Goal: Information Seeking & Learning: Learn about a topic

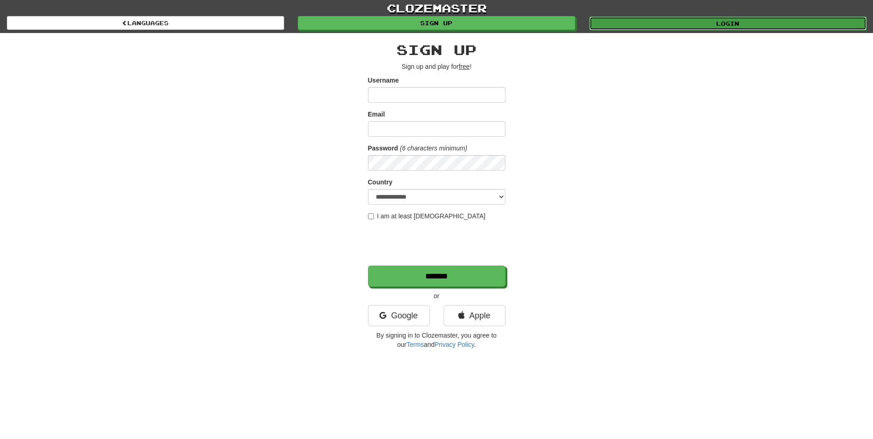
click at [627, 21] on link "Login" at bounding box center [728, 24] width 277 height 14
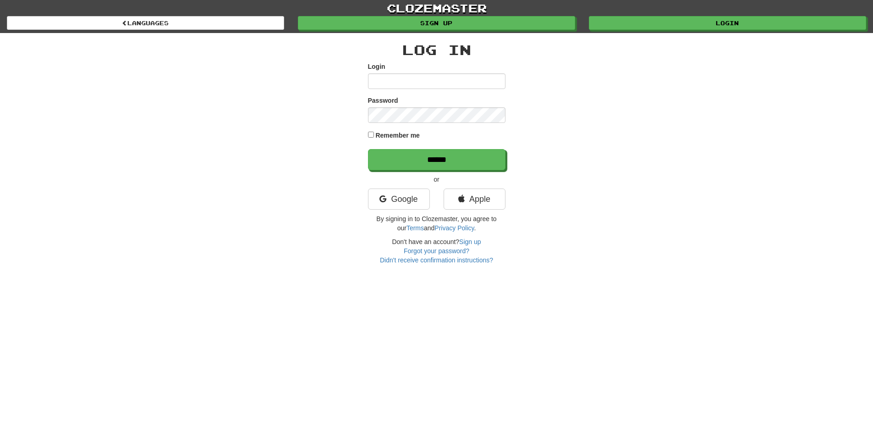
click at [391, 180] on p "or" at bounding box center [437, 179] width 138 height 9
click at [397, 195] on link "Google" at bounding box center [399, 198] width 62 height 21
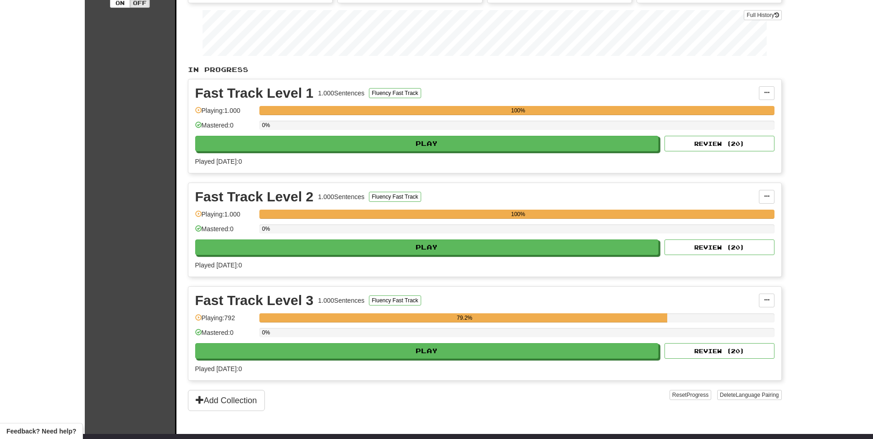
scroll to position [138, 0]
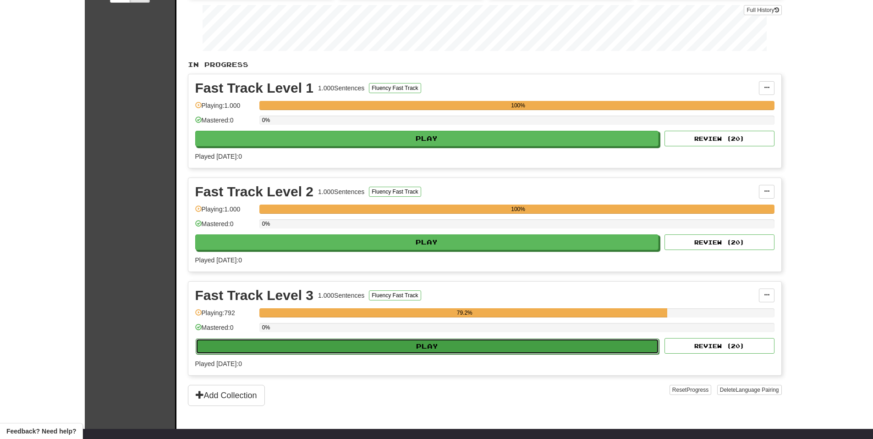
click at [464, 339] on button "Play" at bounding box center [428, 346] width 464 height 16
select select "**"
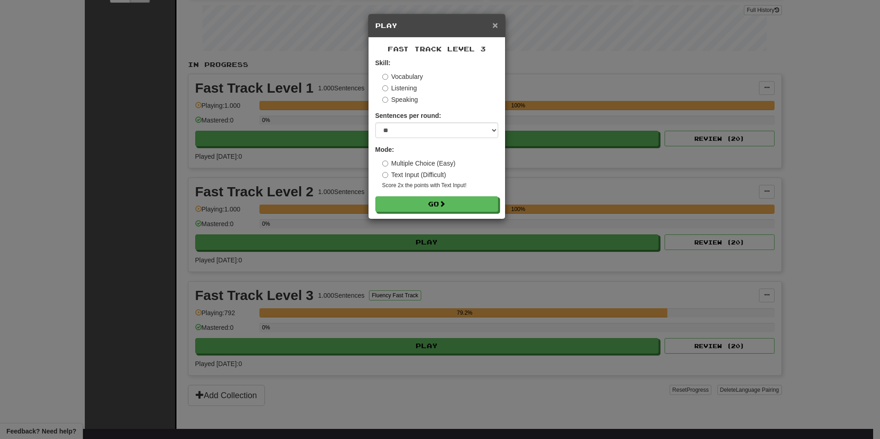
click at [493, 25] on span "×" at bounding box center [495, 25] width 6 height 11
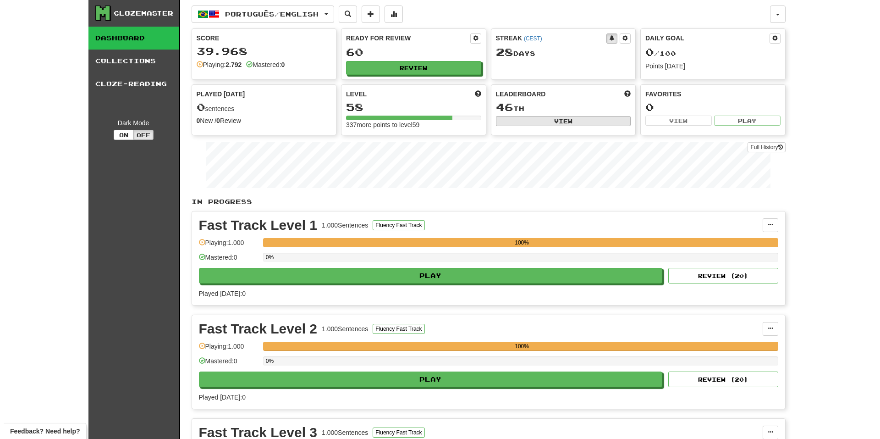
scroll to position [0, 0]
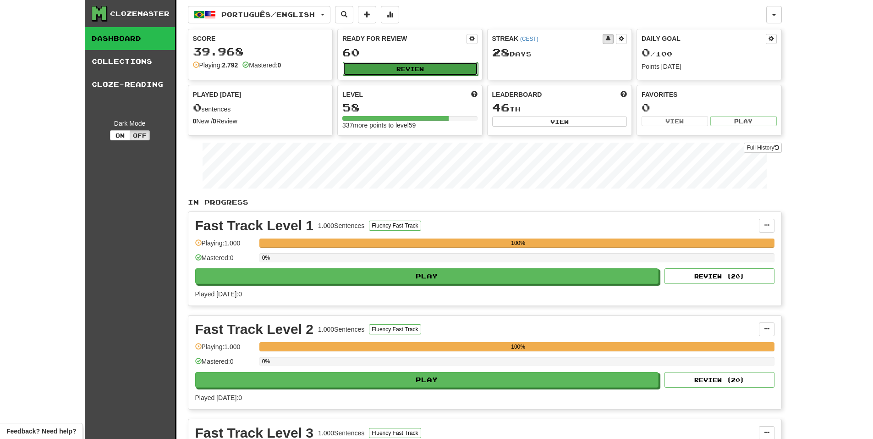
click at [440, 63] on button "Review" at bounding box center [410, 69] width 135 height 14
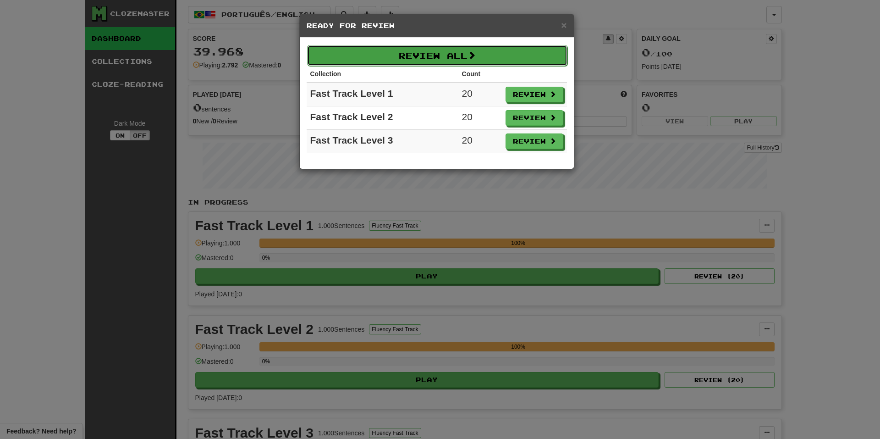
click at [467, 50] on button "Review All" at bounding box center [437, 55] width 260 height 21
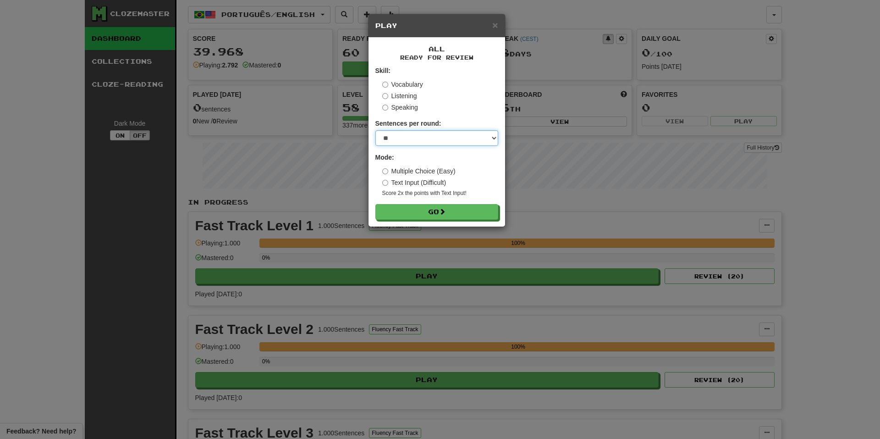
drag, startPoint x: 439, startPoint y: 133, endPoint x: 439, endPoint y: 138, distance: 5.0
click at [439, 133] on select "* ** ** ** ** ** *** ********" at bounding box center [436, 138] width 123 height 16
select select "***"
click at [375, 130] on select "* ** ** ** ** ** *** ********" at bounding box center [436, 138] width 123 height 16
click at [450, 203] on form "Skill: Vocabulary Listening Speaking Sentences per round: * ** ** ** ** ** *** …" at bounding box center [436, 143] width 123 height 154
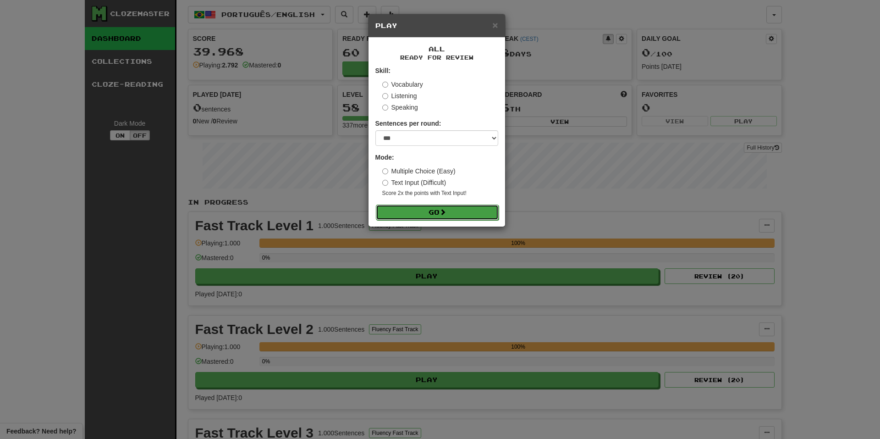
click at [450, 211] on button "Go" at bounding box center [437, 212] width 123 height 16
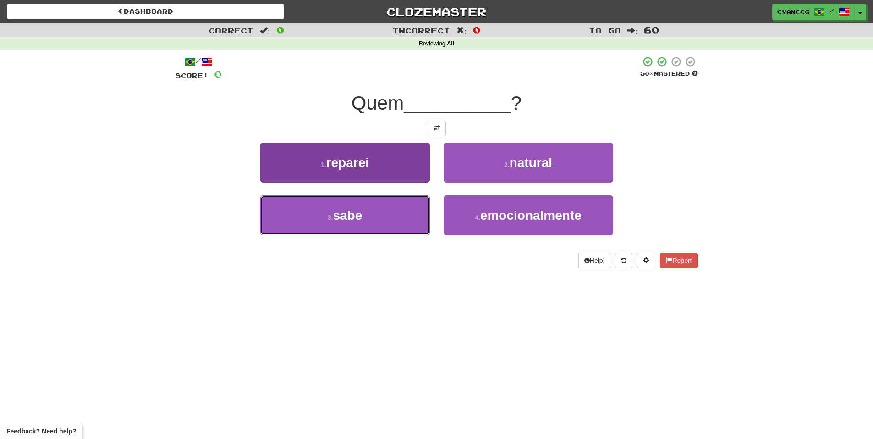
click at [392, 209] on button "3 . sabe" at bounding box center [345, 215] width 170 height 40
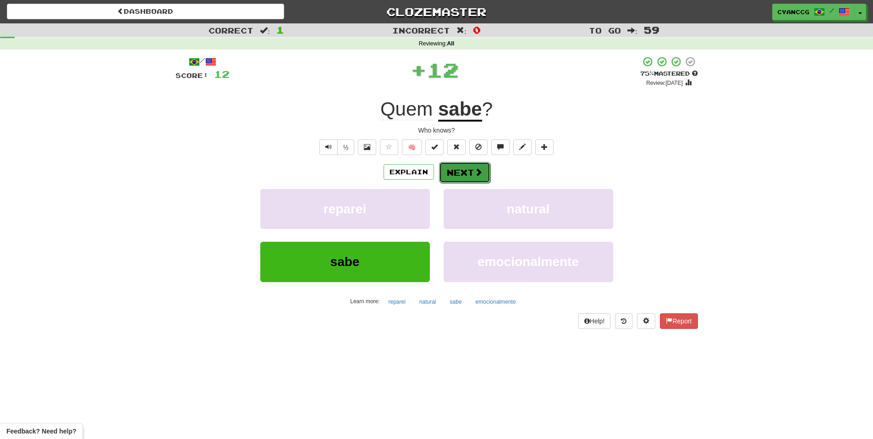
click at [461, 174] on button "Next" at bounding box center [464, 172] width 51 height 21
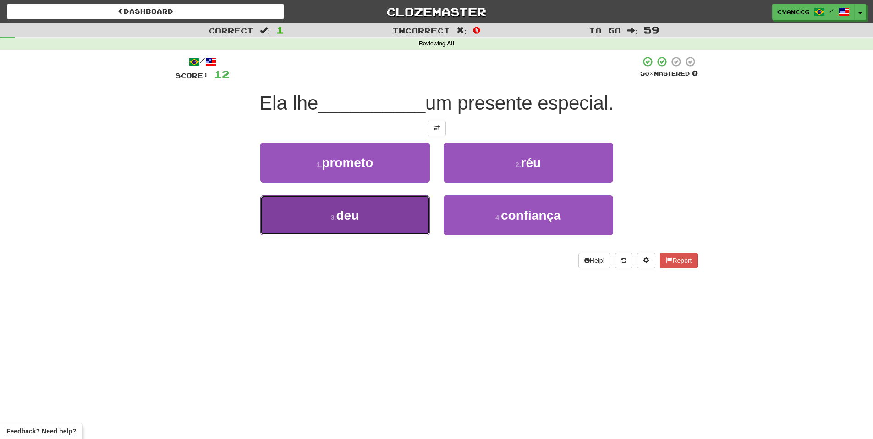
click at [386, 221] on button "3 . deu" at bounding box center [345, 215] width 170 height 40
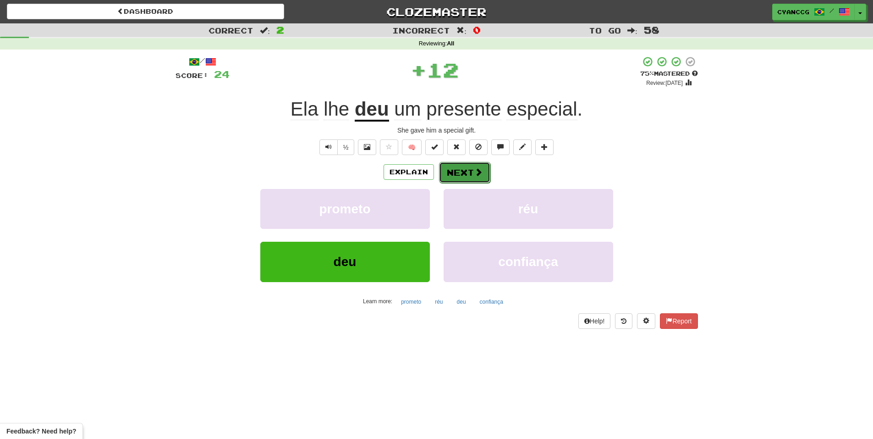
click at [457, 174] on button "Next" at bounding box center [464, 172] width 51 height 21
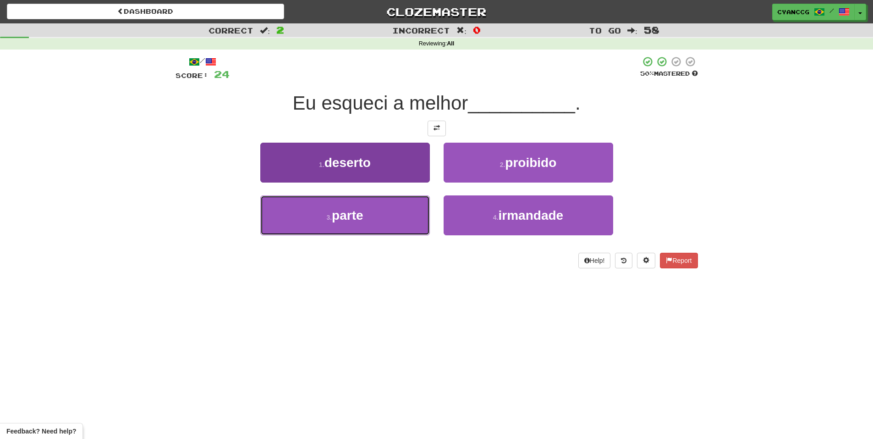
click at [382, 215] on button "3 . parte" at bounding box center [345, 215] width 170 height 40
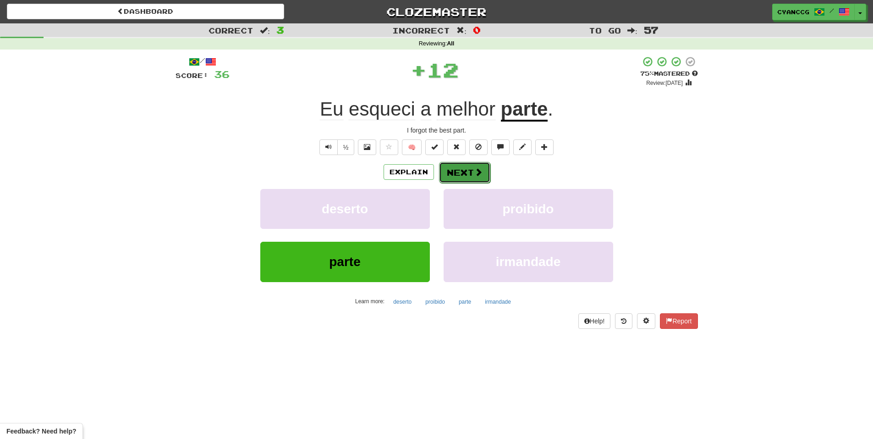
click at [464, 173] on button "Next" at bounding box center [464, 172] width 51 height 21
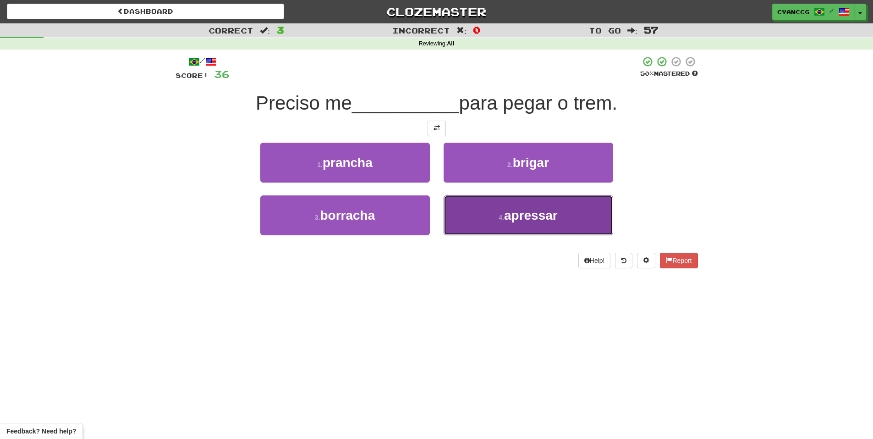
click at [499, 213] on button "4 . apressar" at bounding box center [529, 215] width 170 height 40
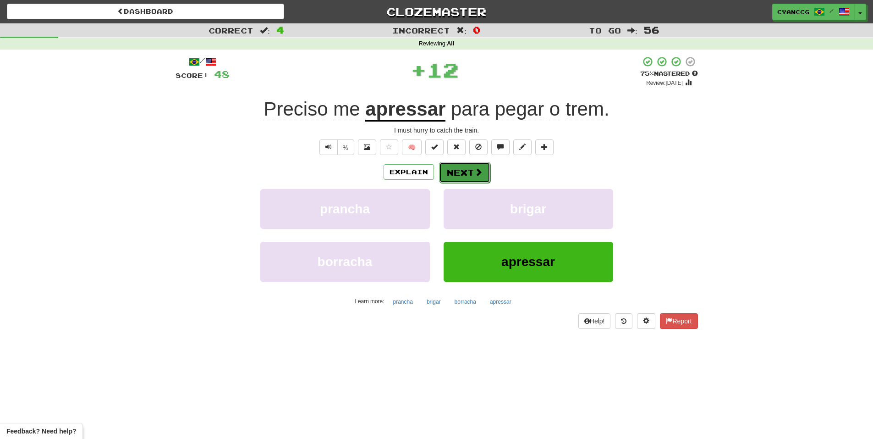
click at [468, 171] on button "Next" at bounding box center [464, 172] width 51 height 21
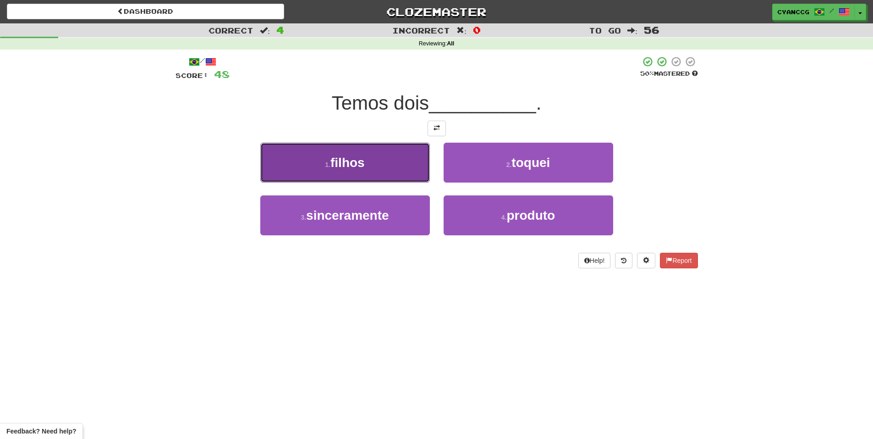
click at [371, 176] on button "1 . filhos" at bounding box center [345, 163] width 170 height 40
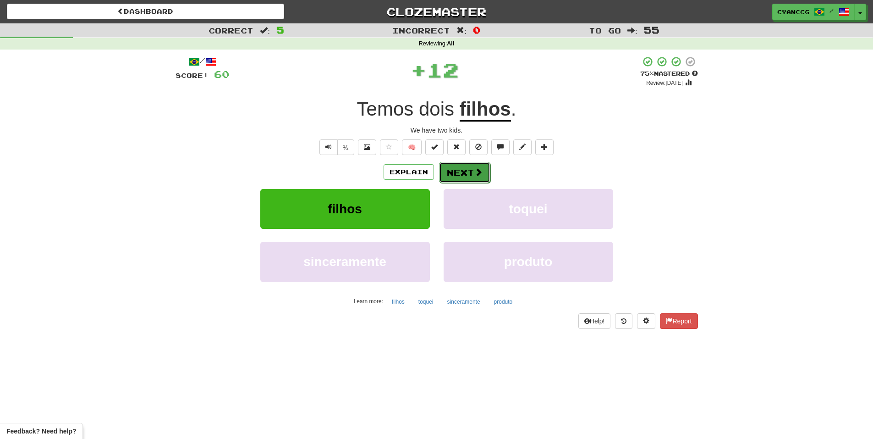
click at [469, 170] on button "Next" at bounding box center [464, 172] width 51 height 21
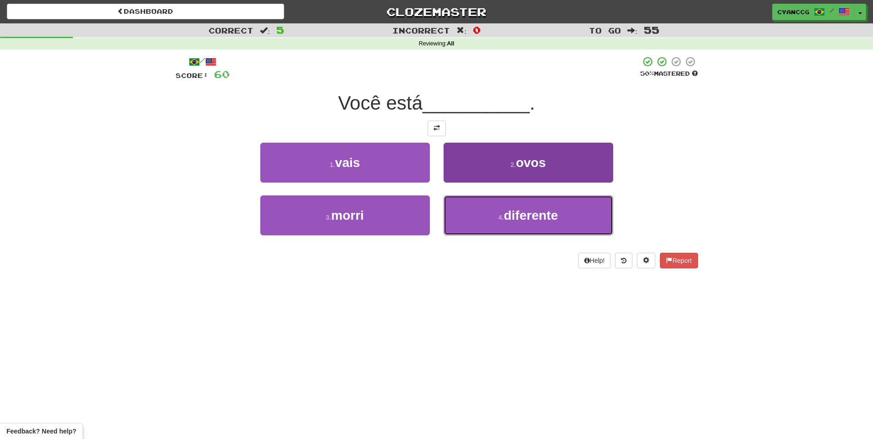
click at [475, 210] on button "4 . diferente" at bounding box center [529, 215] width 170 height 40
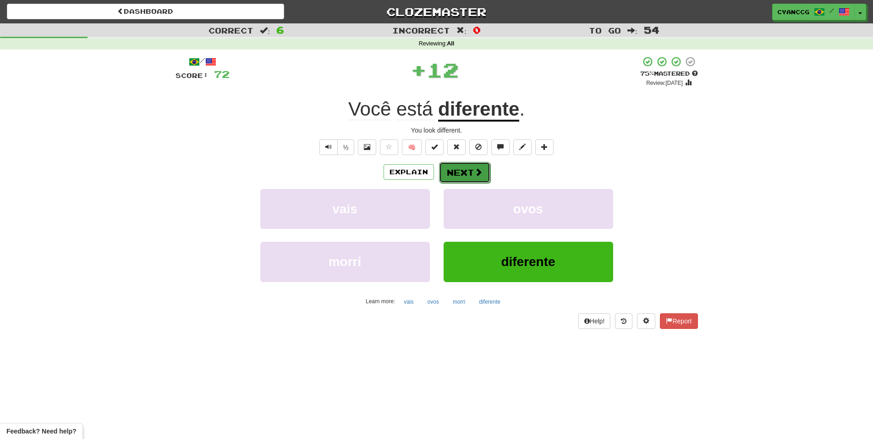
click at [483, 172] on button "Next" at bounding box center [464, 172] width 51 height 21
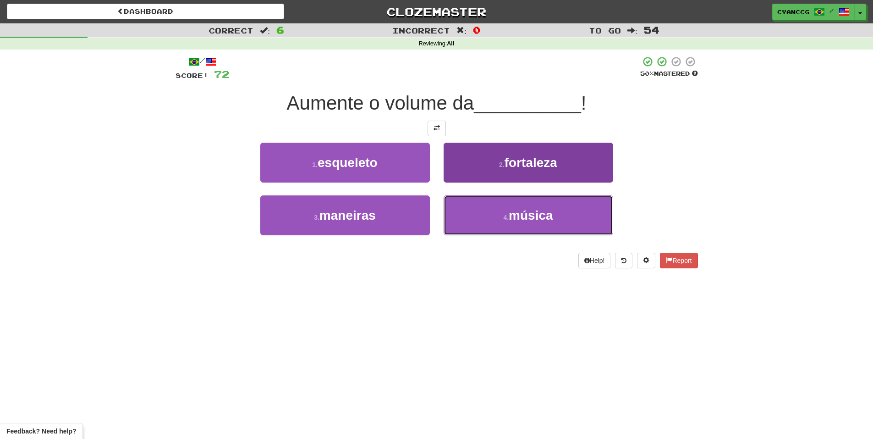
click at [486, 212] on button "4 . música" at bounding box center [529, 215] width 170 height 40
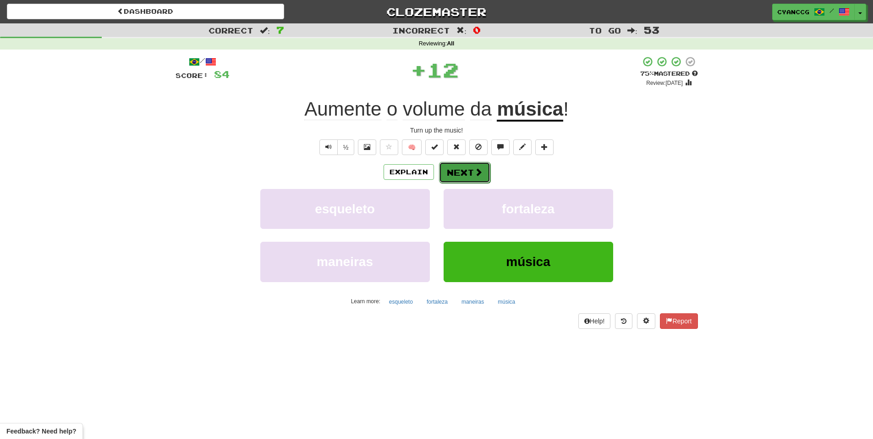
click at [475, 173] on span at bounding box center [478, 172] width 8 height 8
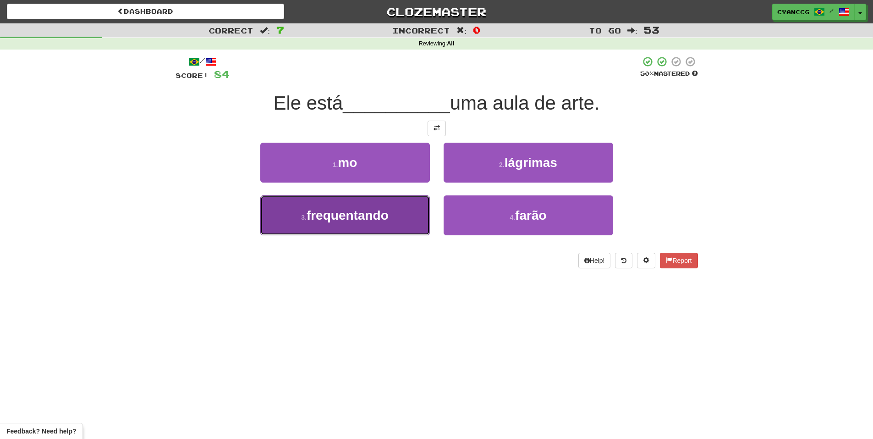
click at [396, 217] on button "3 . frequentando" at bounding box center [345, 215] width 170 height 40
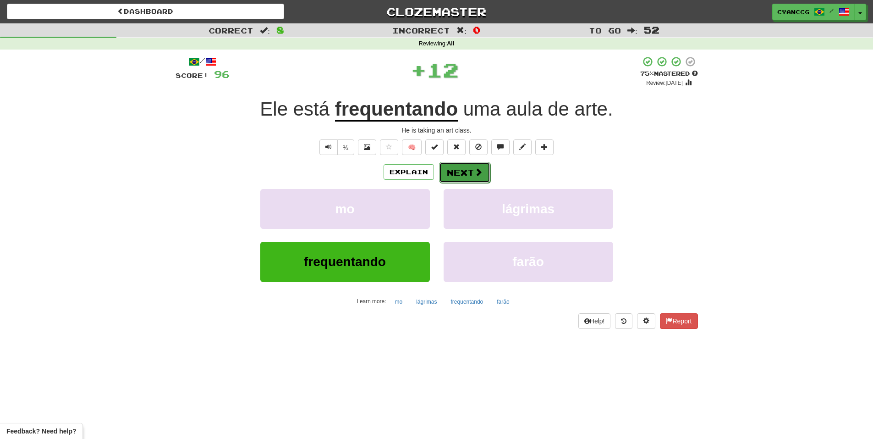
click at [471, 179] on button "Next" at bounding box center [464, 172] width 51 height 21
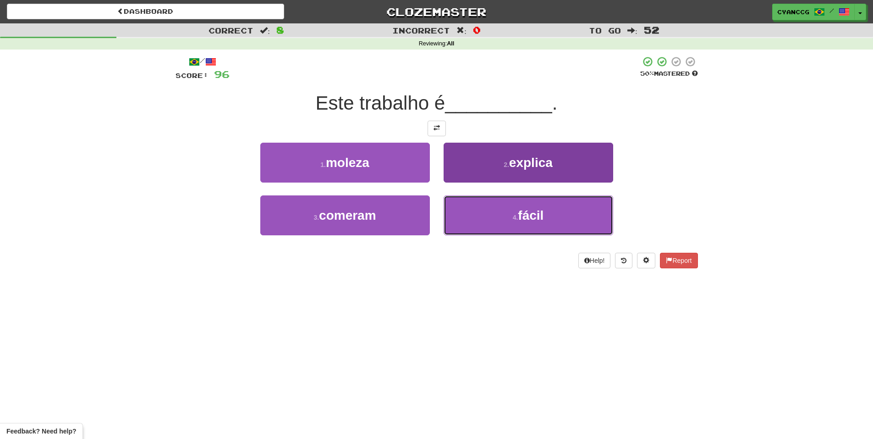
click at [486, 209] on button "4 . fácil" at bounding box center [529, 215] width 170 height 40
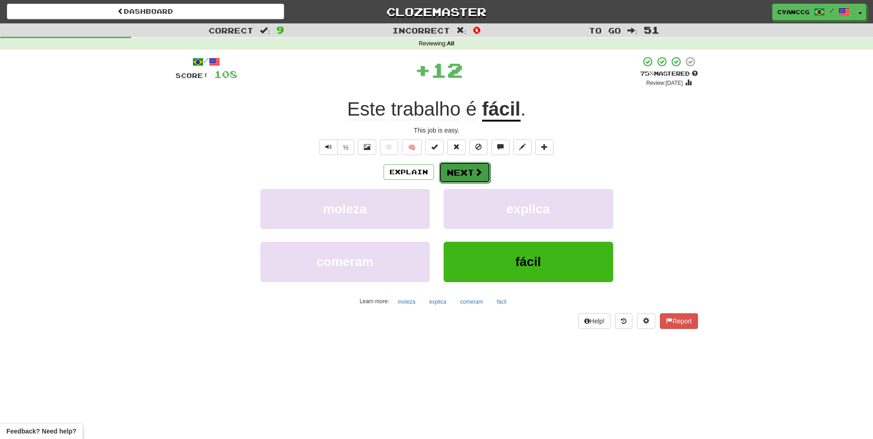
click at [462, 178] on button "Next" at bounding box center [464, 172] width 51 height 21
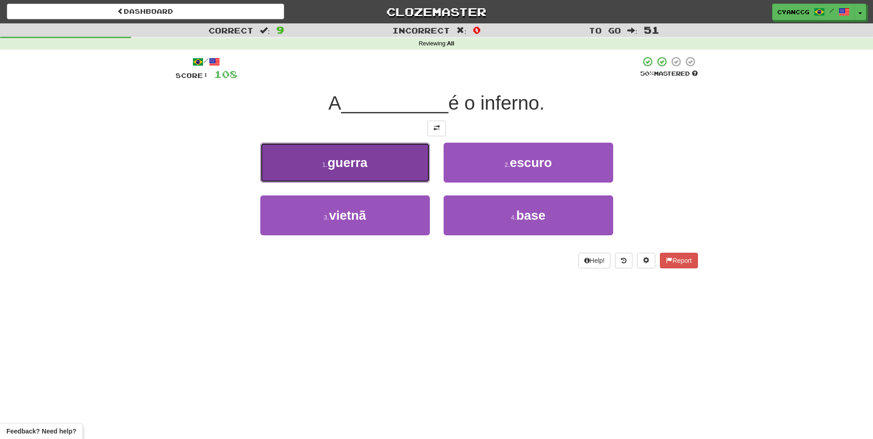
click at [400, 166] on button "1 . guerra" at bounding box center [345, 163] width 170 height 40
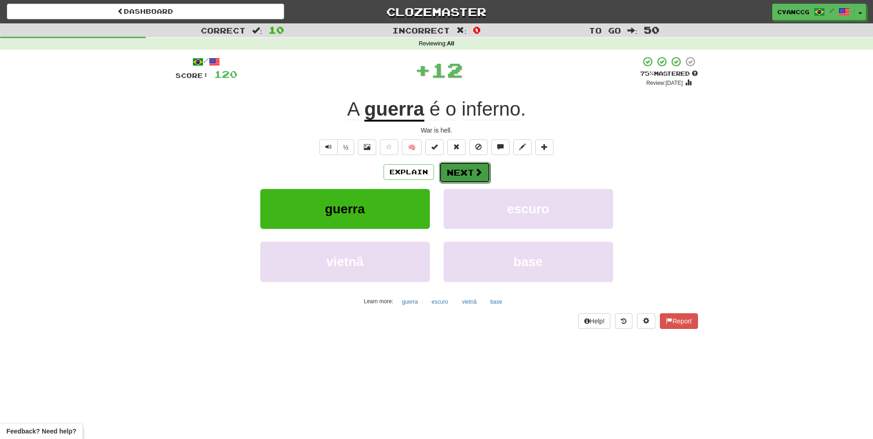
click at [450, 170] on button "Next" at bounding box center [464, 172] width 51 height 21
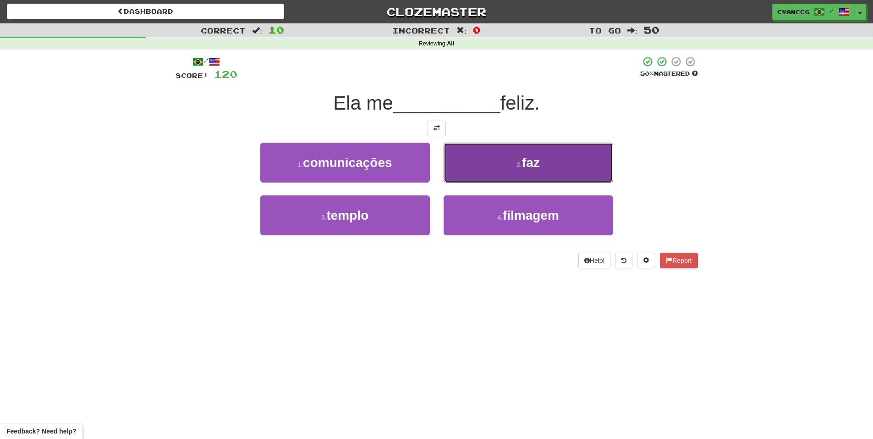
click at [489, 167] on button "2 . faz" at bounding box center [529, 163] width 170 height 40
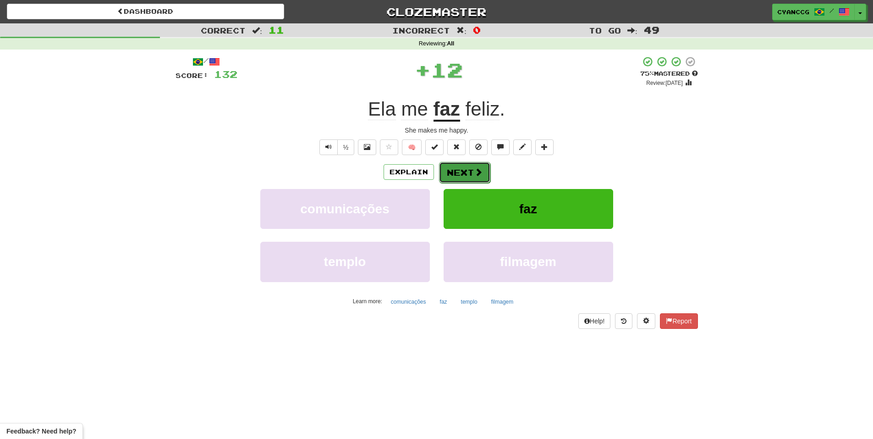
click at [460, 173] on button "Next" at bounding box center [464, 172] width 51 height 21
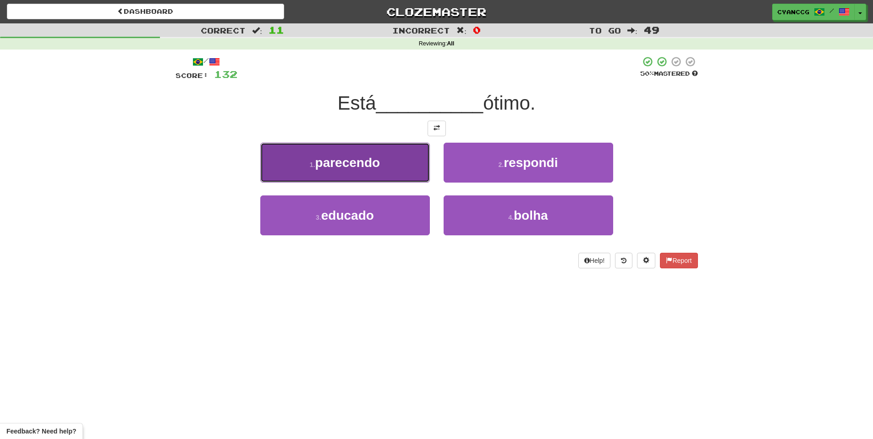
click at [405, 169] on button "1 . parecendo" at bounding box center [345, 163] width 170 height 40
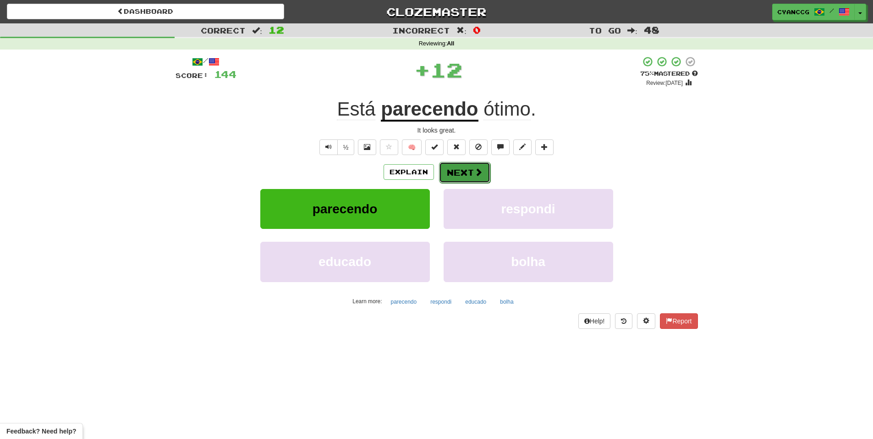
click at [455, 172] on button "Next" at bounding box center [464, 172] width 51 height 21
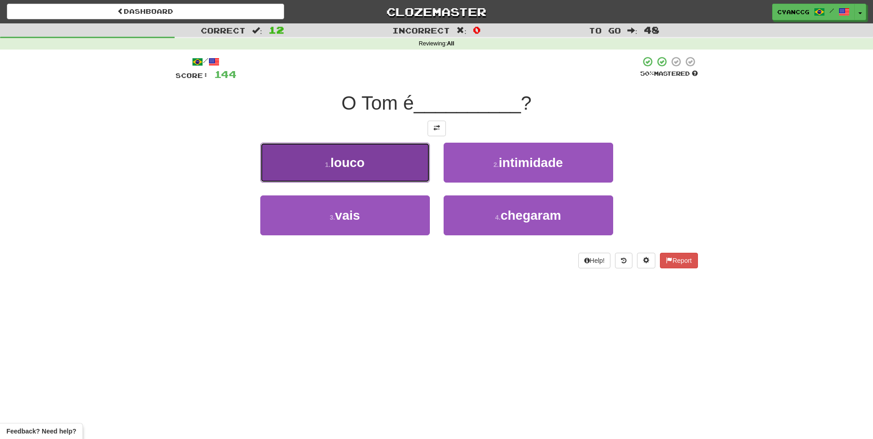
click at [385, 161] on button "1 . louco" at bounding box center [345, 163] width 170 height 40
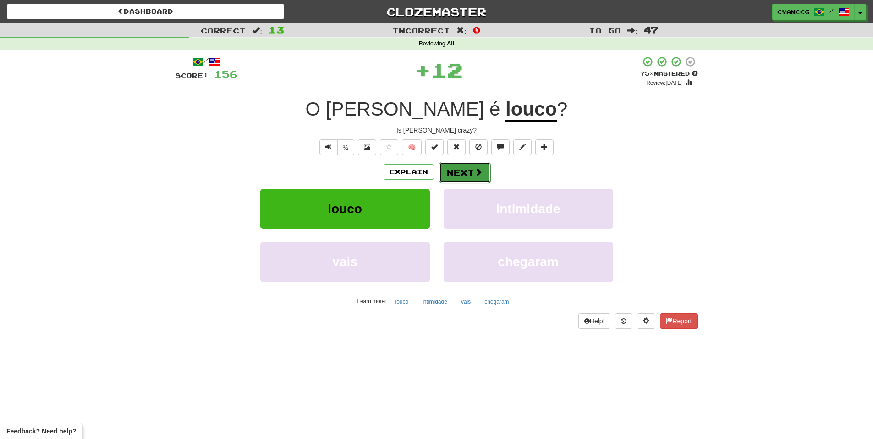
click at [472, 174] on button "Next" at bounding box center [464, 172] width 51 height 21
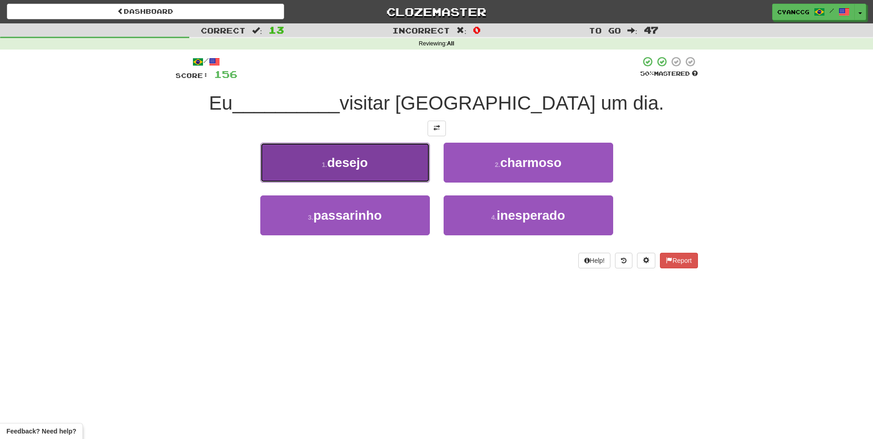
click at [422, 171] on button "1 . desejo" at bounding box center [345, 163] width 170 height 40
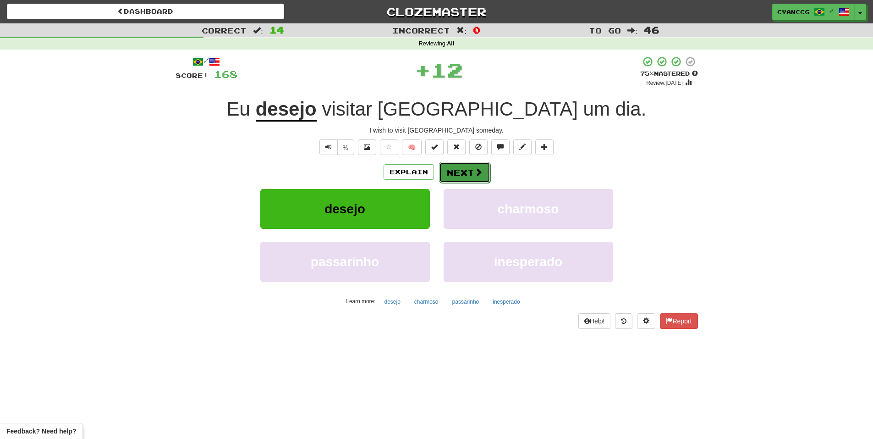
click at [453, 166] on button "Next" at bounding box center [464, 172] width 51 height 21
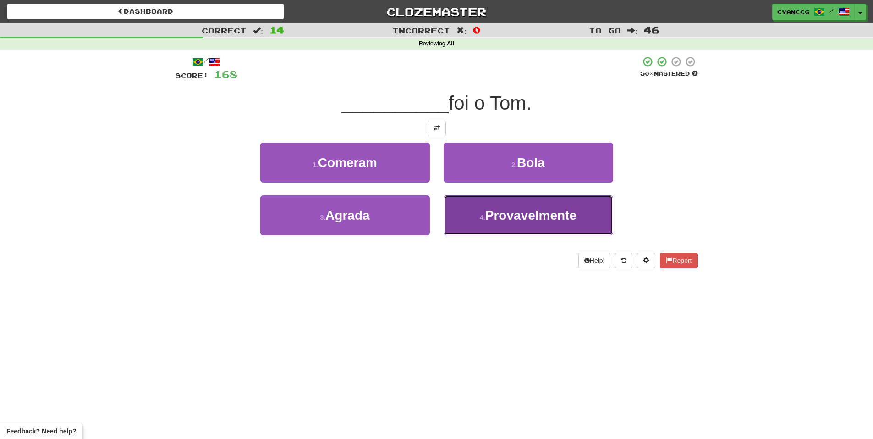
click at [484, 215] on small "4 ." at bounding box center [483, 217] width 6 height 7
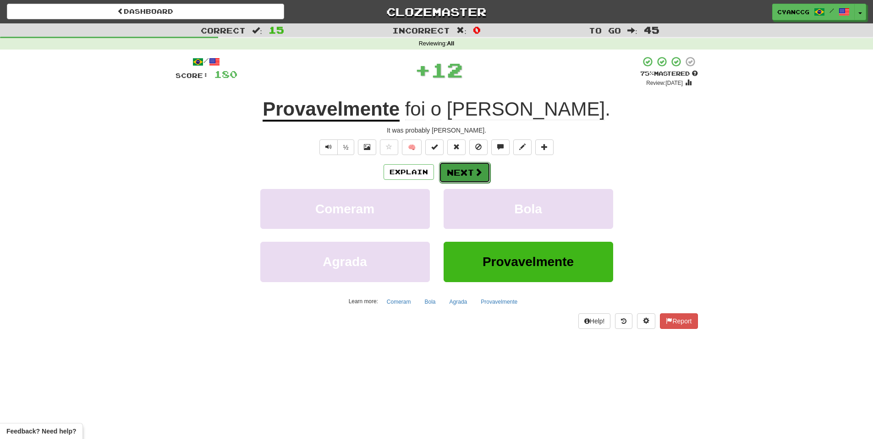
click at [467, 171] on button "Next" at bounding box center [464, 172] width 51 height 21
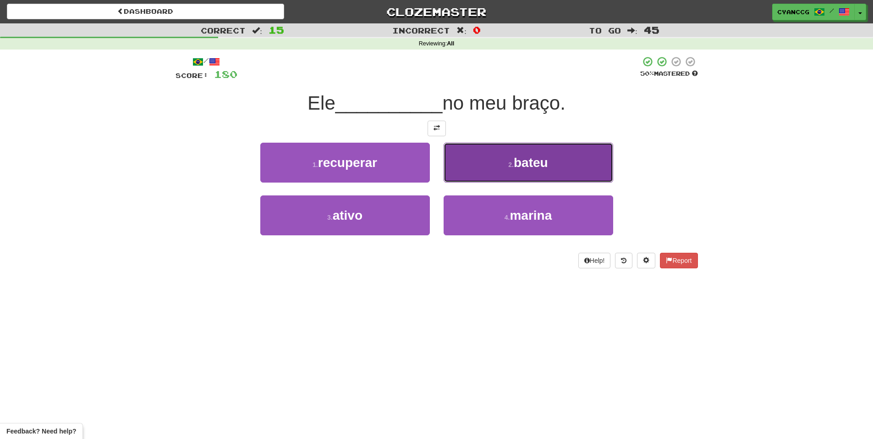
click at [488, 171] on button "2 . bateu" at bounding box center [529, 163] width 170 height 40
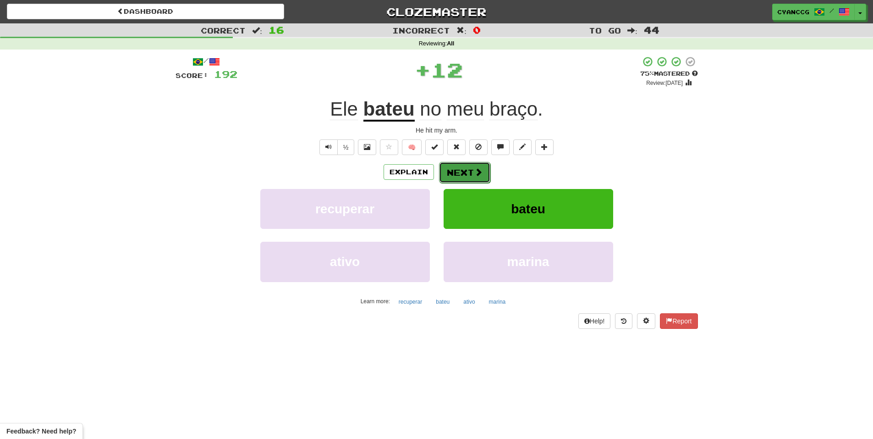
click at [457, 171] on button "Next" at bounding box center [464, 172] width 51 height 21
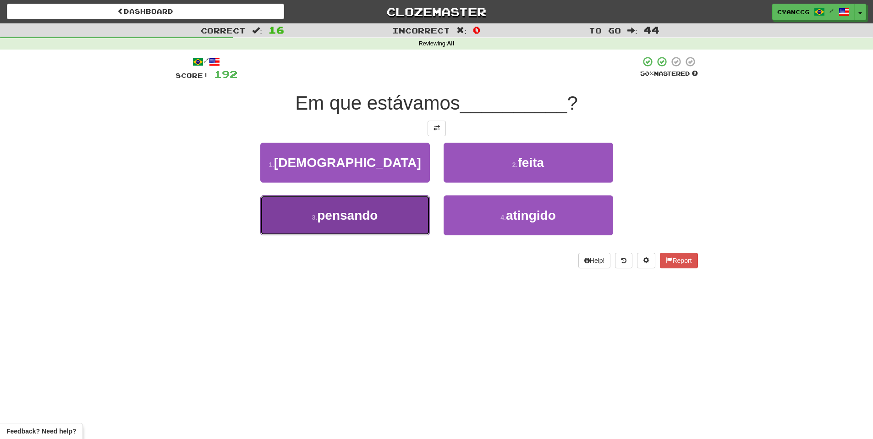
click at [397, 214] on button "3 . pensando" at bounding box center [345, 215] width 170 height 40
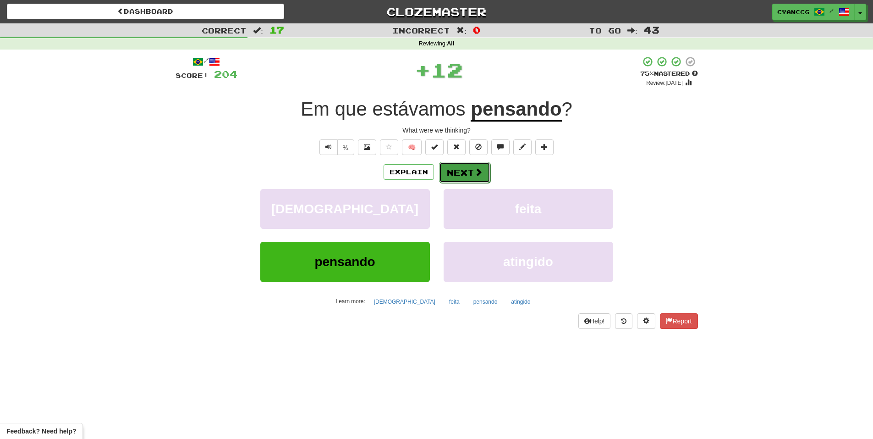
click at [460, 174] on button "Next" at bounding box center [464, 172] width 51 height 21
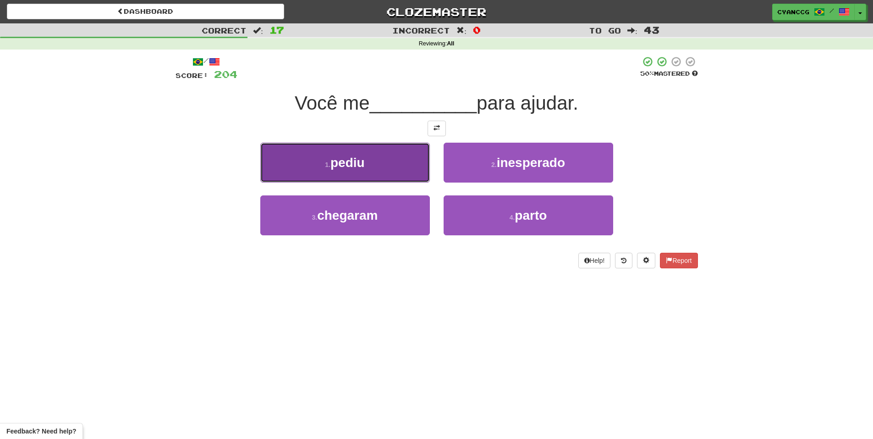
click at [405, 175] on button "1 . pediu" at bounding box center [345, 163] width 170 height 40
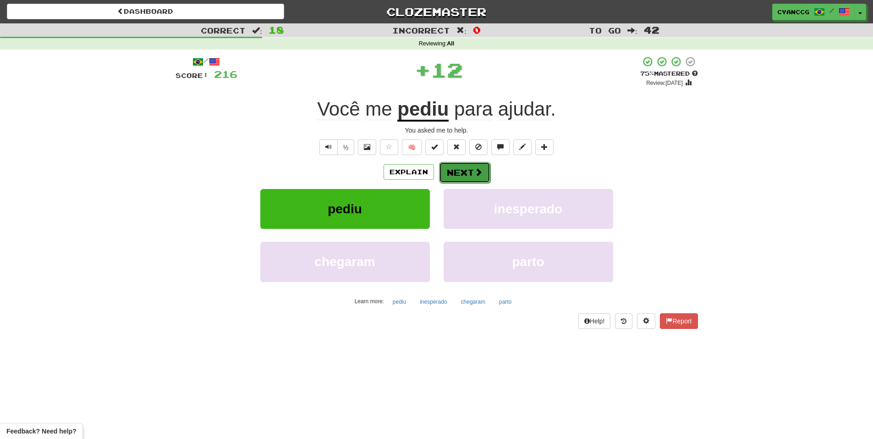
click at [458, 181] on button "Next" at bounding box center [464, 172] width 51 height 21
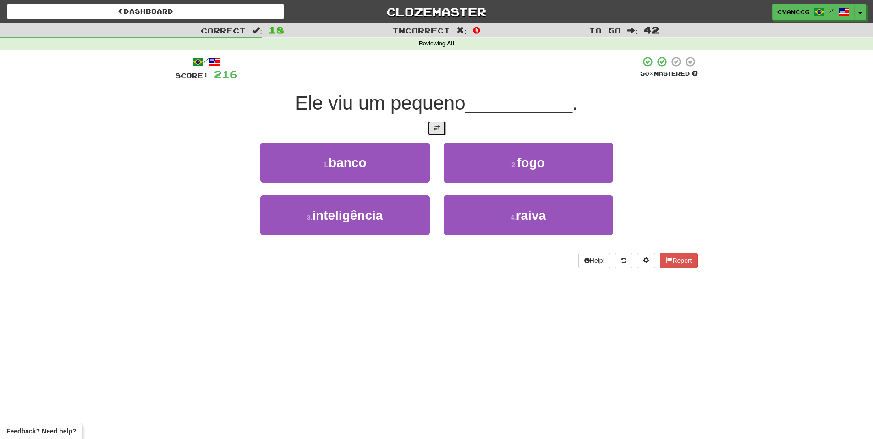
click at [440, 127] on button at bounding box center [437, 129] width 18 height 16
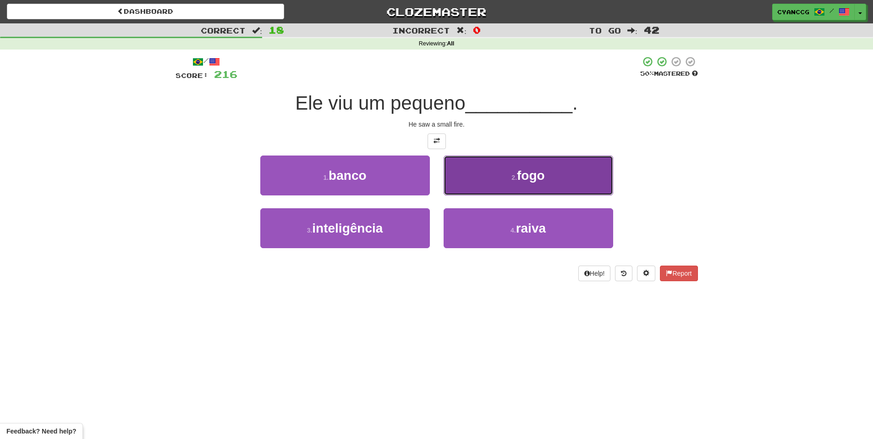
click at [498, 184] on button "2 . fogo" at bounding box center [529, 175] width 170 height 40
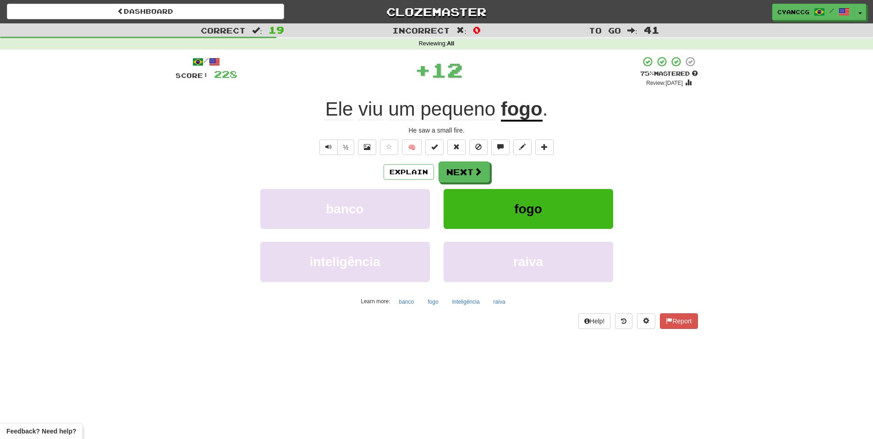
click at [465, 185] on div "Explain Next banco fogo inteligência raiva Learn more: banco fogo inteligência …" at bounding box center [437, 234] width 523 height 147
click at [466, 171] on button "Next" at bounding box center [464, 172] width 51 height 21
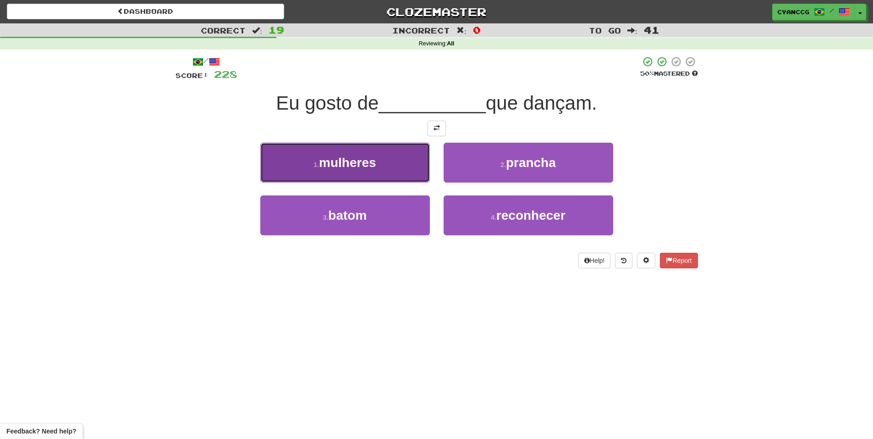
click at [410, 173] on button "1 . mulheres" at bounding box center [345, 163] width 170 height 40
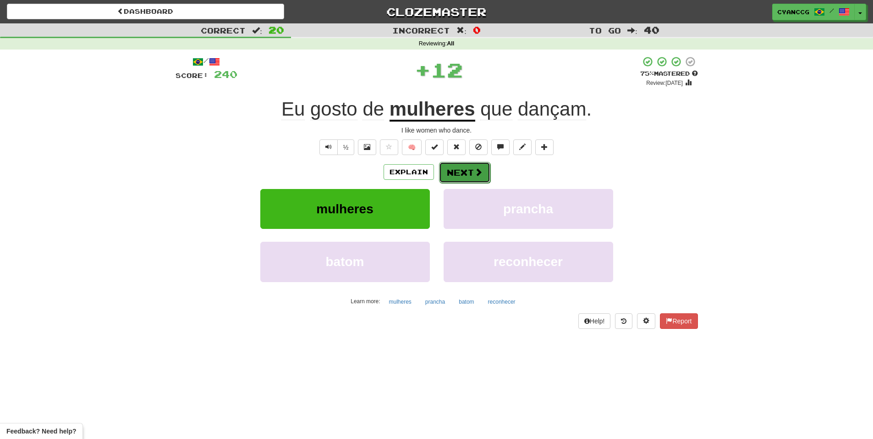
click at [463, 169] on button "Next" at bounding box center [464, 172] width 51 height 21
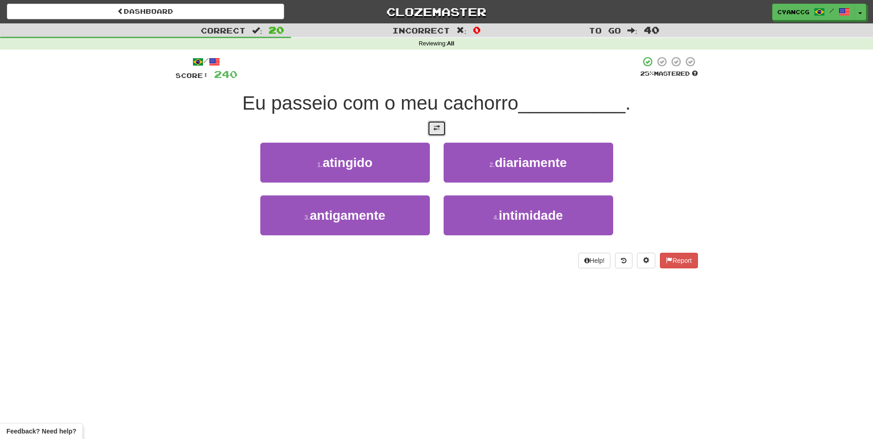
click at [436, 133] on button at bounding box center [437, 129] width 18 height 16
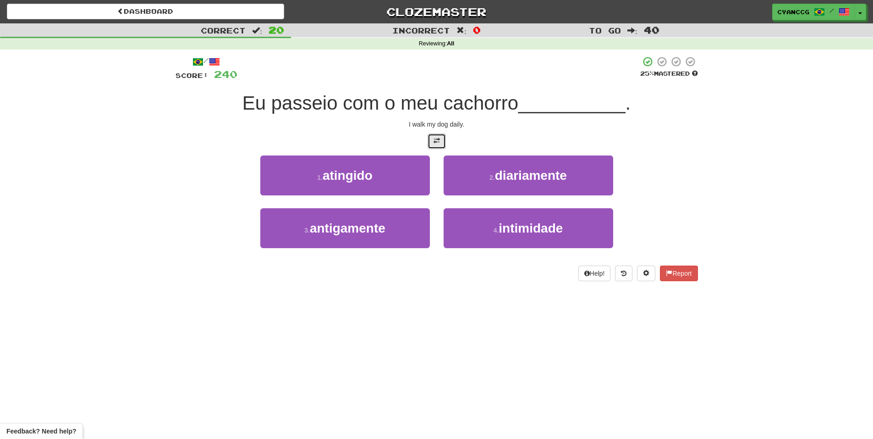
click at [432, 136] on button at bounding box center [437, 141] width 18 height 16
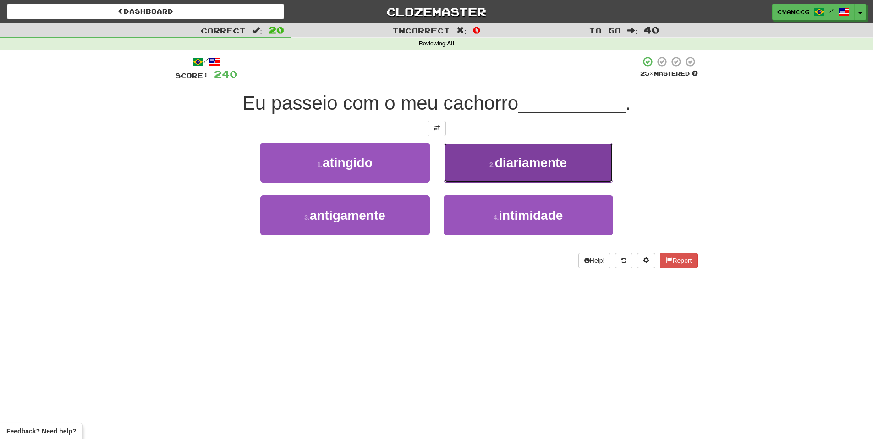
click at [507, 167] on span "diariamente" at bounding box center [531, 162] width 72 height 14
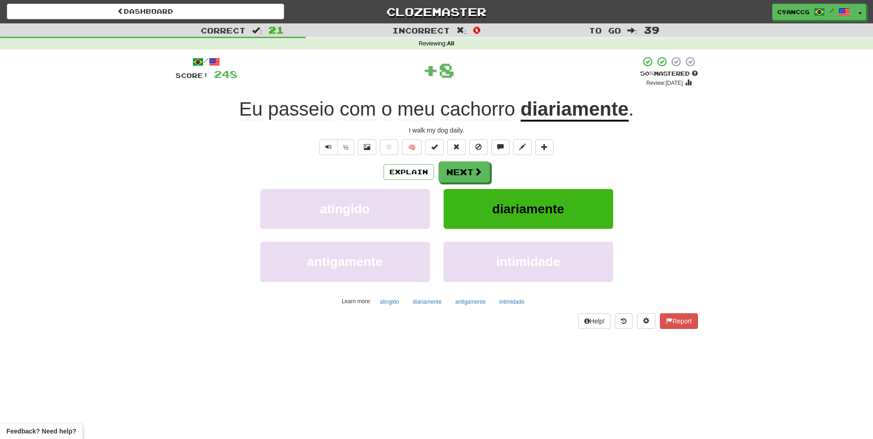
click at [465, 160] on div "/ Score: 248 + 8 50 % Mastered Review: 2025-08-30 Eu passeio com o meu cachorro…" at bounding box center [437, 192] width 523 height 272
click at [463, 171] on button "Next" at bounding box center [464, 172] width 51 height 21
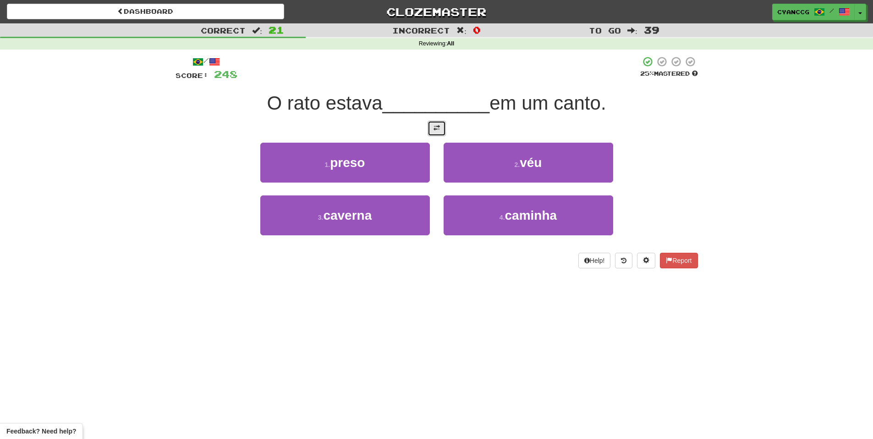
click at [438, 131] on span at bounding box center [437, 128] width 6 height 6
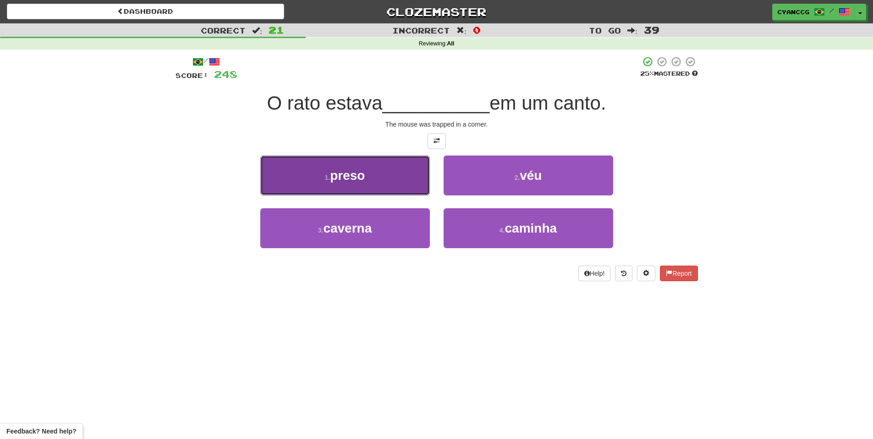
click at [383, 170] on button "1 . preso" at bounding box center [345, 175] width 170 height 40
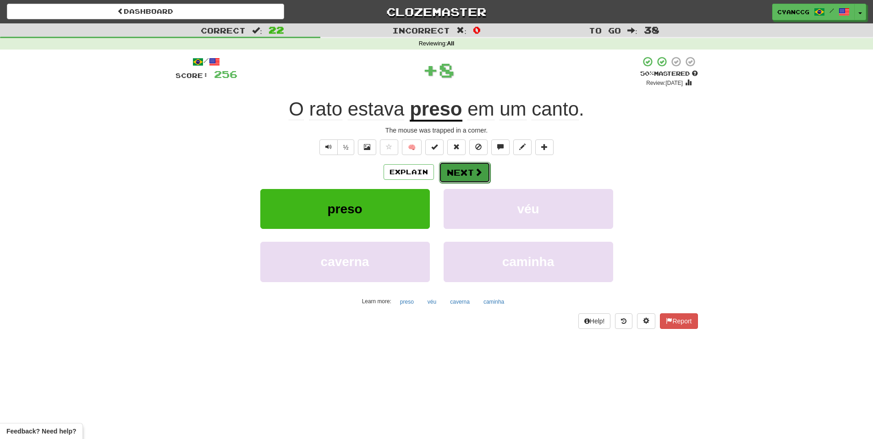
click at [461, 178] on button "Next" at bounding box center [464, 172] width 51 height 21
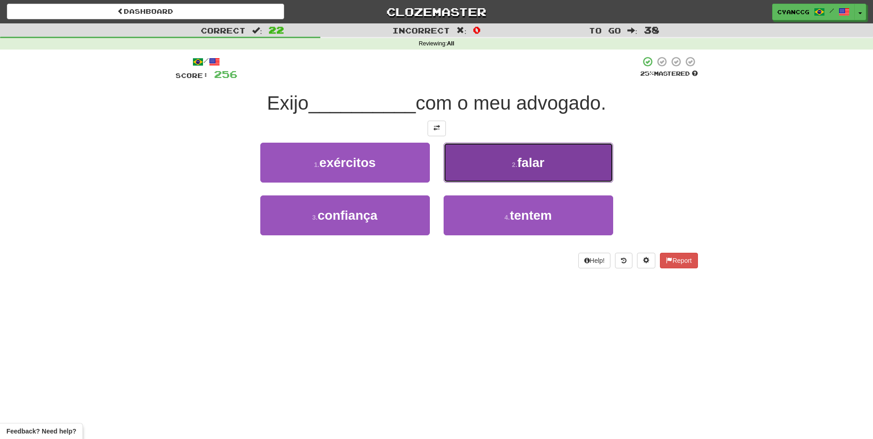
click at [497, 164] on button "2 . falar" at bounding box center [529, 163] width 170 height 40
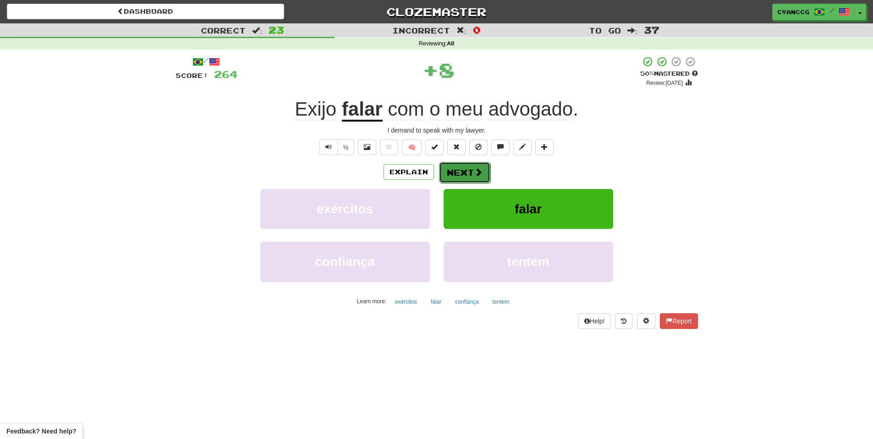
click at [464, 170] on button "Next" at bounding box center [464, 172] width 51 height 21
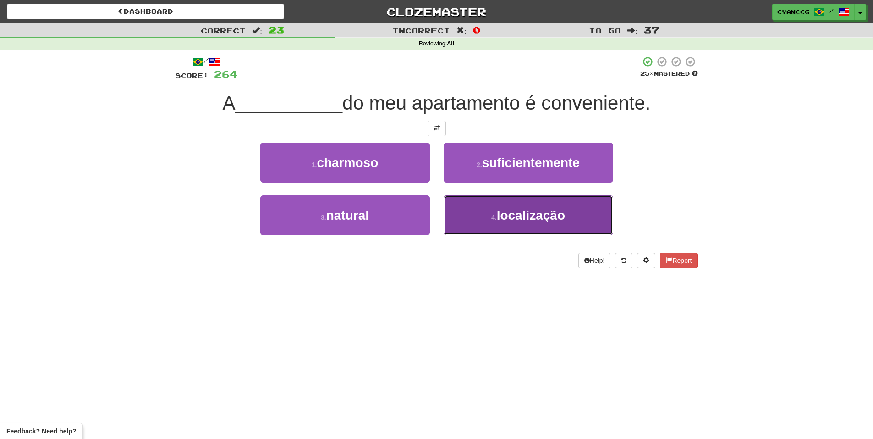
click at [494, 214] on small "4 ." at bounding box center [494, 217] width 6 height 7
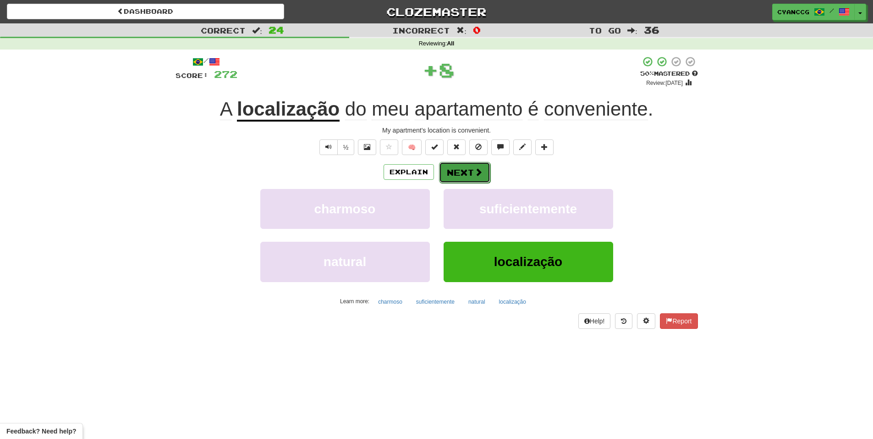
click at [485, 177] on button "Next" at bounding box center [464, 172] width 51 height 21
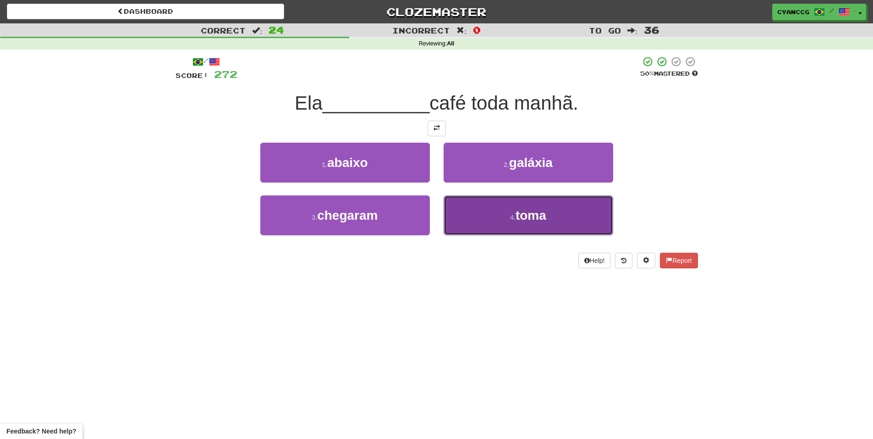
click at [494, 208] on button "4 . toma" at bounding box center [529, 215] width 170 height 40
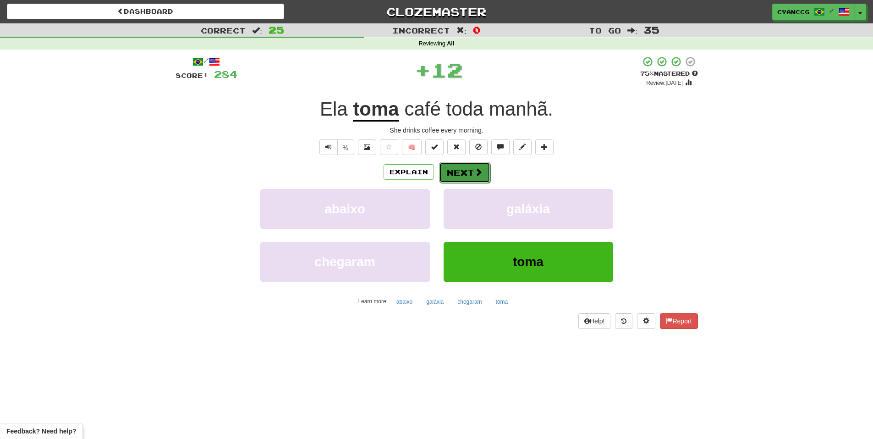
click at [468, 168] on button "Next" at bounding box center [464, 172] width 51 height 21
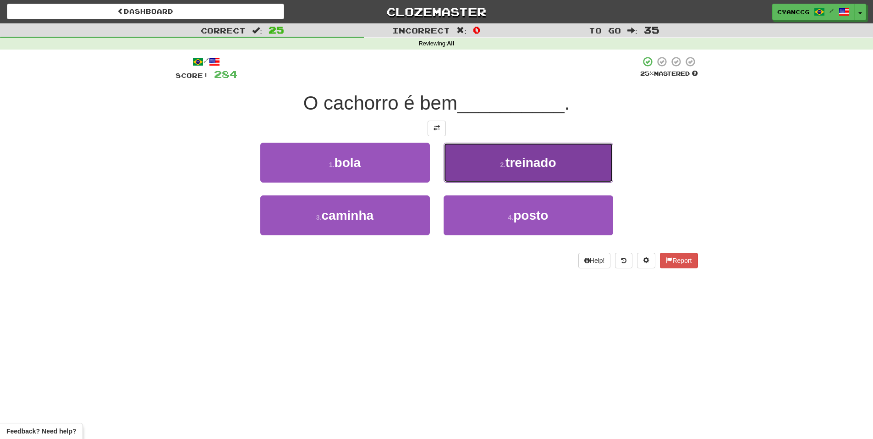
click at [511, 174] on button "2 . treinado" at bounding box center [529, 163] width 170 height 40
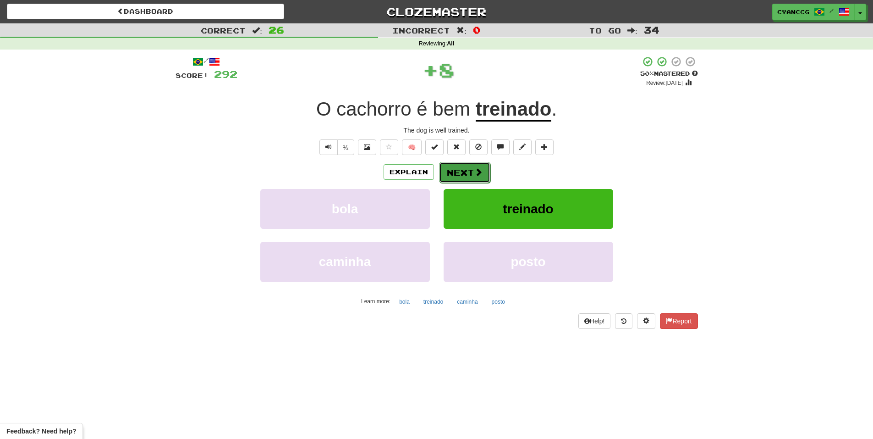
click at [483, 171] on button "Next" at bounding box center [464, 172] width 51 height 21
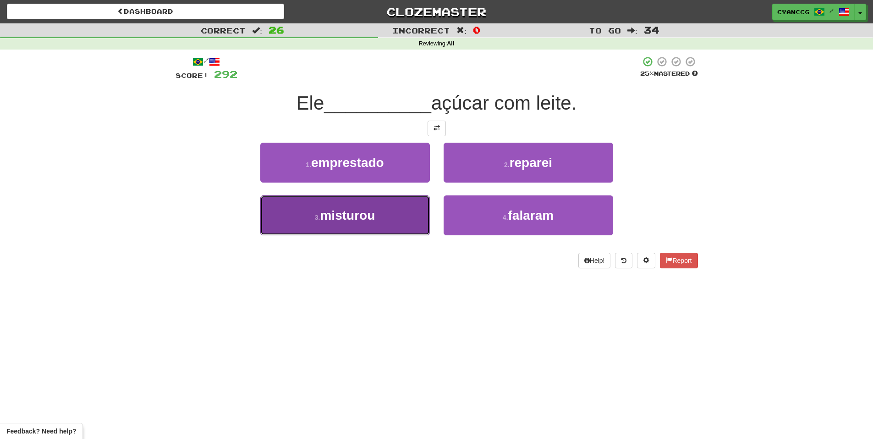
click at [417, 213] on button "3 . misturou" at bounding box center [345, 215] width 170 height 40
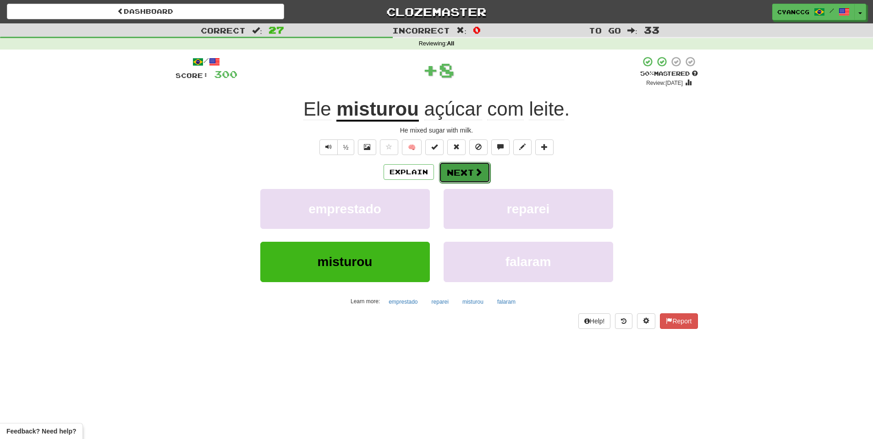
click at [453, 177] on button "Next" at bounding box center [464, 172] width 51 height 21
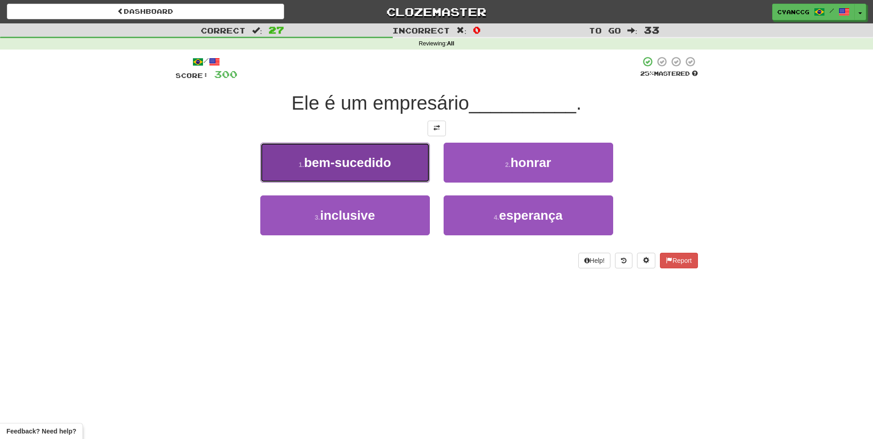
click at [410, 171] on button "1 . bem-sucedido" at bounding box center [345, 163] width 170 height 40
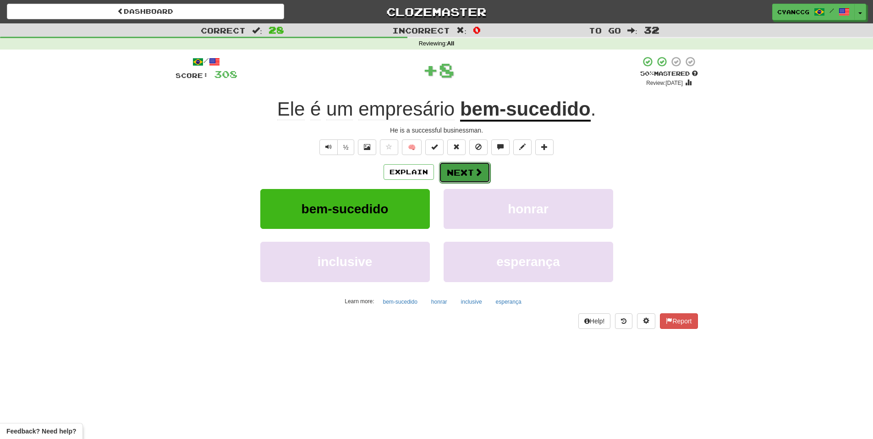
click at [470, 176] on button "Next" at bounding box center [464, 172] width 51 height 21
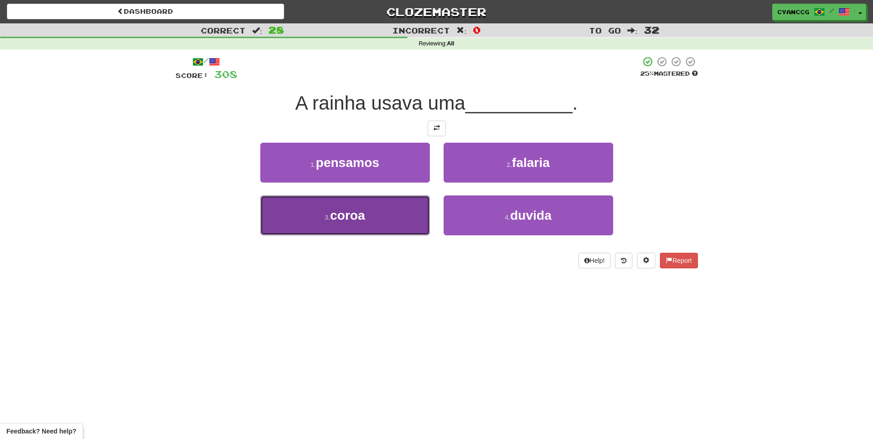
click at [386, 204] on button "3 . coroa" at bounding box center [345, 215] width 170 height 40
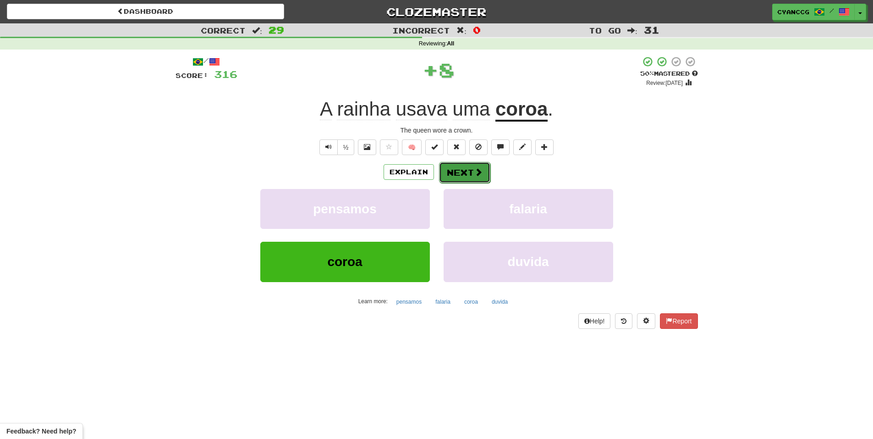
click at [470, 168] on button "Next" at bounding box center [464, 172] width 51 height 21
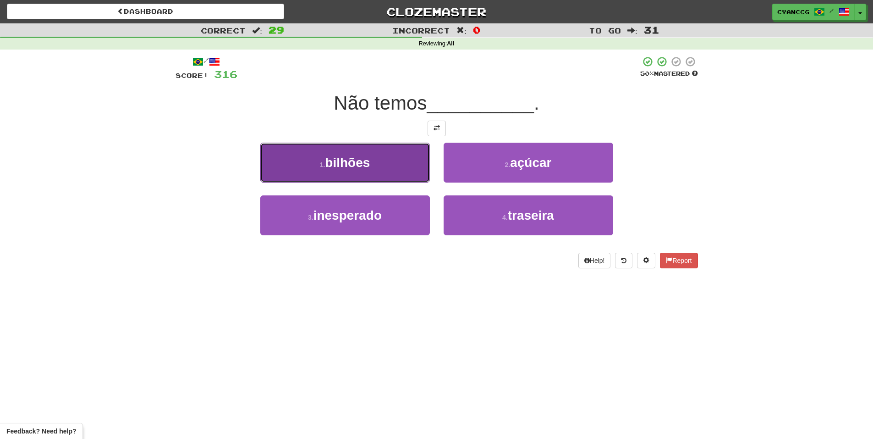
click at [411, 169] on button "1 . bilhões" at bounding box center [345, 163] width 170 height 40
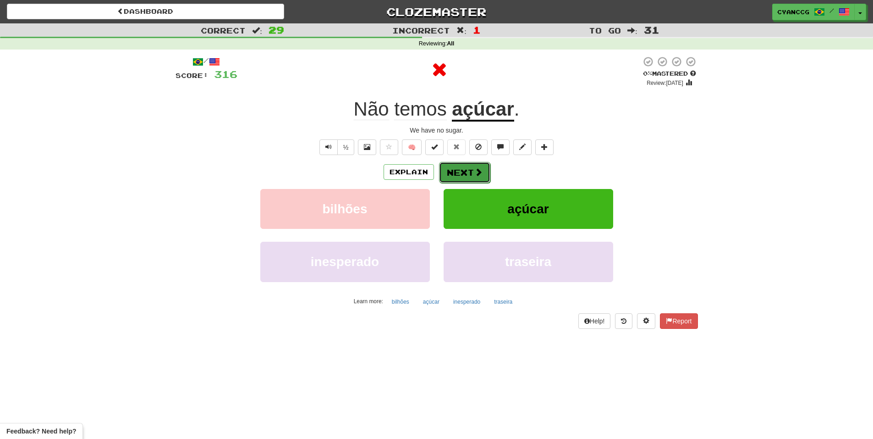
click at [464, 168] on button "Next" at bounding box center [464, 172] width 51 height 21
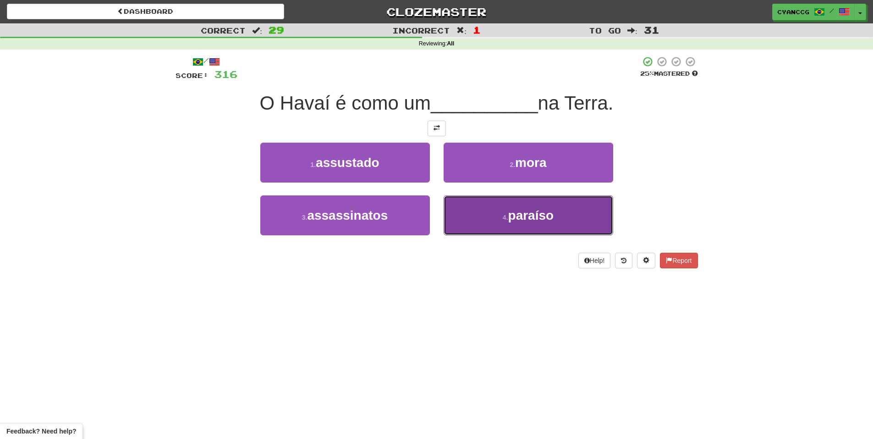
click at [476, 219] on button "4 . paraíso" at bounding box center [529, 215] width 170 height 40
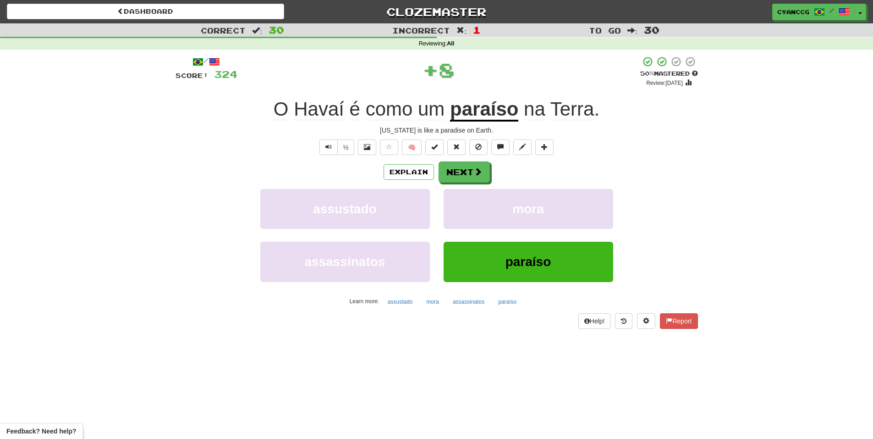
click at [477, 183] on div "Explain Next assustado mora assassinatos paraíso Learn more: assustado mora ass…" at bounding box center [437, 234] width 523 height 147
click at [475, 174] on span at bounding box center [478, 172] width 8 height 8
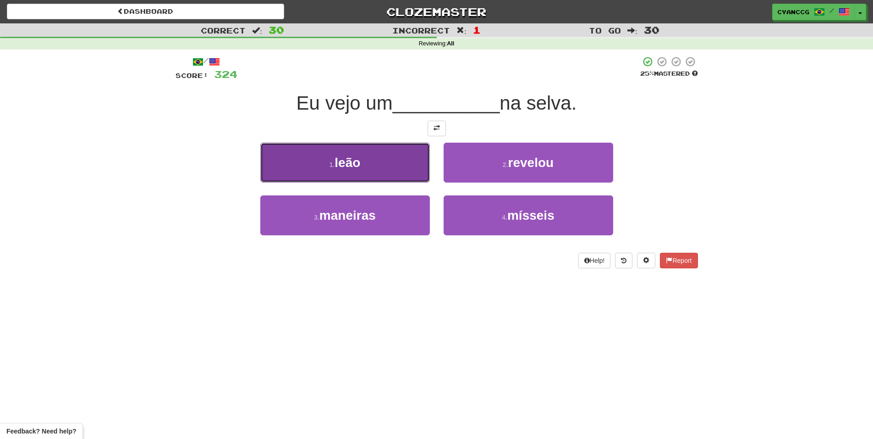
click at [390, 173] on button "1 . leão" at bounding box center [345, 163] width 170 height 40
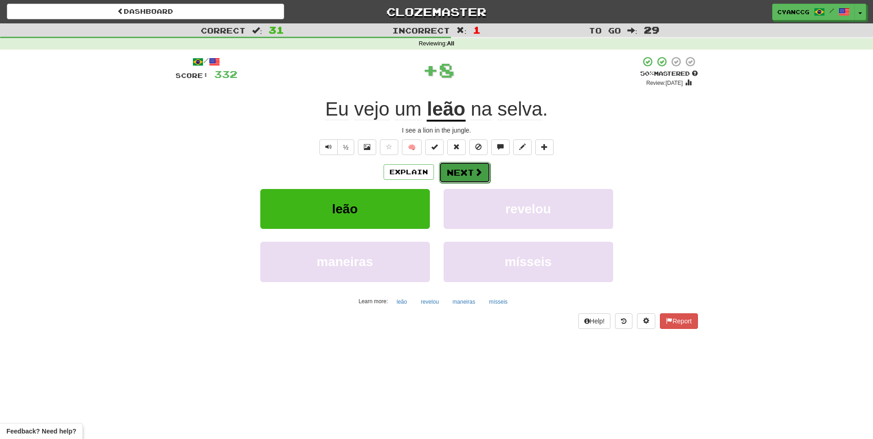
click at [471, 177] on button "Next" at bounding box center [464, 172] width 51 height 21
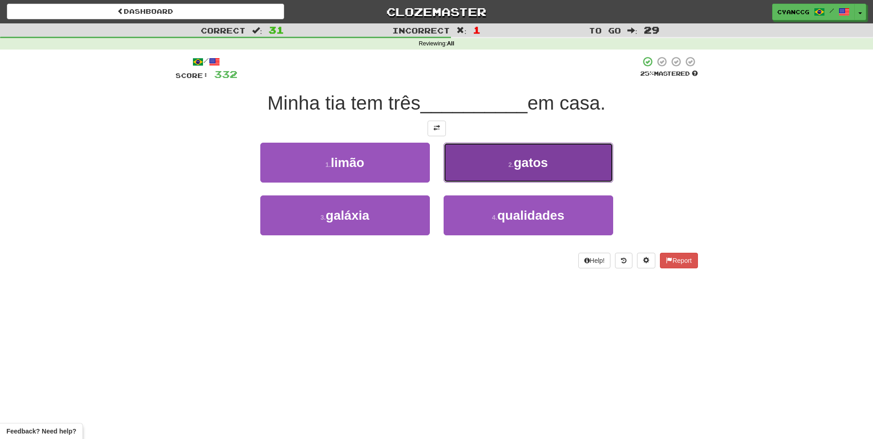
click at [472, 174] on button "2 . gatos" at bounding box center [529, 163] width 170 height 40
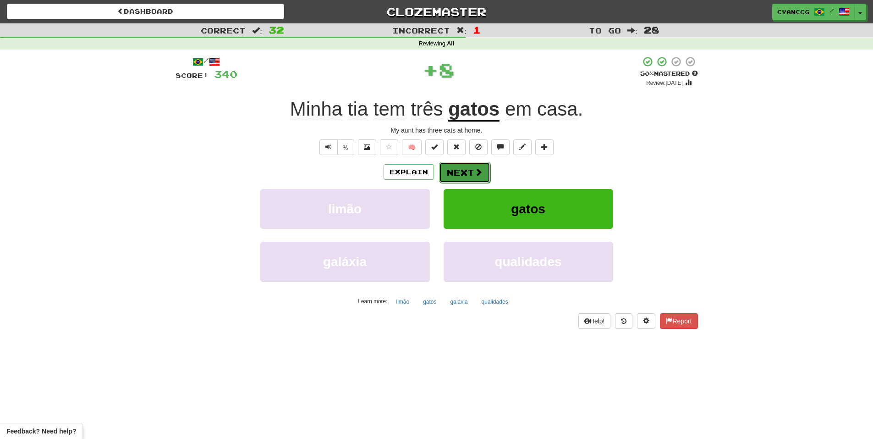
click at [466, 174] on button "Next" at bounding box center [464, 172] width 51 height 21
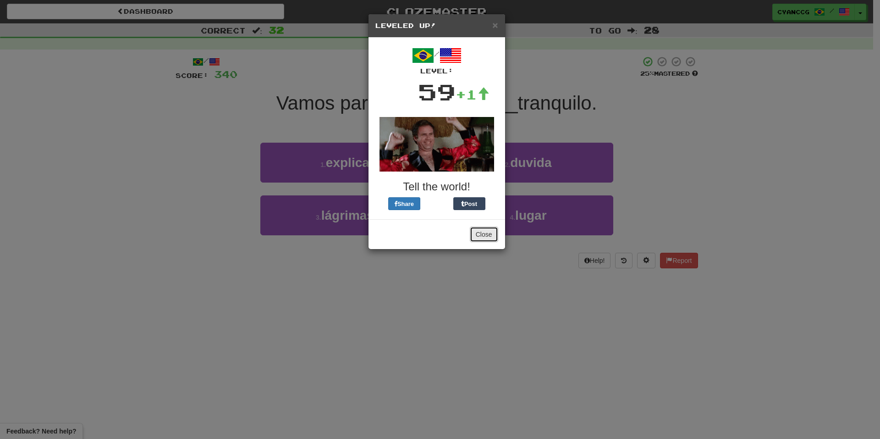
click at [487, 237] on button "Close" at bounding box center [484, 234] width 28 height 16
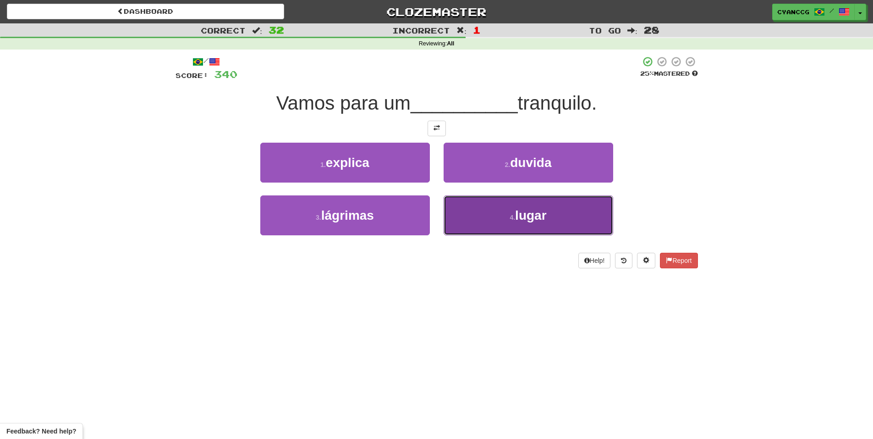
click at [471, 222] on button "4 . lugar" at bounding box center [529, 215] width 170 height 40
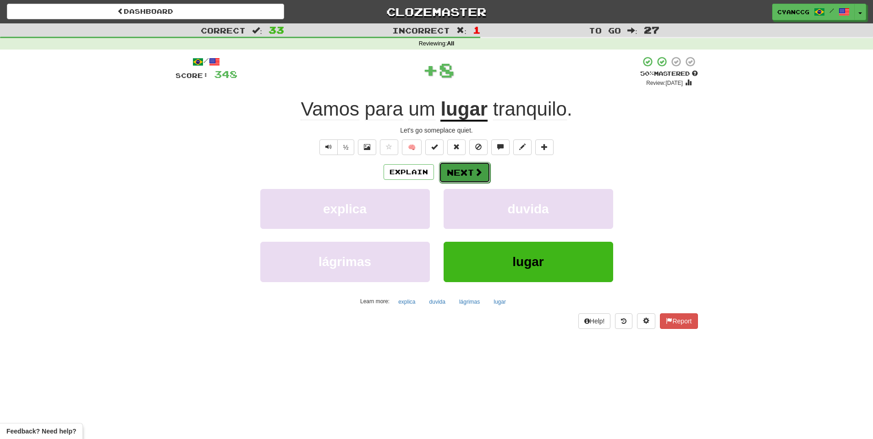
click at [474, 173] on span at bounding box center [478, 172] width 8 height 8
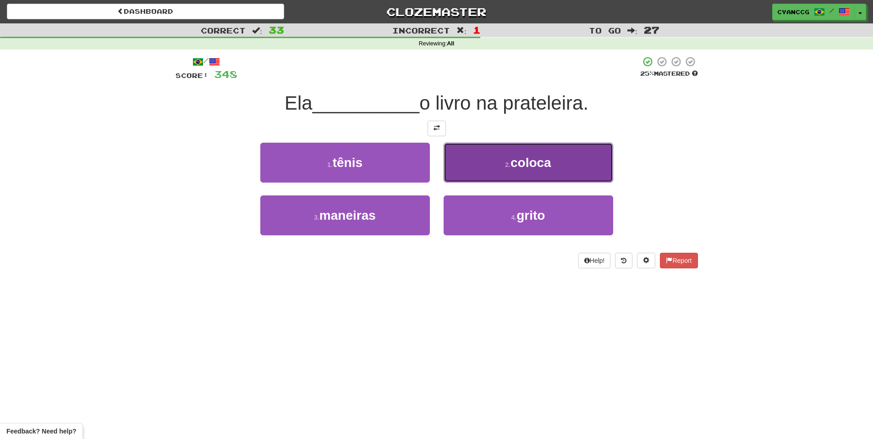
click at [474, 170] on button "2 . coloca" at bounding box center [529, 163] width 170 height 40
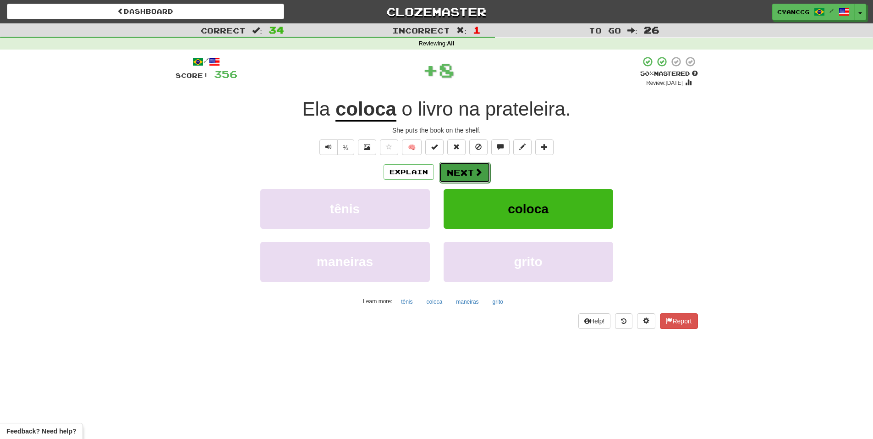
click at [473, 170] on button "Next" at bounding box center [464, 172] width 51 height 21
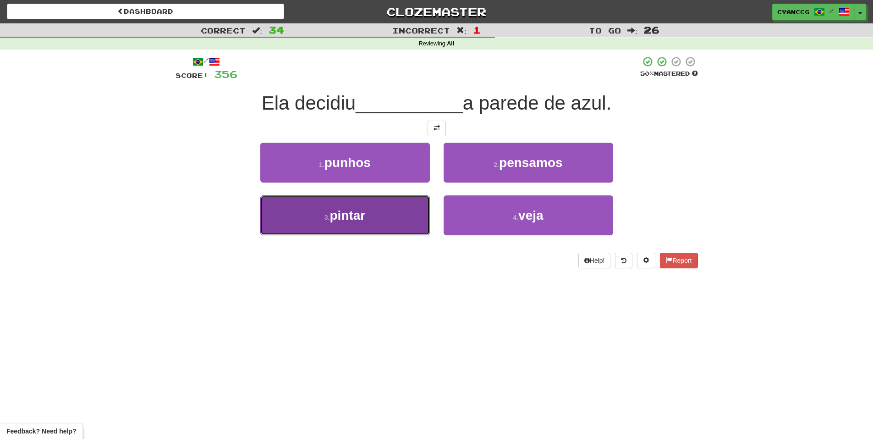
click at [400, 205] on button "3 . pintar" at bounding box center [345, 215] width 170 height 40
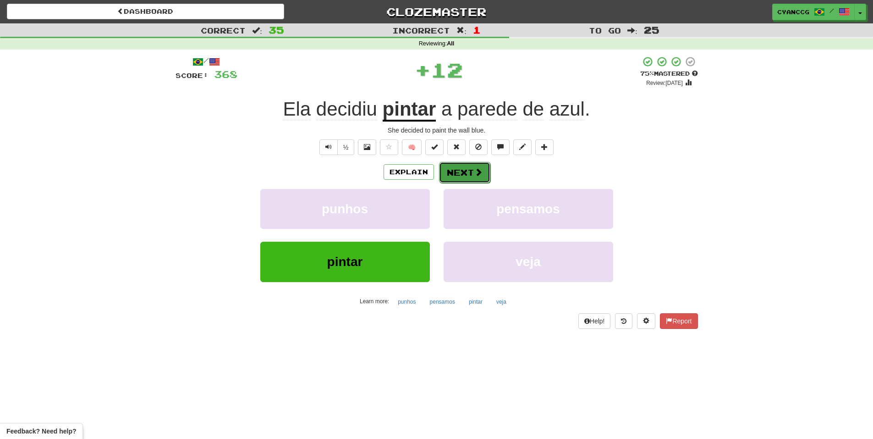
click at [450, 180] on button "Next" at bounding box center [464, 172] width 51 height 21
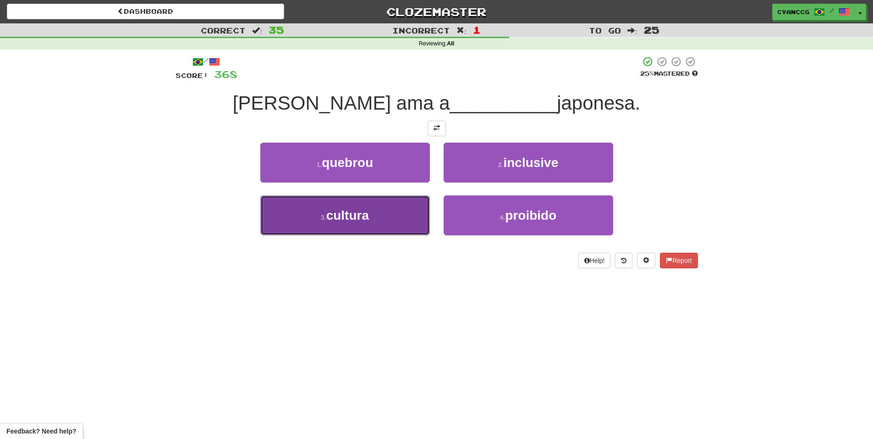
click at [397, 222] on button "3 . cultura" at bounding box center [345, 215] width 170 height 40
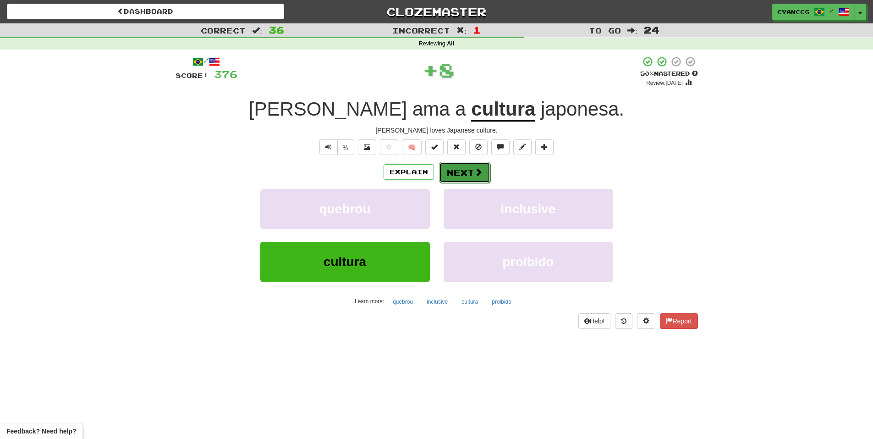
click at [471, 174] on button "Next" at bounding box center [464, 172] width 51 height 21
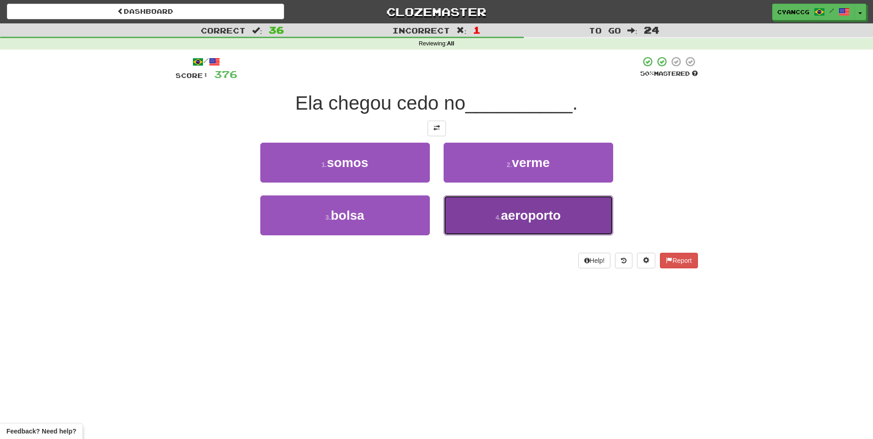
click at [473, 212] on button "4 . aeroporto" at bounding box center [529, 215] width 170 height 40
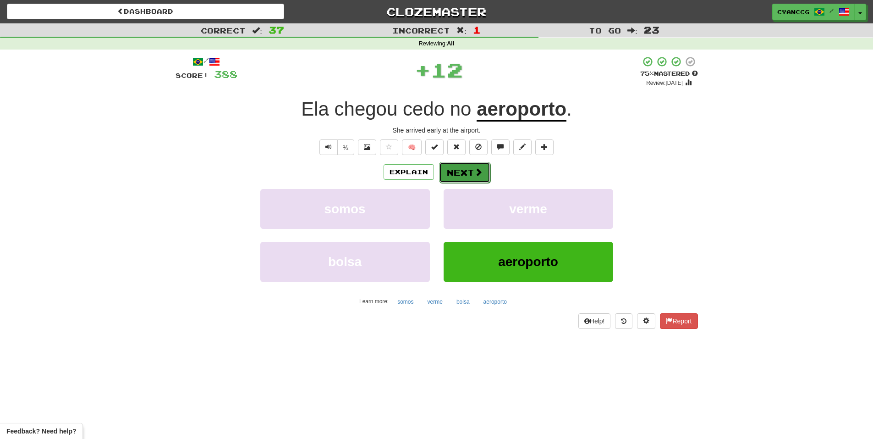
click at [466, 173] on button "Next" at bounding box center [464, 172] width 51 height 21
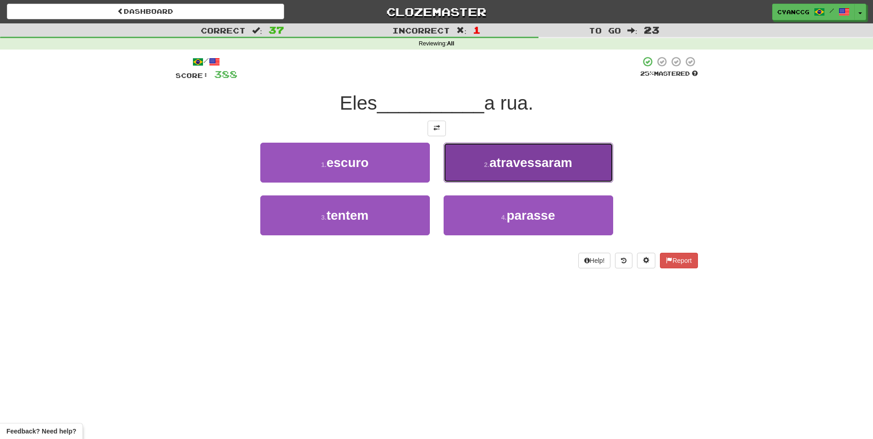
click at [481, 169] on button "2 . atravessaram" at bounding box center [529, 163] width 170 height 40
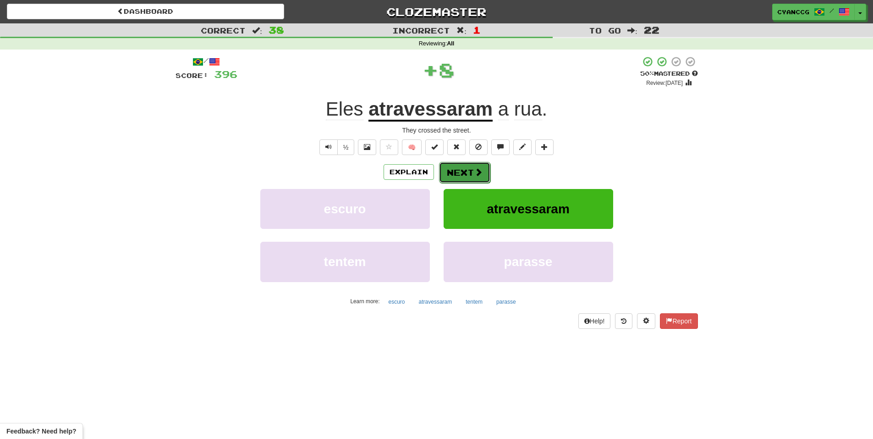
click at [475, 170] on span at bounding box center [478, 172] width 8 height 8
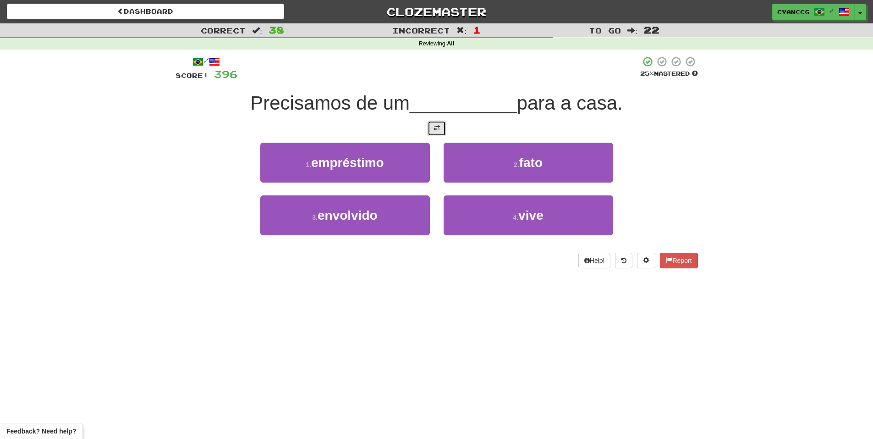
click at [440, 131] on span at bounding box center [437, 128] width 6 height 6
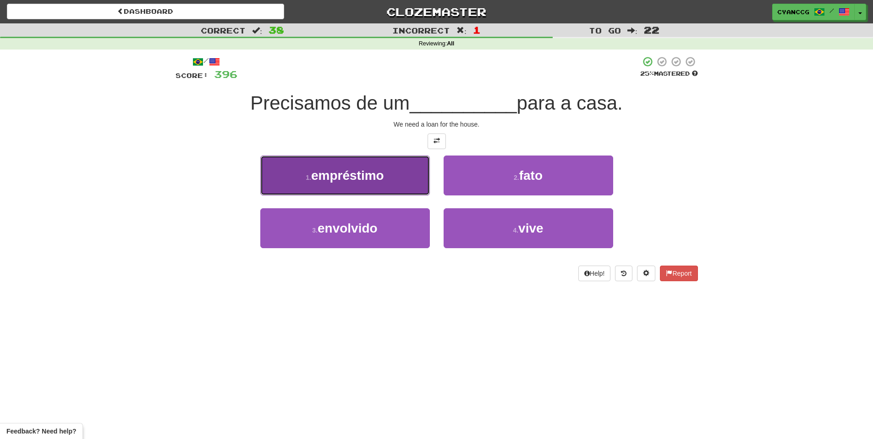
click at [423, 168] on button "1 . empréstimo" at bounding box center [345, 175] width 170 height 40
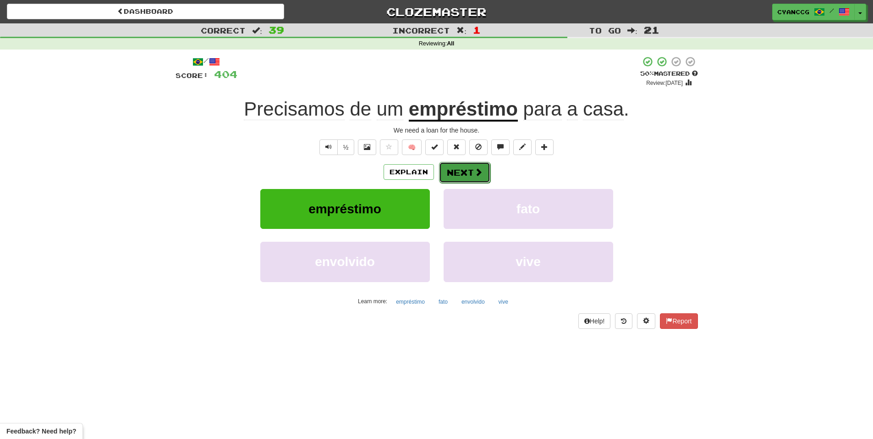
click at [463, 166] on button "Next" at bounding box center [464, 172] width 51 height 21
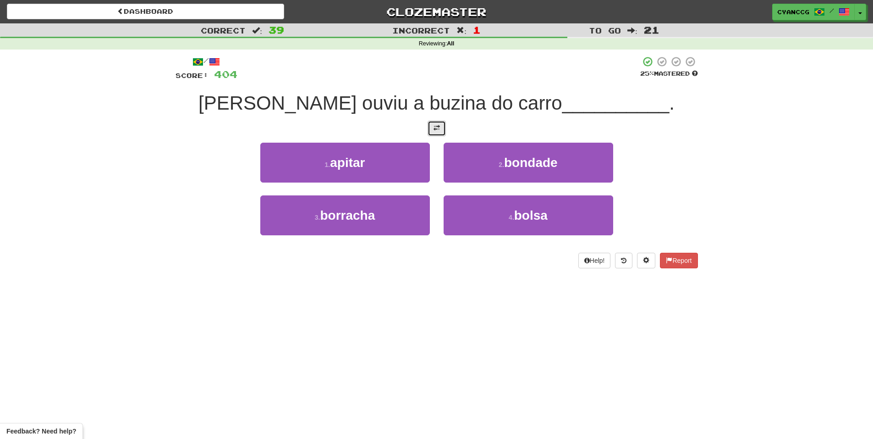
click at [431, 133] on button at bounding box center [437, 129] width 18 height 16
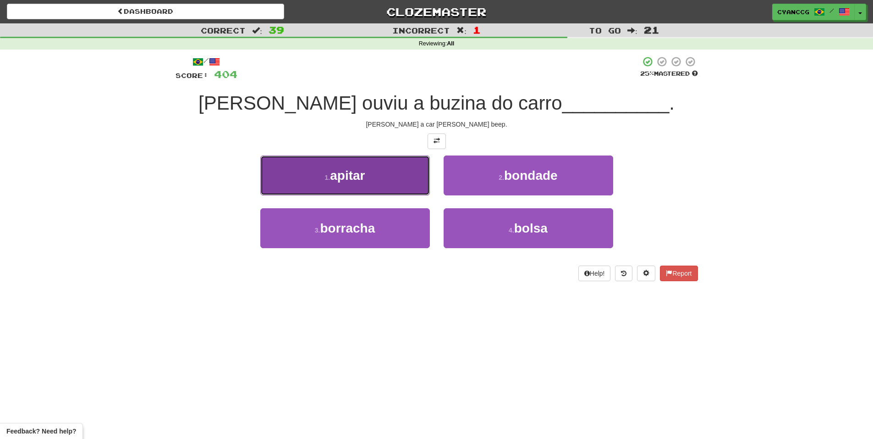
click at [361, 171] on span "apitar" at bounding box center [347, 175] width 35 height 14
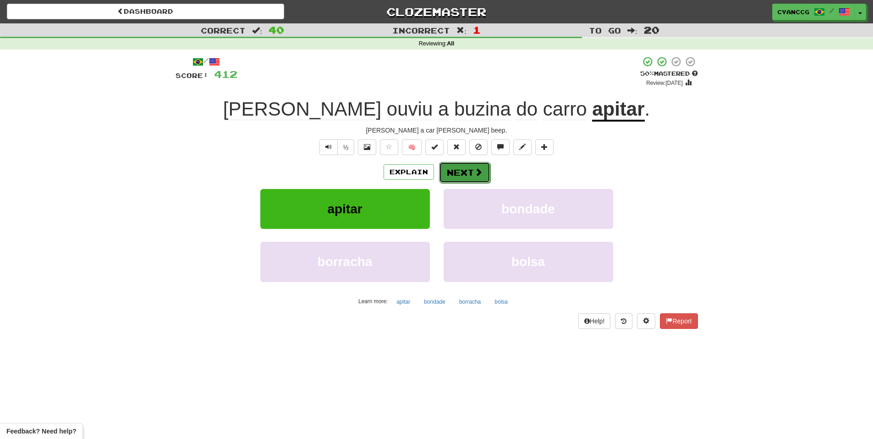
click at [470, 177] on button "Next" at bounding box center [464, 172] width 51 height 21
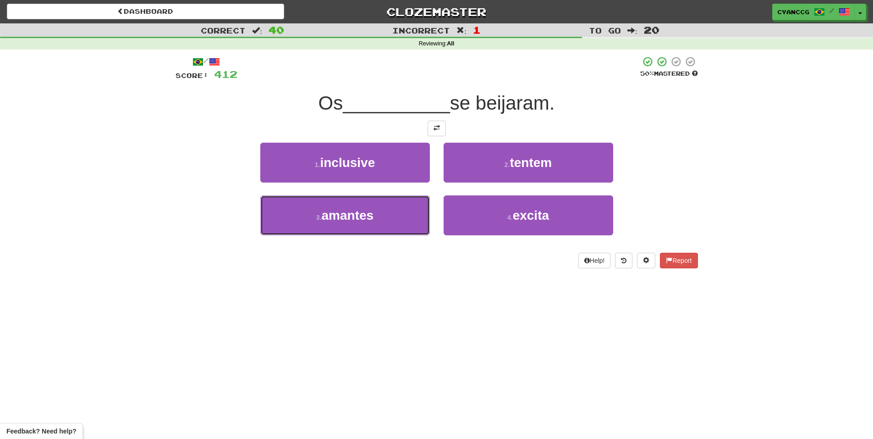
drag, startPoint x: 388, startPoint y: 222, endPoint x: 453, endPoint y: 187, distance: 73.4
click at [388, 221] on button "3 . amantes" at bounding box center [345, 215] width 170 height 40
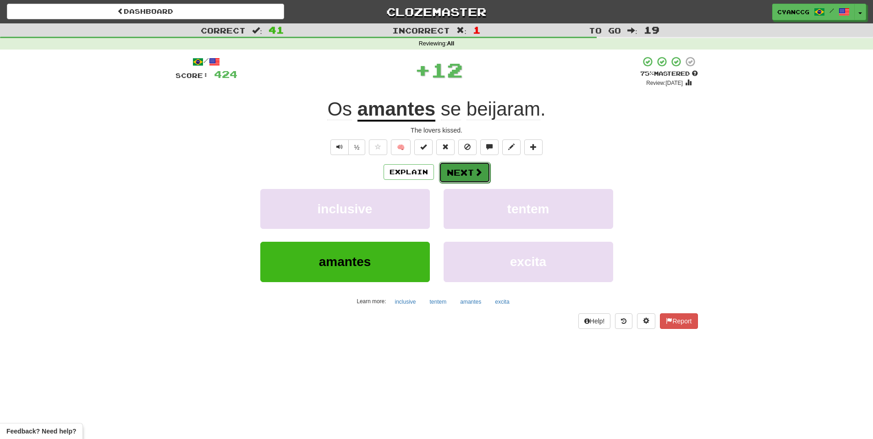
click at [465, 167] on button "Next" at bounding box center [464, 172] width 51 height 21
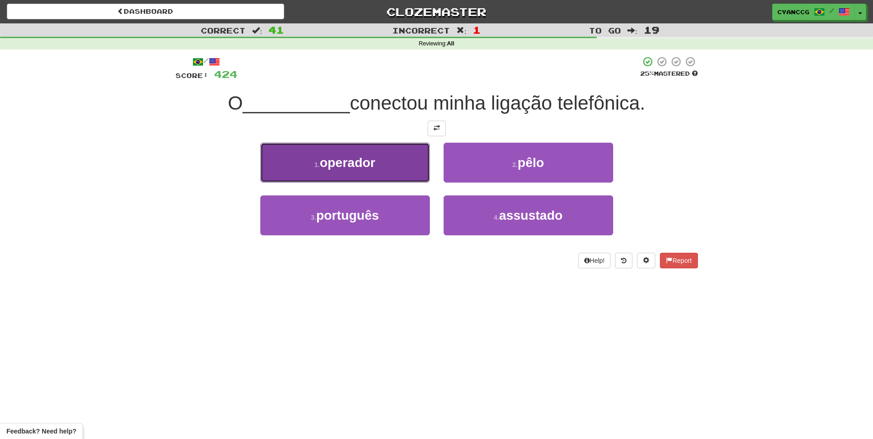
click at [390, 167] on button "1 . operador" at bounding box center [345, 163] width 170 height 40
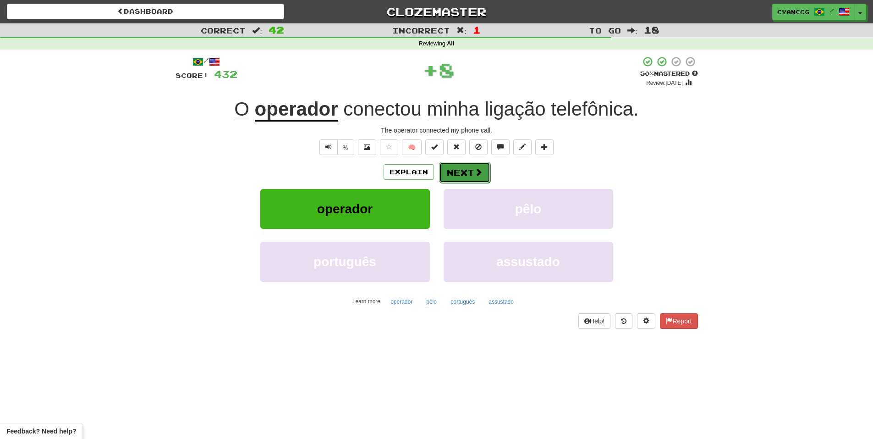
click at [465, 165] on button "Next" at bounding box center [464, 172] width 51 height 21
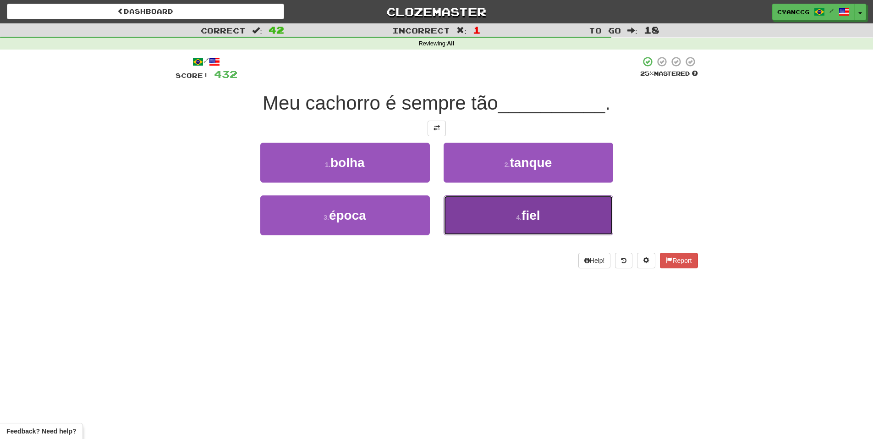
click at [519, 214] on small "4 ." at bounding box center [519, 217] width 6 height 7
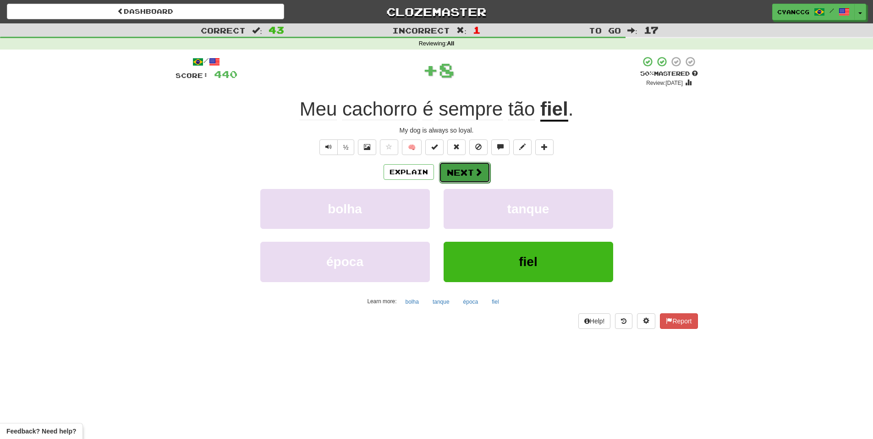
click at [469, 167] on button "Next" at bounding box center [464, 172] width 51 height 21
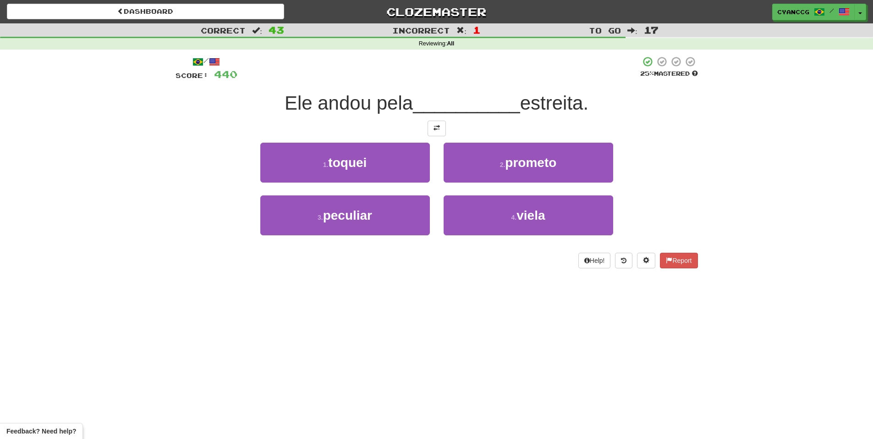
click at [427, 129] on div at bounding box center [437, 129] width 523 height 16
click at [434, 134] on button at bounding box center [437, 129] width 18 height 16
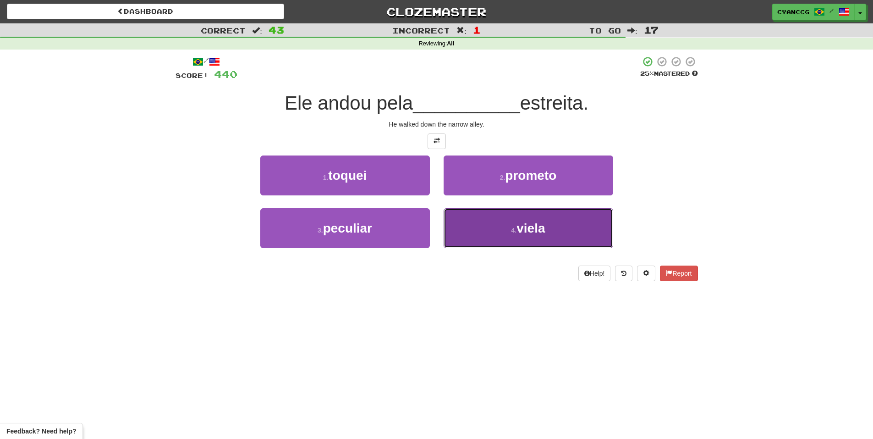
click at [497, 223] on button "4 . viela" at bounding box center [529, 228] width 170 height 40
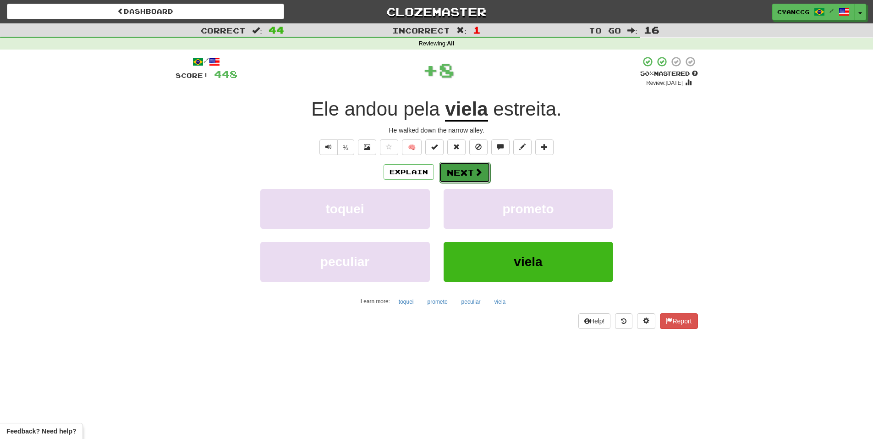
click at [471, 171] on button "Next" at bounding box center [464, 172] width 51 height 21
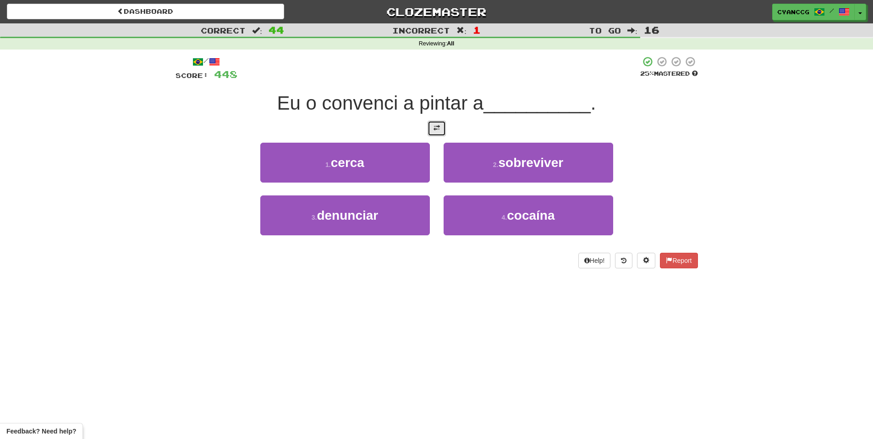
click at [438, 129] on span at bounding box center [437, 128] width 6 height 6
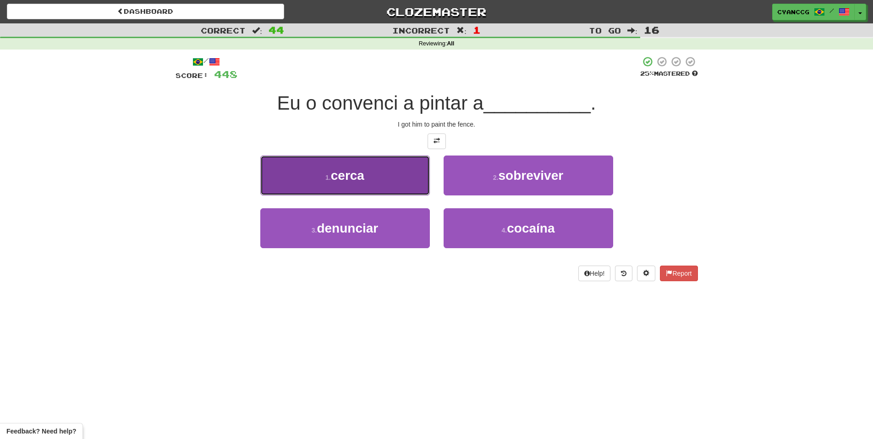
click at [394, 177] on button "1 . cerca" at bounding box center [345, 175] width 170 height 40
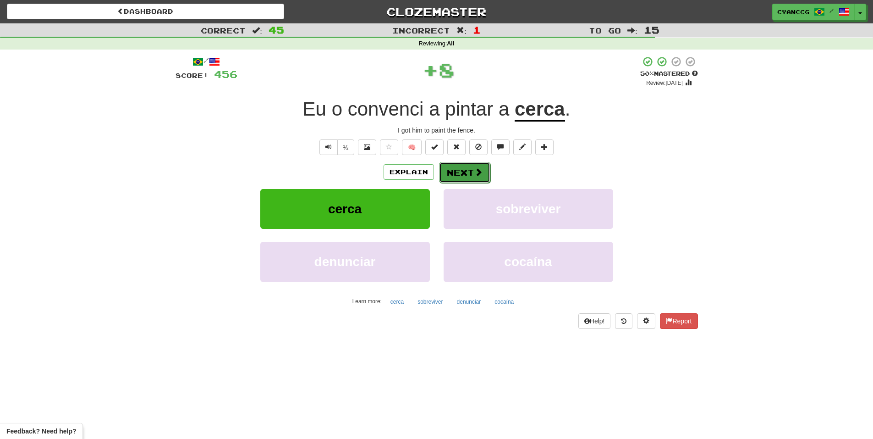
click at [456, 175] on button "Next" at bounding box center [464, 172] width 51 height 21
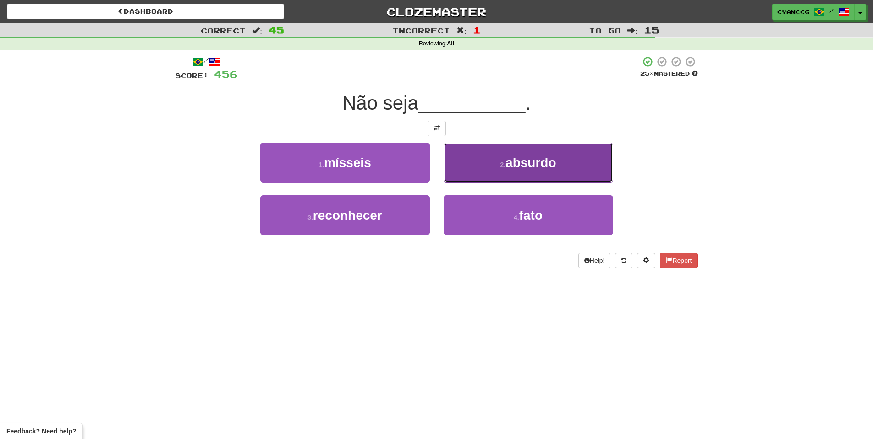
click at [477, 170] on button "2 . absurdo" at bounding box center [529, 163] width 170 height 40
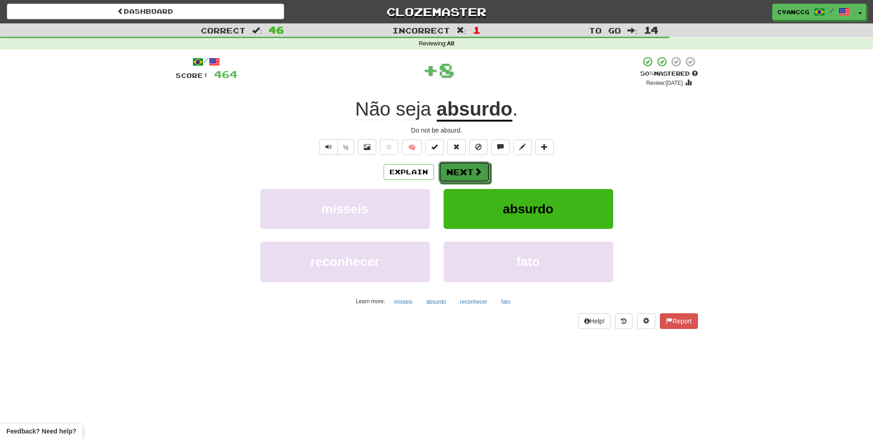
click at [477, 170] on span at bounding box center [478, 171] width 8 height 8
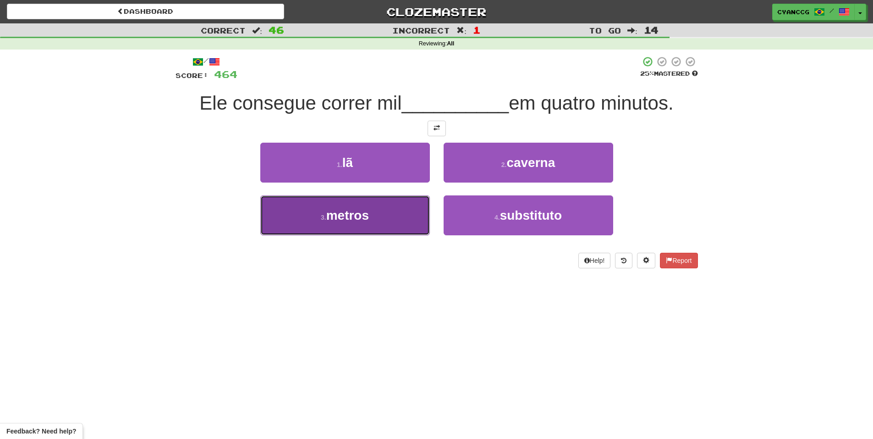
click at [398, 208] on button "3 . metros" at bounding box center [345, 215] width 170 height 40
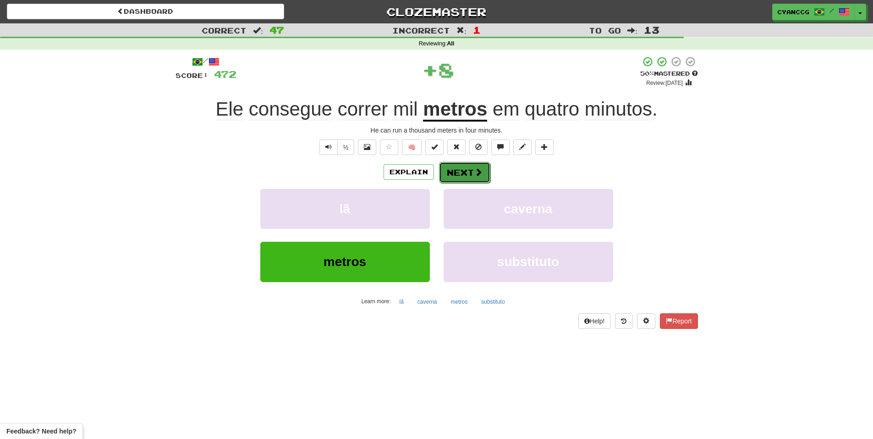
click at [473, 174] on button "Next" at bounding box center [464, 172] width 51 height 21
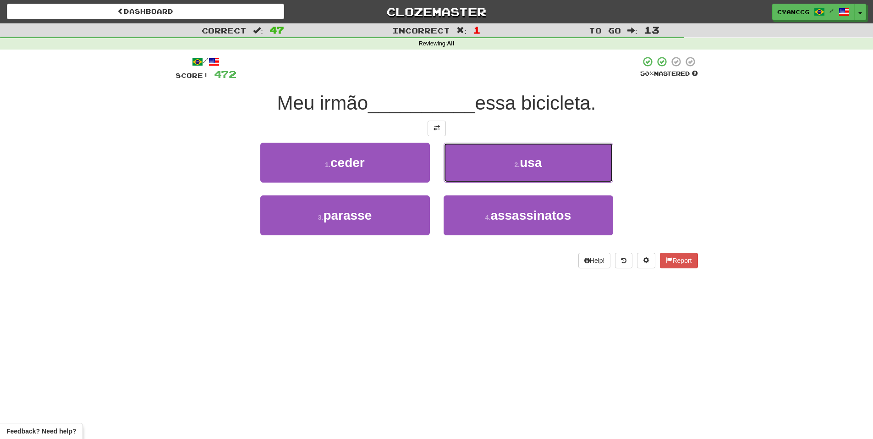
click at [473, 174] on button "2 . usa" at bounding box center [529, 163] width 170 height 40
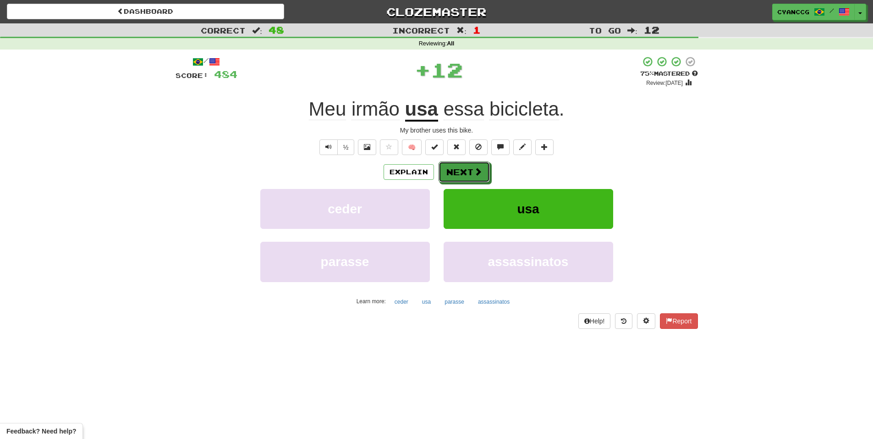
click at [473, 174] on button "Next" at bounding box center [464, 171] width 51 height 21
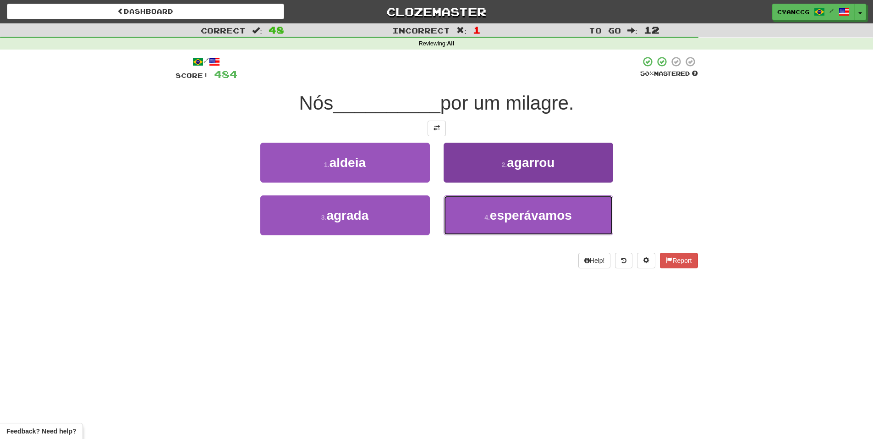
click at [474, 204] on button "4 . esperávamos" at bounding box center [529, 215] width 170 height 40
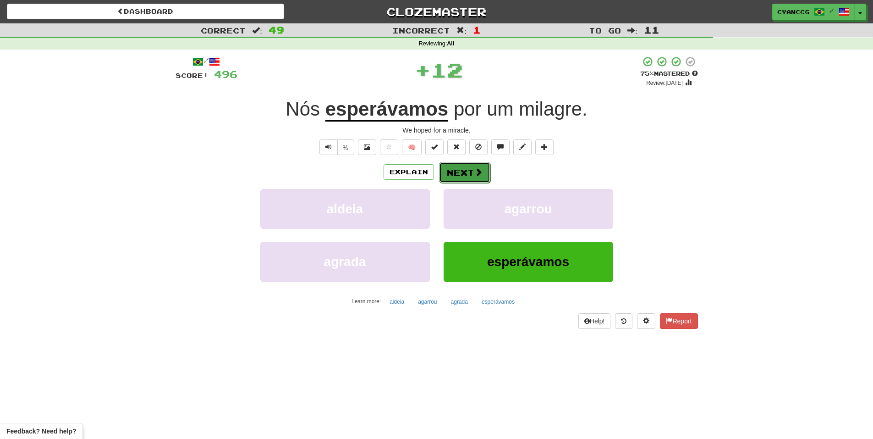
click at [469, 172] on button "Next" at bounding box center [464, 172] width 51 height 21
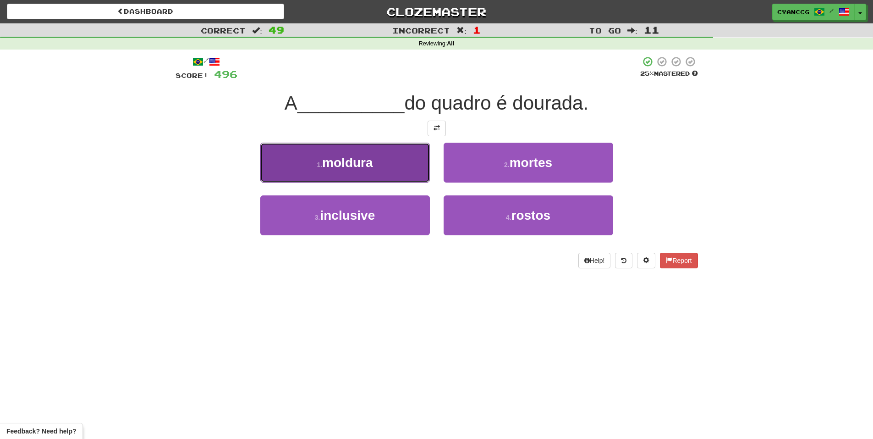
click at [419, 175] on button "1 . moldura" at bounding box center [345, 163] width 170 height 40
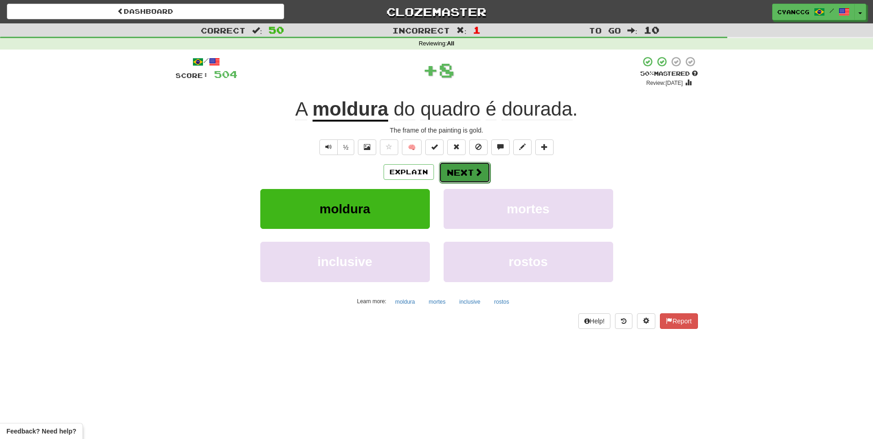
click at [475, 171] on span at bounding box center [478, 172] width 8 height 8
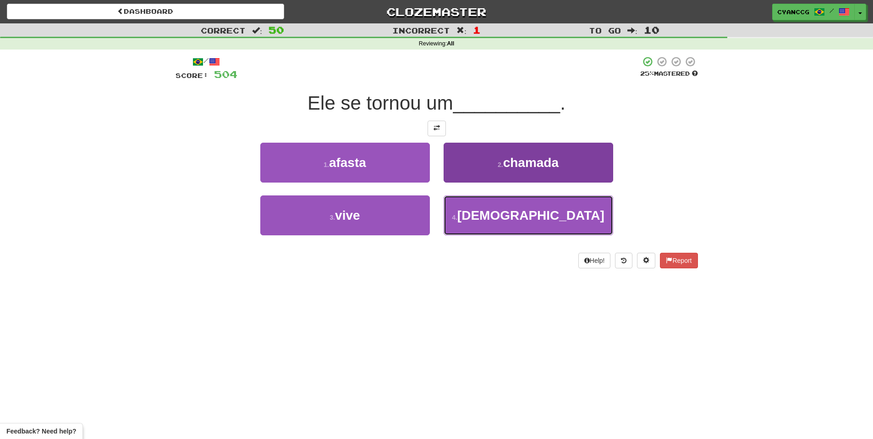
drag, startPoint x: 488, startPoint y: 212, endPoint x: 486, endPoint y: 207, distance: 5.4
click at [489, 212] on button "4 . católico" at bounding box center [529, 215] width 170 height 40
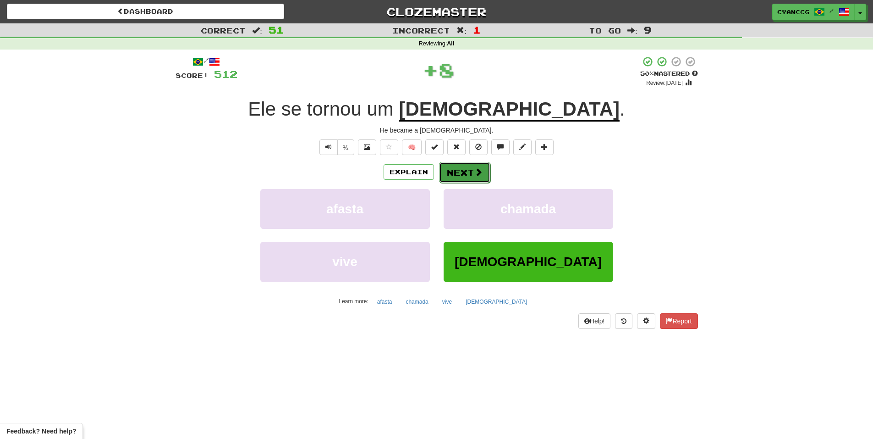
click at [472, 178] on button "Next" at bounding box center [464, 172] width 51 height 21
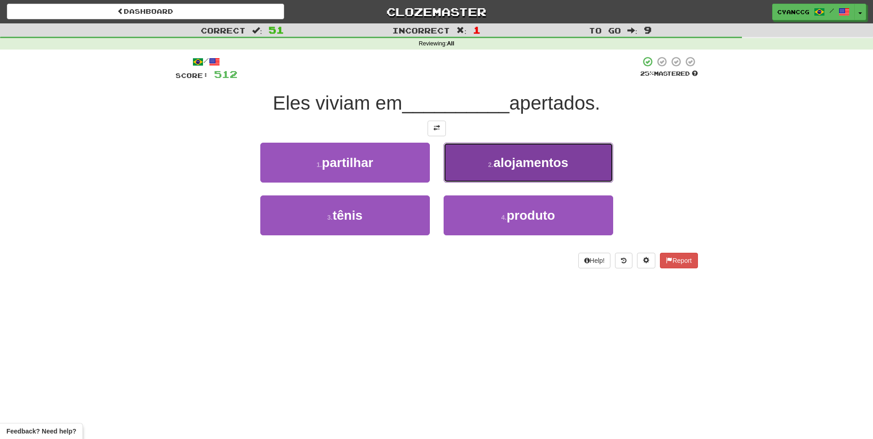
click at [470, 174] on button "2 . alojamentos" at bounding box center [529, 163] width 170 height 40
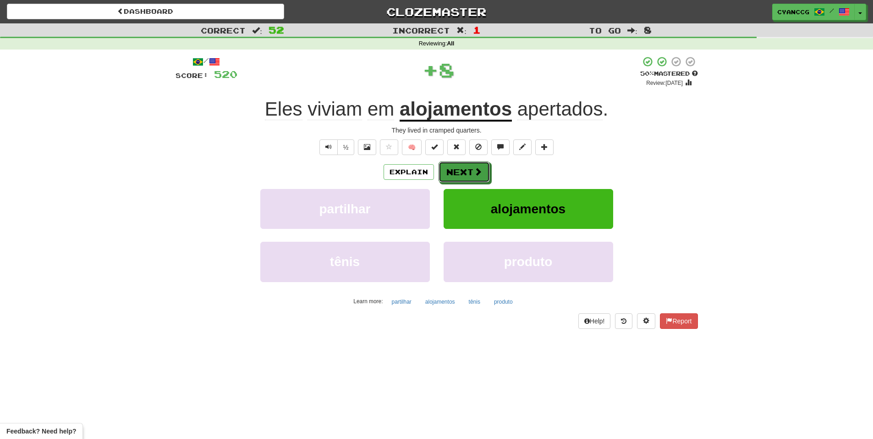
click at [470, 174] on button "Next" at bounding box center [464, 171] width 51 height 21
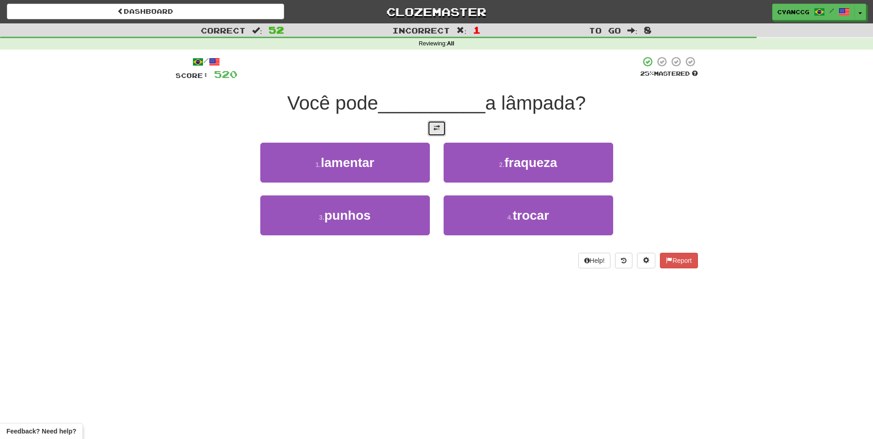
click at [443, 131] on button at bounding box center [437, 129] width 18 height 16
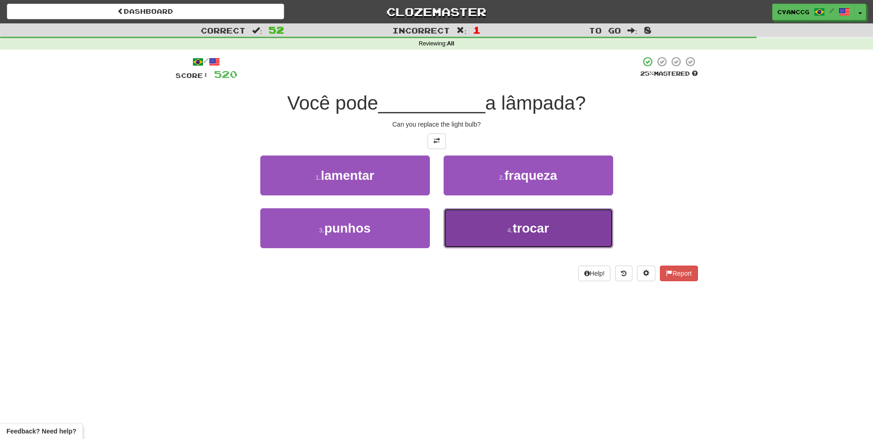
click at [503, 226] on button "4 . trocar" at bounding box center [529, 228] width 170 height 40
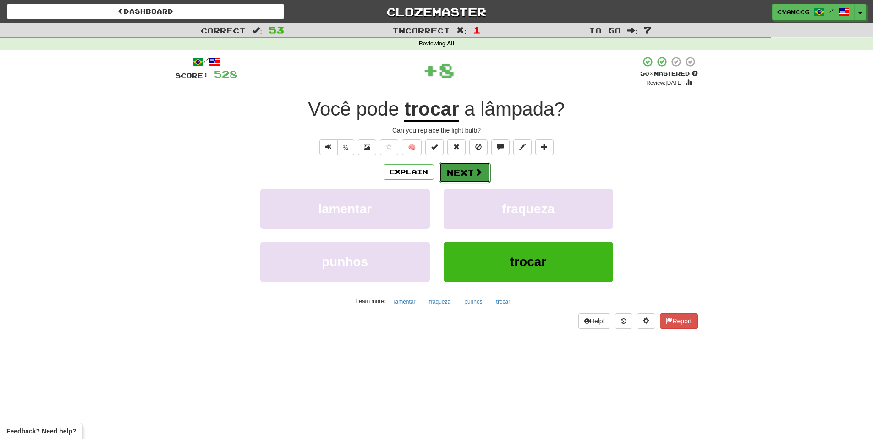
click at [473, 166] on button "Next" at bounding box center [464, 172] width 51 height 21
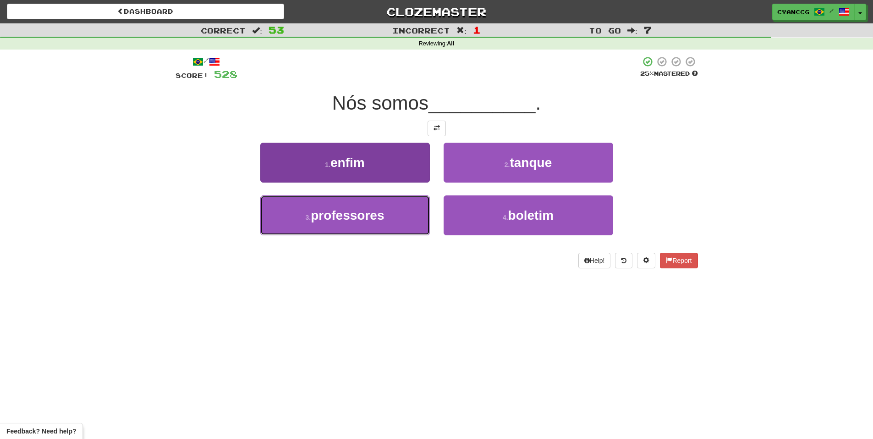
click at [392, 207] on button "3 . professores" at bounding box center [345, 215] width 170 height 40
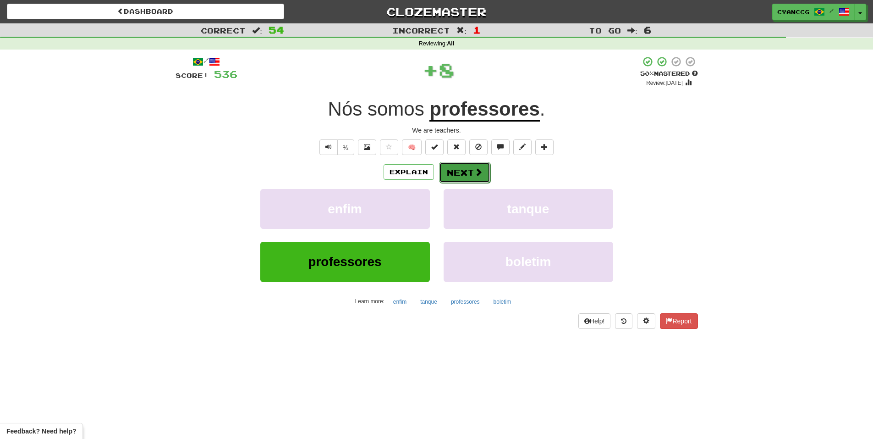
click at [470, 171] on button "Next" at bounding box center [464, 172] width 51 height 21
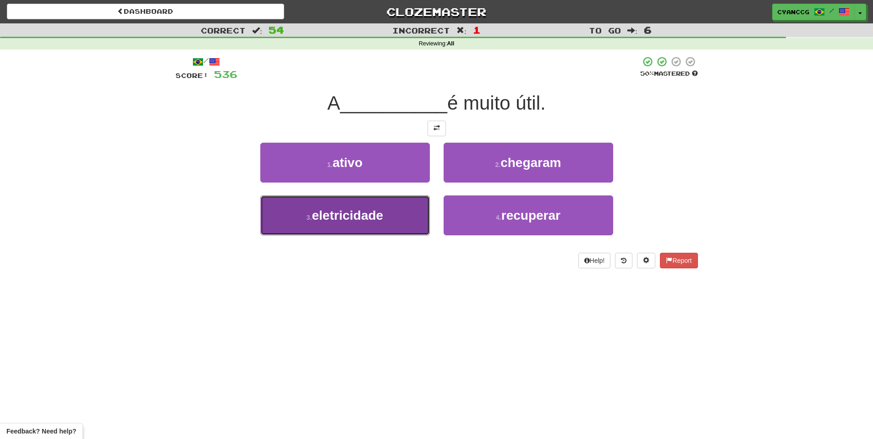
click at [408, 212] on button "3 . eletricidade" at bounding box center [345, 215] width 170 height 40
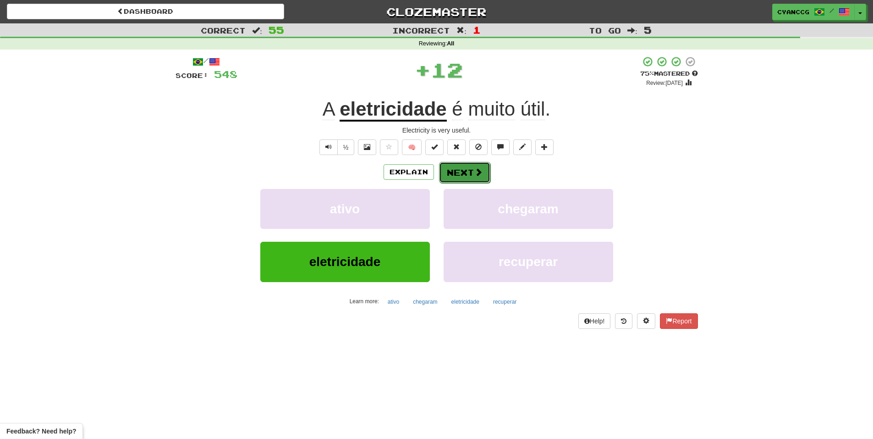
click at [464, 163] on button "Next" at bounding box center [464, 172] width 51 height 21
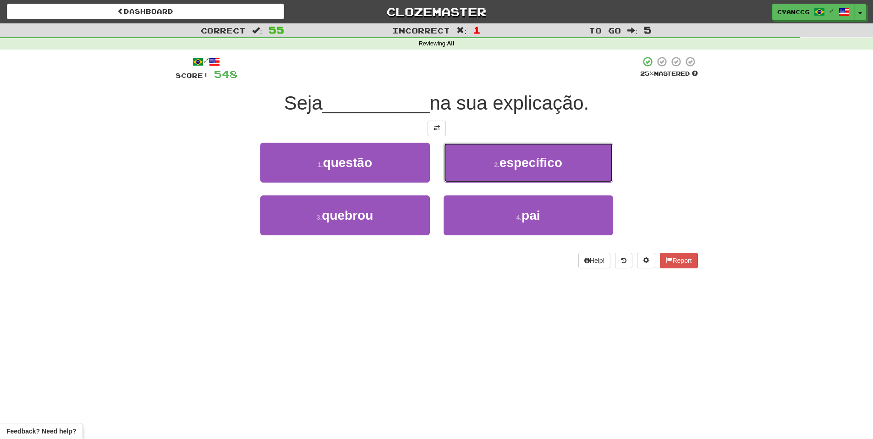
click at [464, 163] on button "2 . específico" at bounding box center [529, 163] width 170 height 40
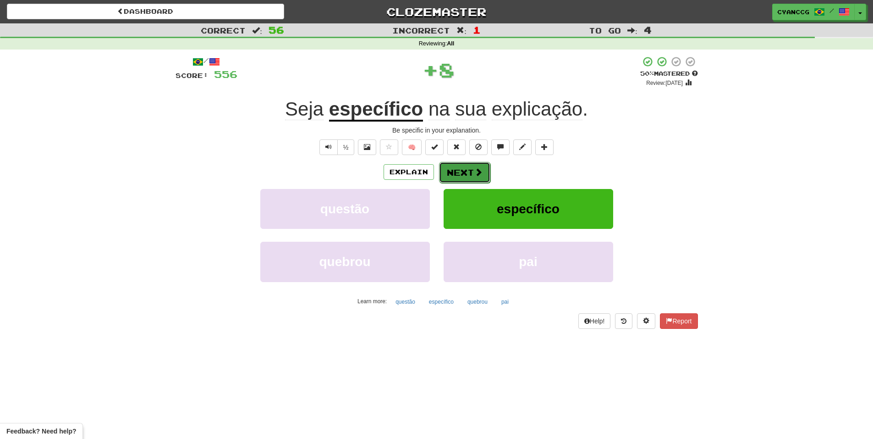
click at [466, 166] on button "Next" at bounding box center [464, 172] width 51 height 21
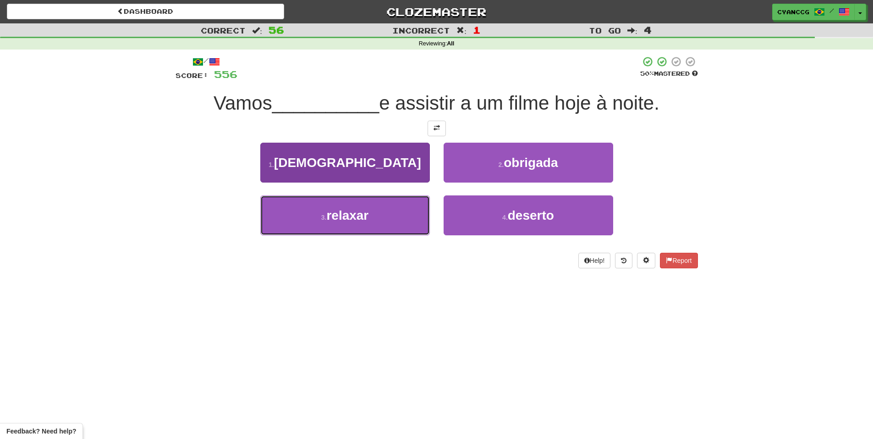
click at [382, 214] on button "3 . relaxar" at bounding box center [345, 215] width 170 height 40
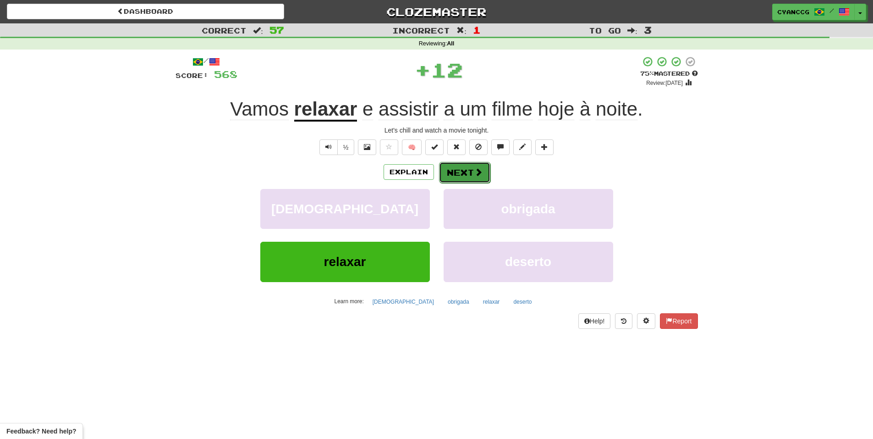
click at [468, 173] on button "Next" at bounding box center [464, 172] width 51 height 21
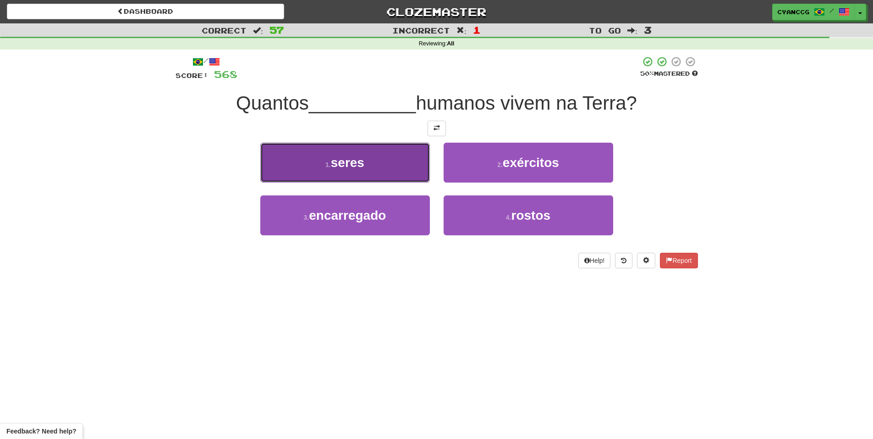
click at [371, 167] on button "1 . seres" at bounding box center [345, 163] width 170 height 40
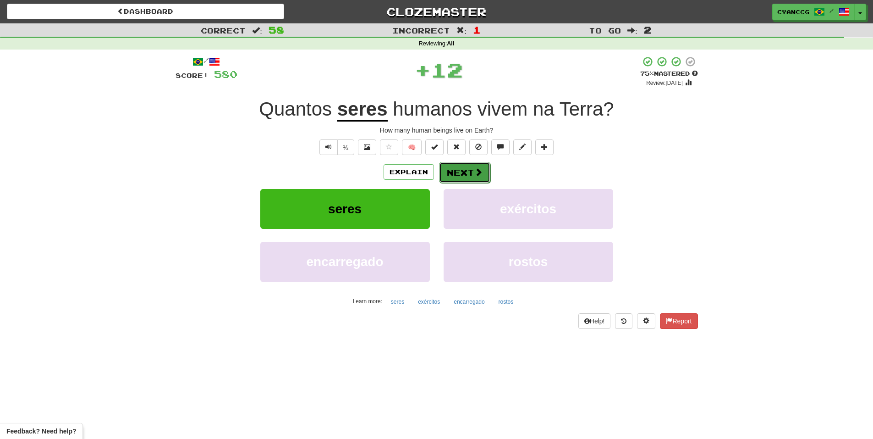
click at [464, 164] on button "Next" at bounding box center [464, 172] width 51 height 21
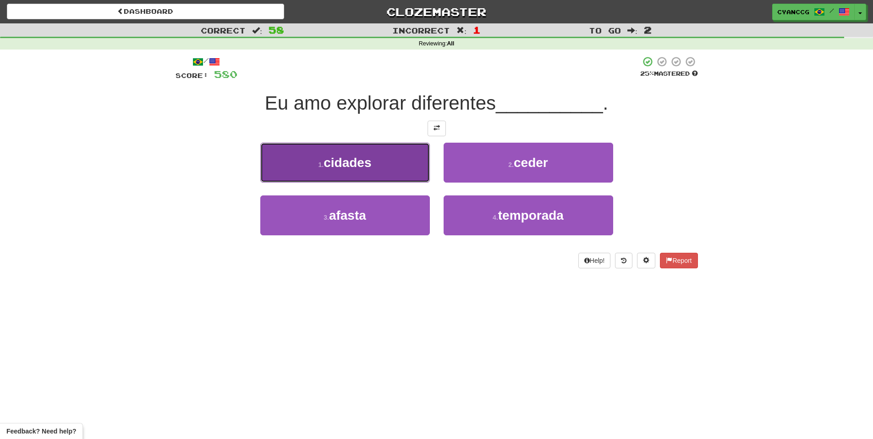
click at [401, 164] on button "1 . cidades" at bounding box center [345, 163] width 170 height 40
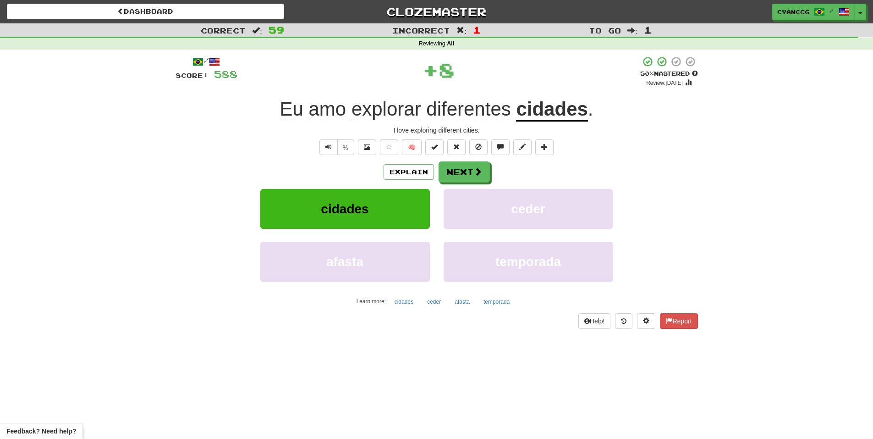
click at [495, 178] on div "Explain Next" at bounding box center [437, 171] width 523 height 21
click at [474, 171] on span at bounding box center [478, 172] width 8 height 8
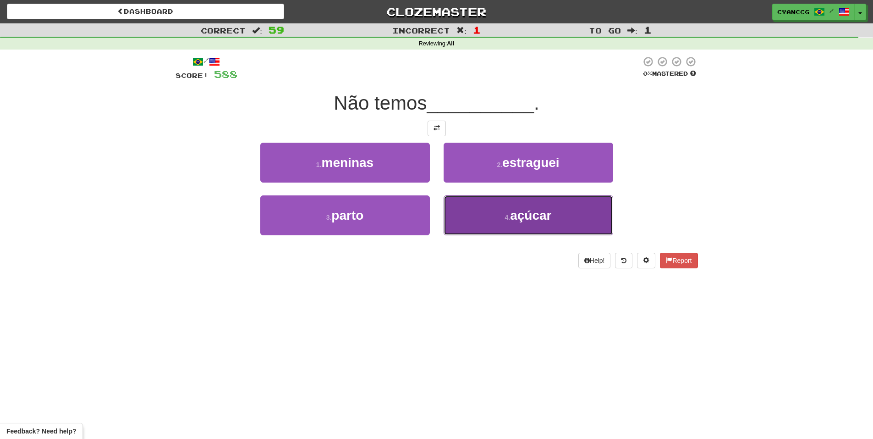
click at [480, 210] on button "4 . açúcar" at bounding box center [529, 215] width 170 height 40
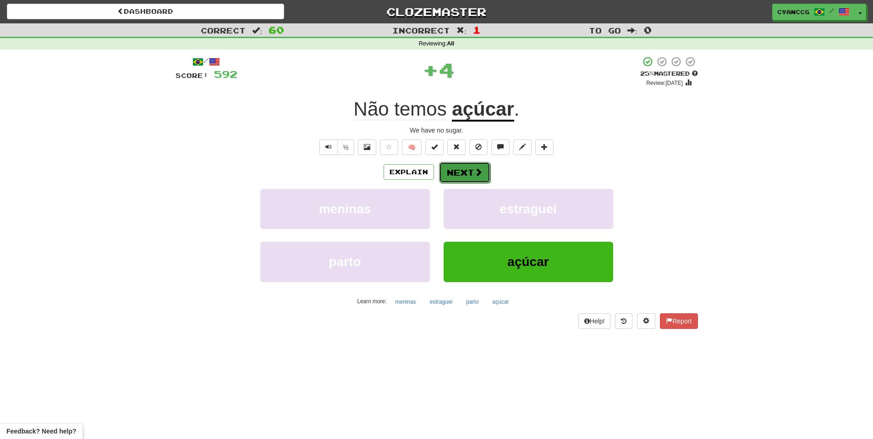
click at [474, 176] on span at bounding box center [478, 172] width 8 height 8
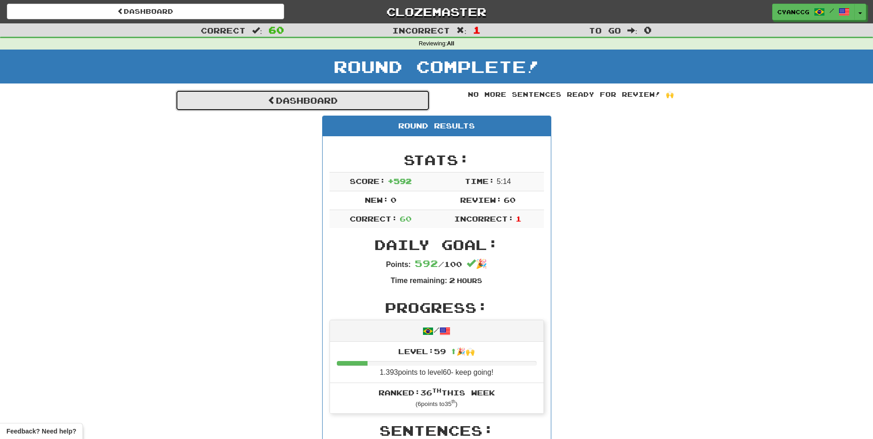
click at [372, 104] on link "Dashboard" at bounding box center [303, 100] width 254 height 21
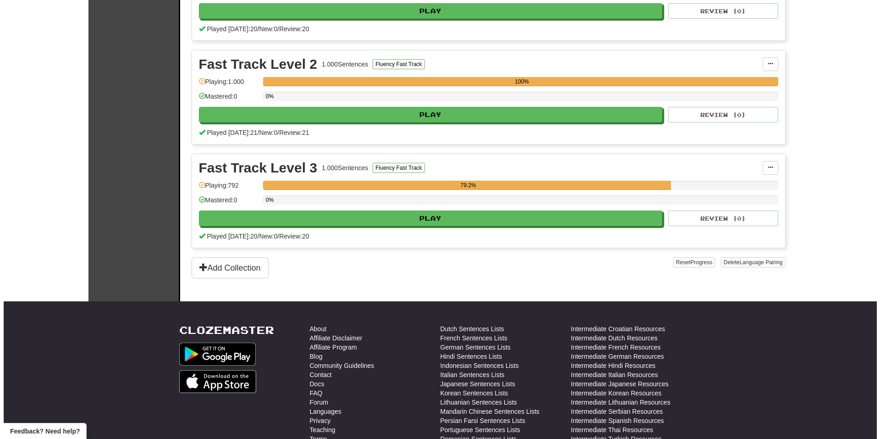
scroll to position [275, 0]
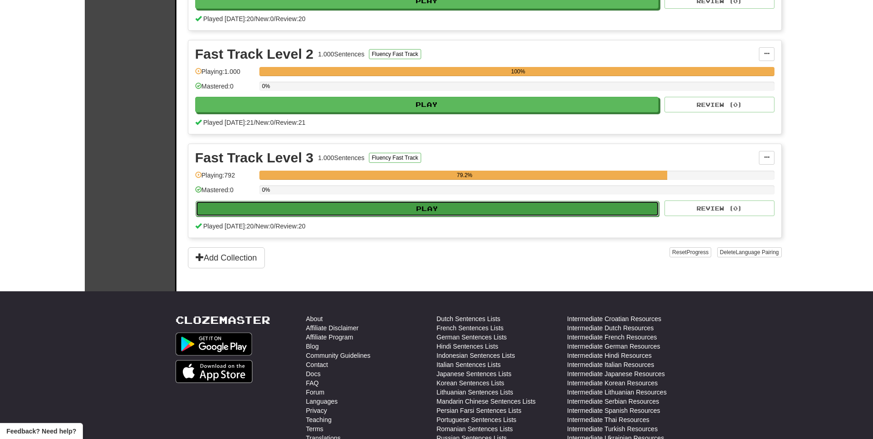
click at [438, 215] on button "Play" at bounding box center [428, 209] width 464 height 16
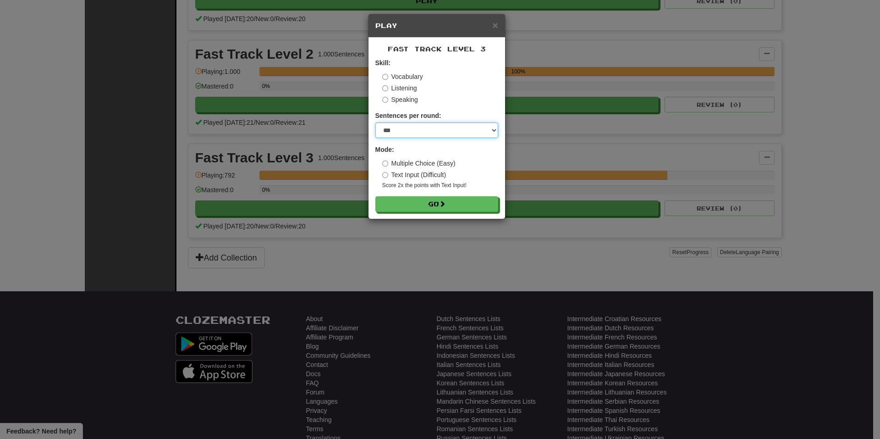
click at [446, 127] on select "* ** ** ** ** ** *** ********" at bounding box center [436, 130] width 123 height 16
select select "**"
click at [375, 122] on select "* ** ** ** ** ** *** ********" at bounding box center [436, 130] width 123 height 16
click at [442, 203] on span at bounding box center [443, 204] width 6 height 6
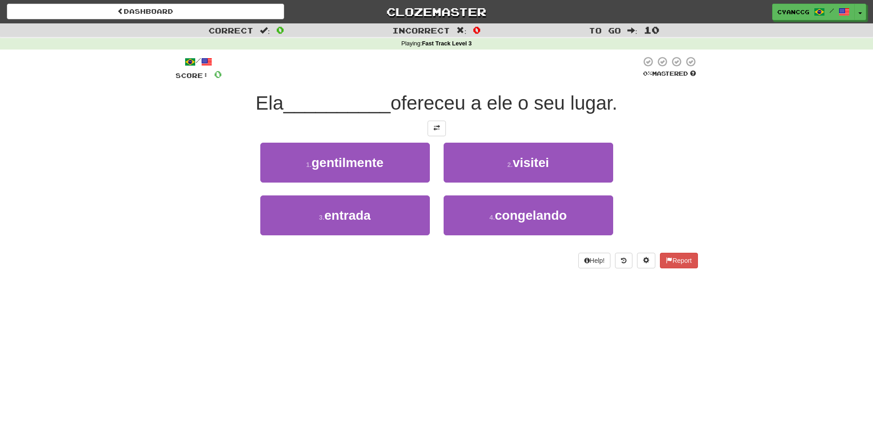
drag, startPoint x: 435, startPoint y: 138, endPoint x: 361, endPoint y: 327, distance: 203.0
click at [361, 327] on div "Dashboard Clozemaster CyanCCG / Toggle Dropdown Dashboard Leaderboard Activity …" at bounding box center [436, 219] width 873 height 439
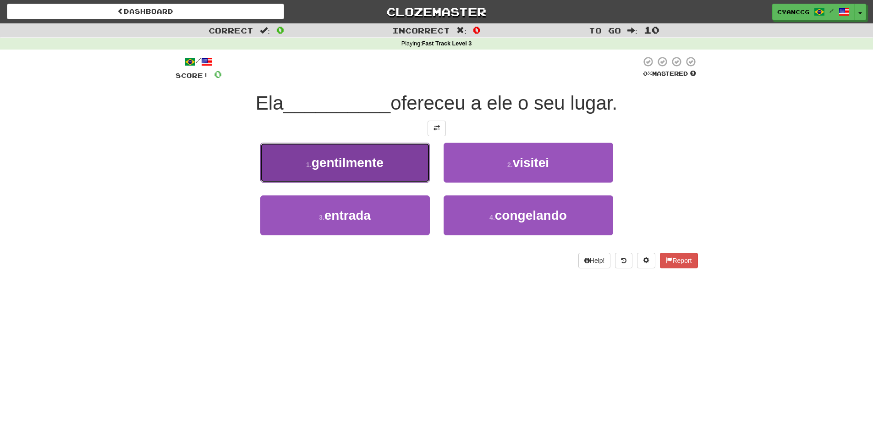
click at [396, 175] on button "1 . gentilmente" at bounding box center [345, 163] width 170 height 40
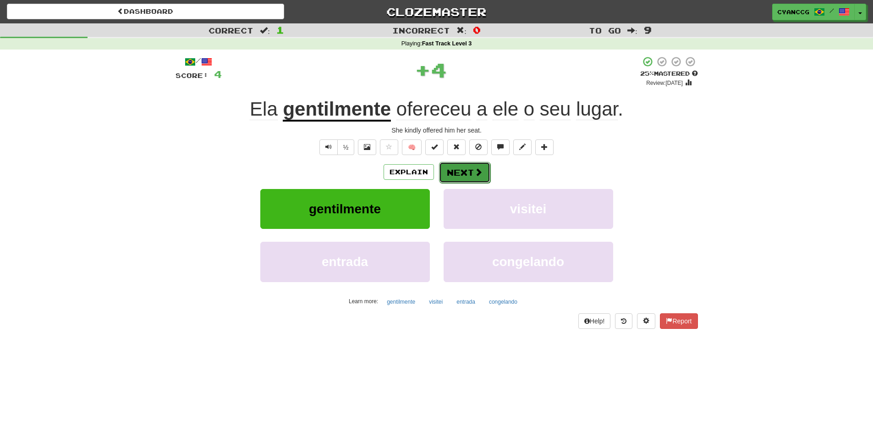
click at [467, 178] on button "Next" at bounding box center [464, 172] width 51 height 21
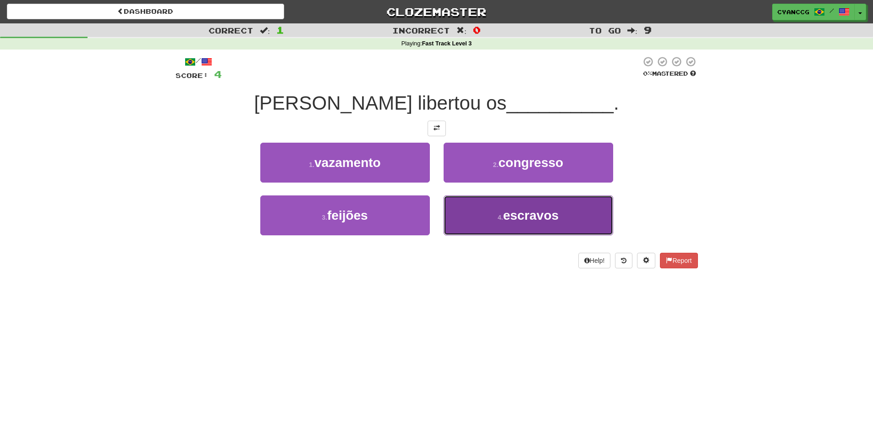
click at [492, 210] on button "4 . escravos" at bounding box center [529, 215] width 170 height 40
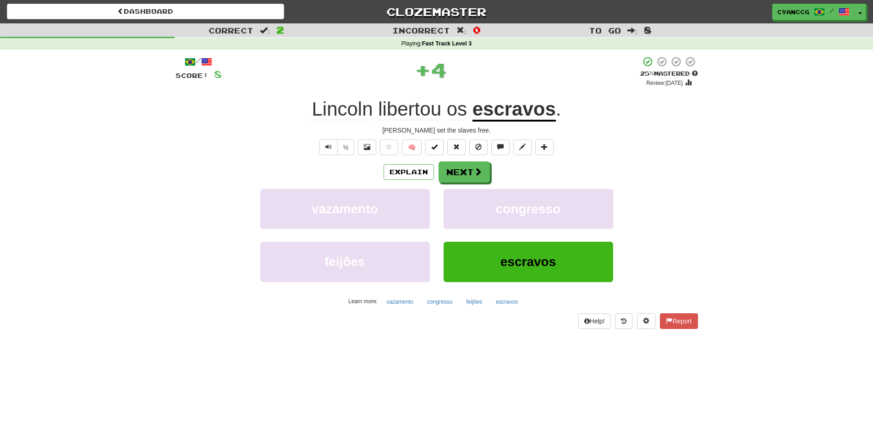
click at [497, 112] on u "escravos" at bounding box center [514, 109] width 83 height 23
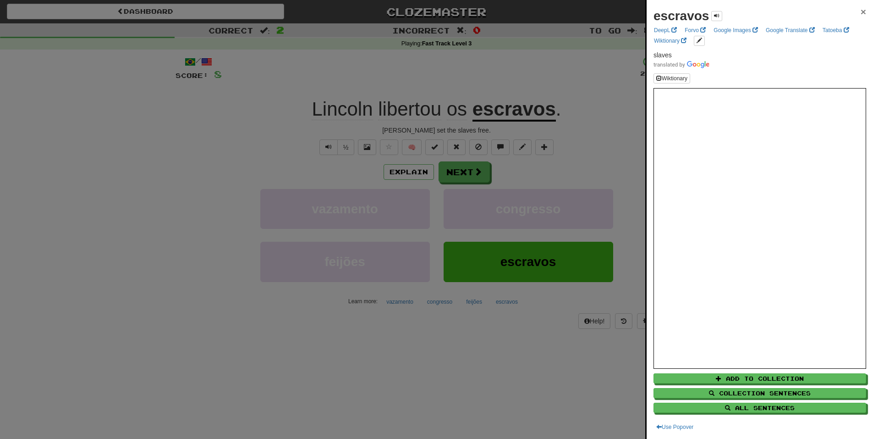
click at [861, 12] on span "×" at bounding box center [864, 11] width 6 height 11
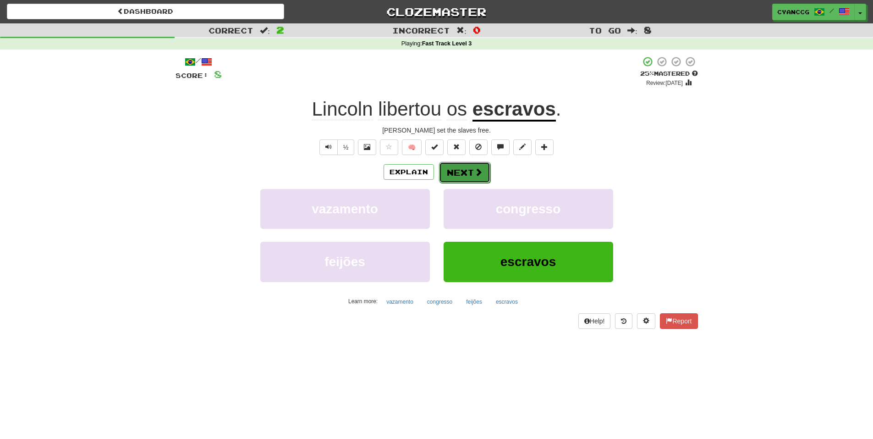
click at [475, 163] on button "Next" at bounding box center [464, 172] width 51 height 21
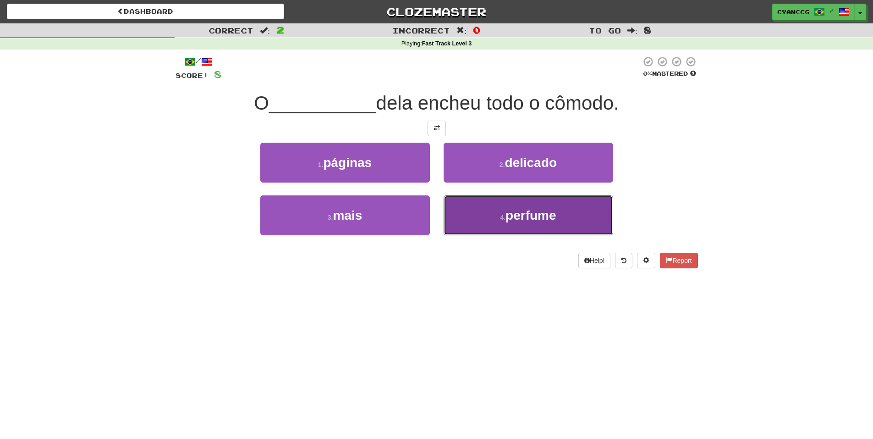
click at [470, 221] on button "4 . perfume" at bounding box center [529, 215] width 170 height 40
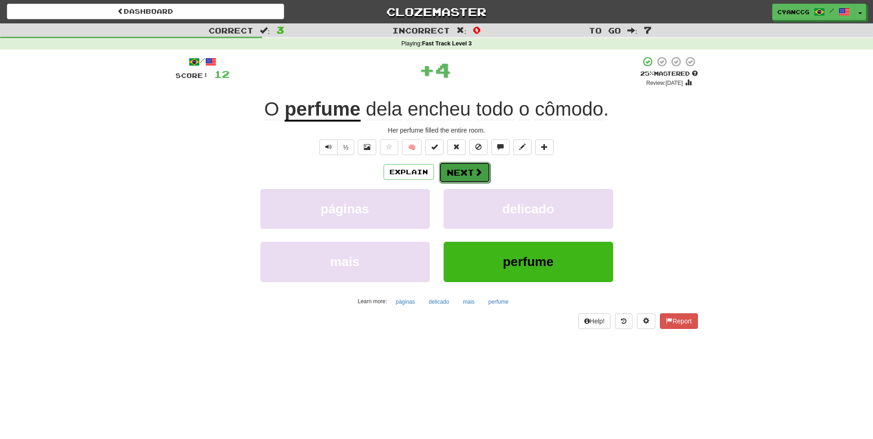
click at [453, 181] on button "Next" at bounding box center [464, 172] width 51 height 21
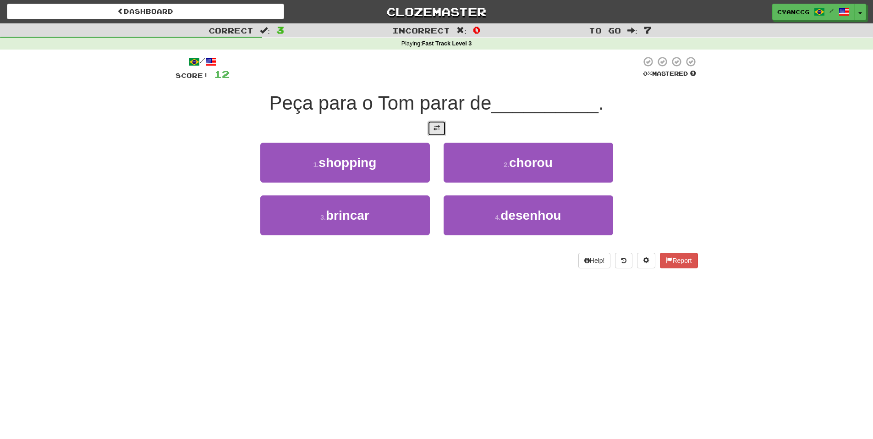
click at [437, 131] on span at bounding box center [437, 128] width 6 height 6
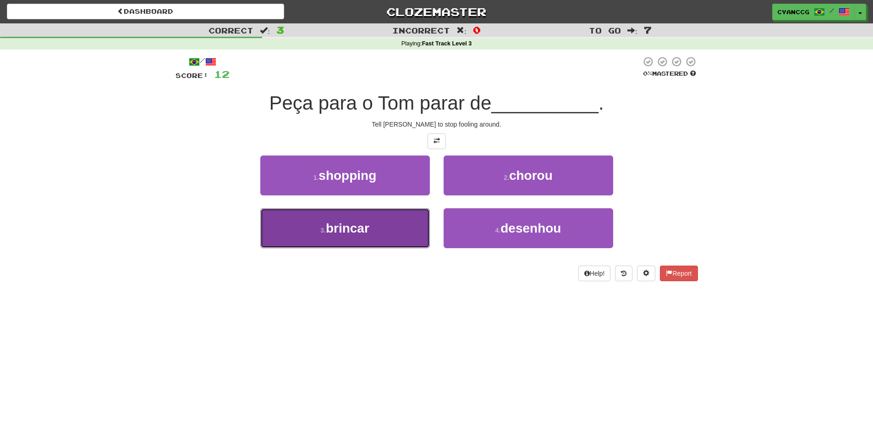
click at [383, 219] on button "3 . brincar" at bounding box center [345, 228] width 170 height 40
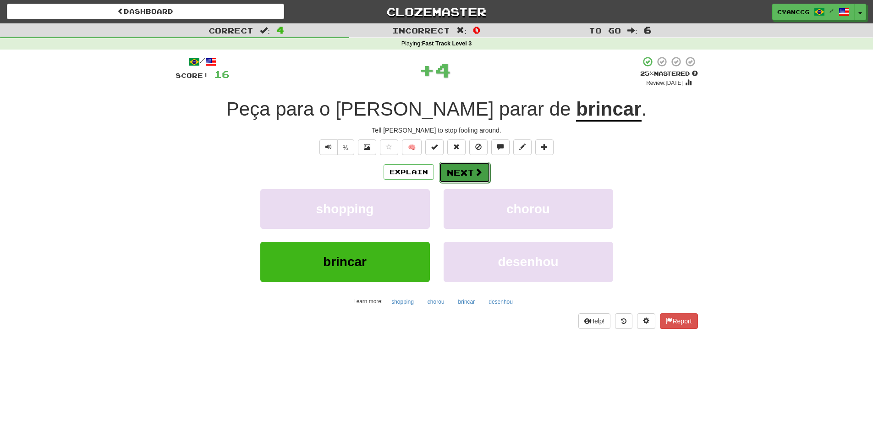
click at [466, 173] on button "Next" at bounding box center [464, 172] width 51 height 21
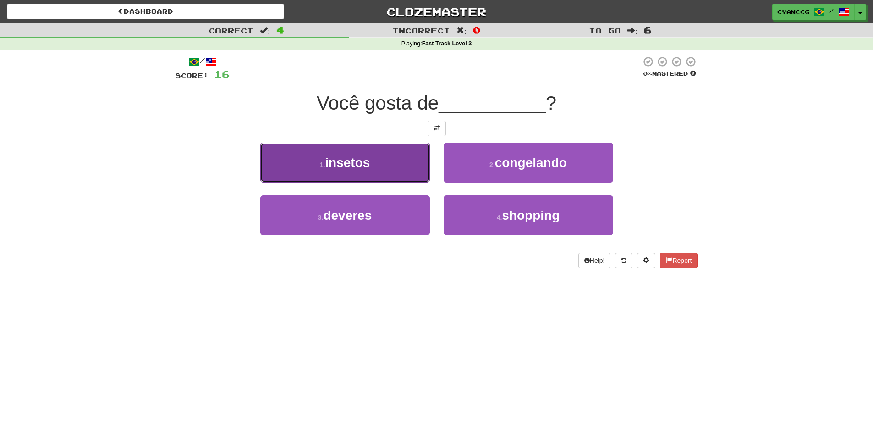
click at [429, 166] on button "1 . insetos" at bounding box center [345, 163] width 170 height 40
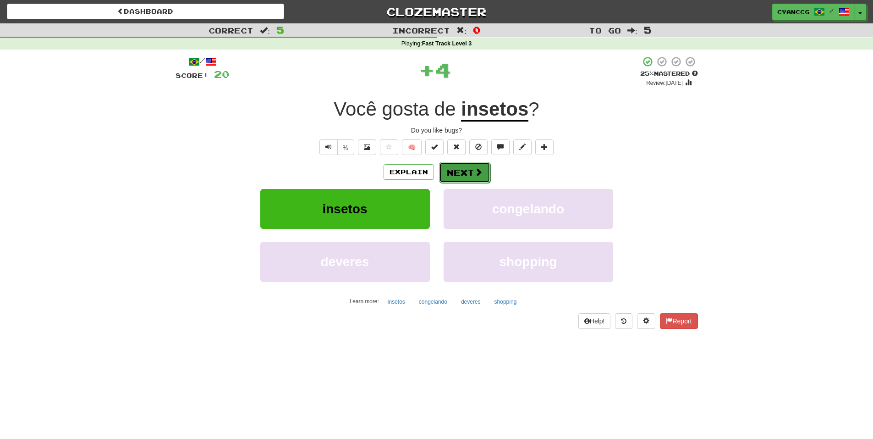
click at [478, 177] on button "Next" at bounding box center [464, 172] width 51 height 21
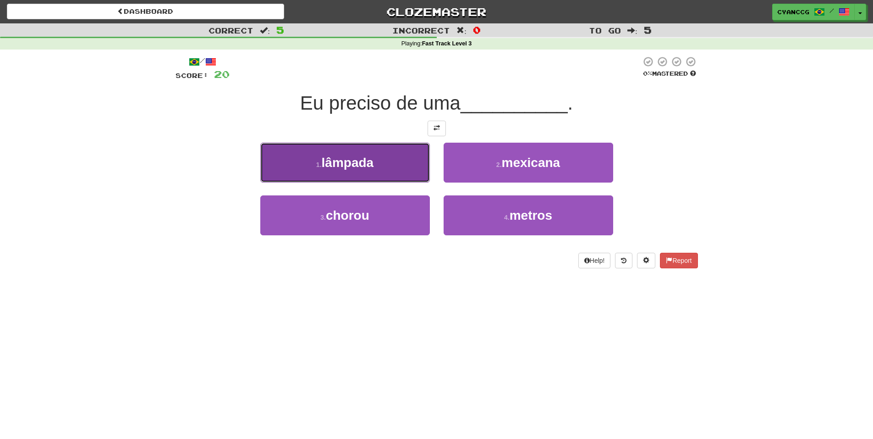
click at [387, 166] on button "1 . lâmpada" at bounding box center [345, 163] width 170 height 40
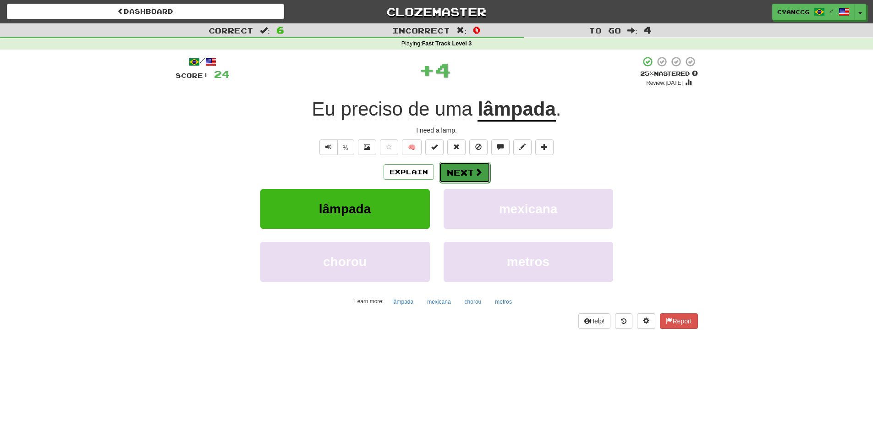
click at [463, 172] on button "Next" at bounding box center [464, 172] width 51 height 21
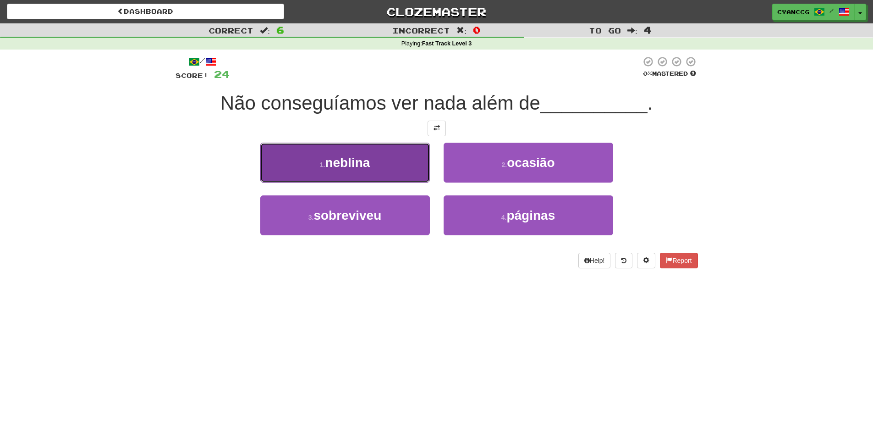
click at [405, 166] on button "1 . neblina" at bounding box center [345, 163] width 170 height 40
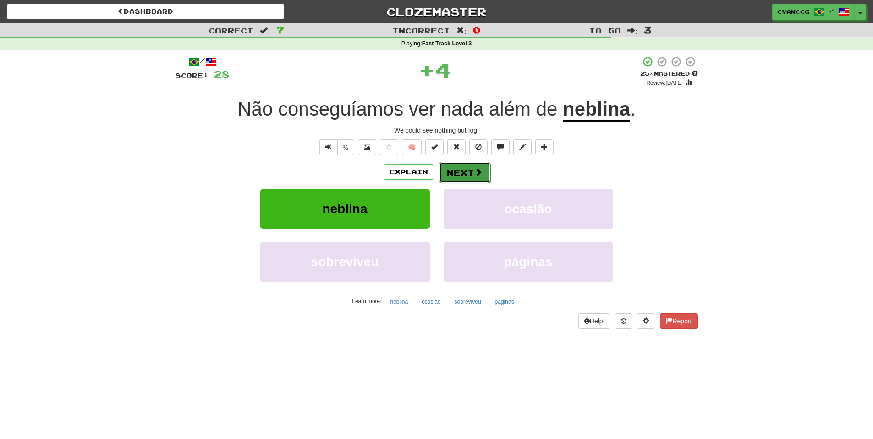
click at [466, 172] on button "Next" at bounding box center [464, 172] width 51 height 21
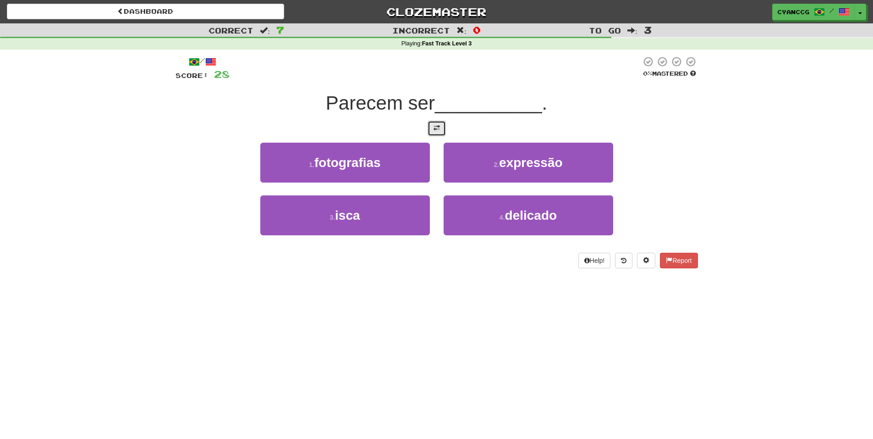
click at [439, 130] on span at bounding box center [437, 128] width 6 height 6
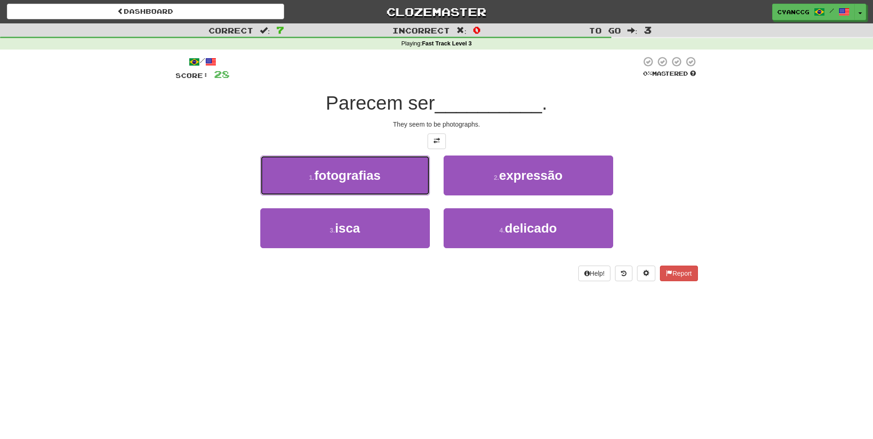
click at [390, 182] on button "1 . fotografias" at bounding box center [345, 175] width 170 height 40
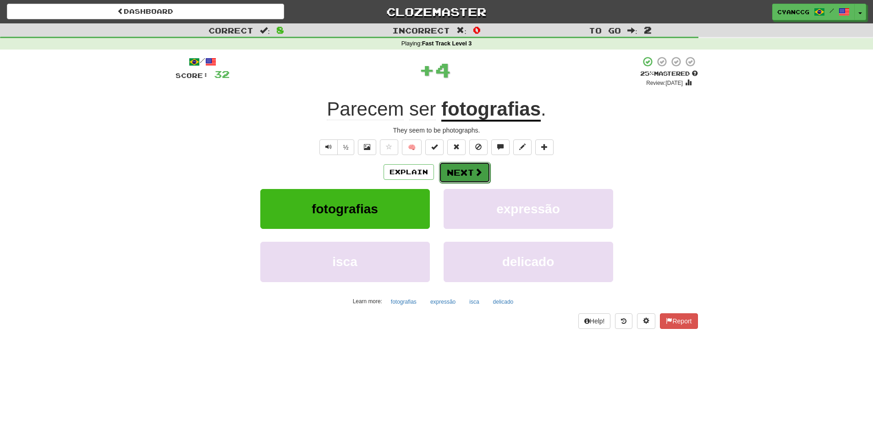
click at [447, 169] on button "Next" at bounding box center [464, 172] width 51 height 21
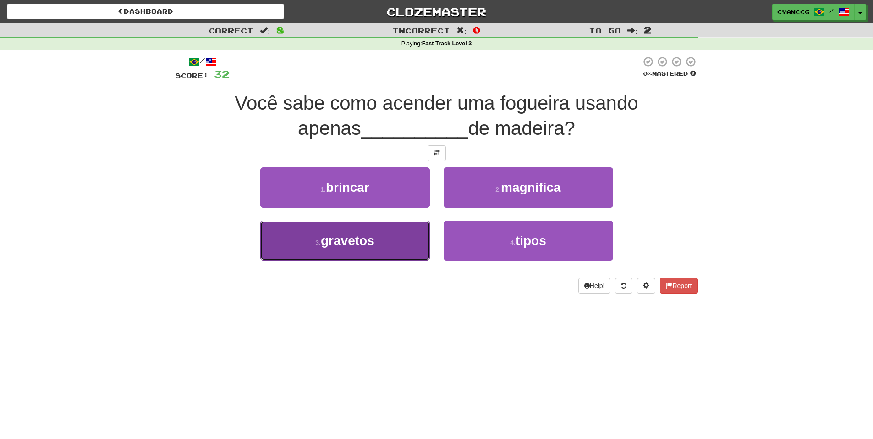
click at [377, 239] on button "3 . gravetos" at bounding box center [345, 241] width 170 height 40
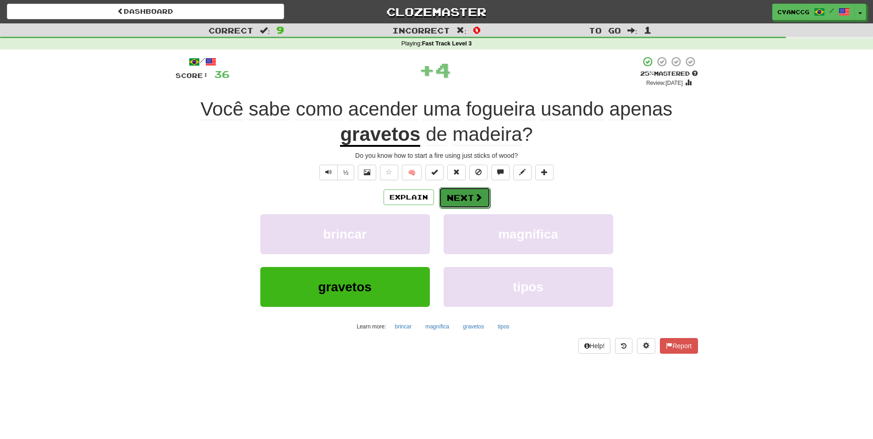
click at [470, 201] on button "Next" at bounding box center [464, 197] width 51 height 21
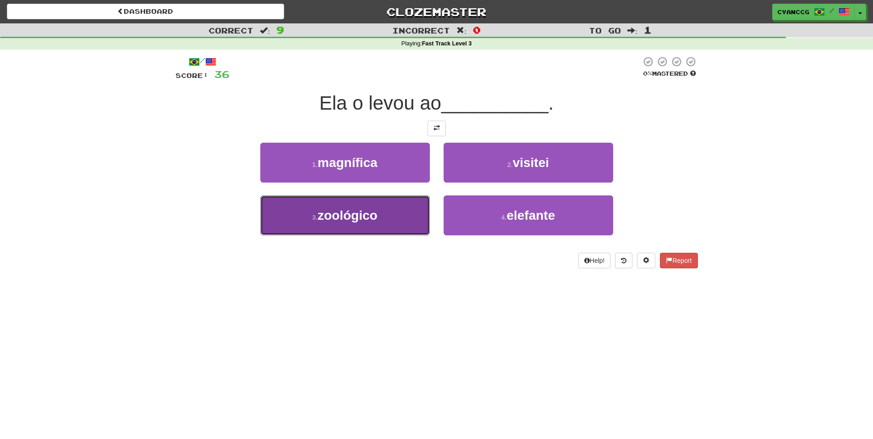
click at [411, 223] on button "3 . zoológico" at bounding box center [345, 215] width 170 height 40
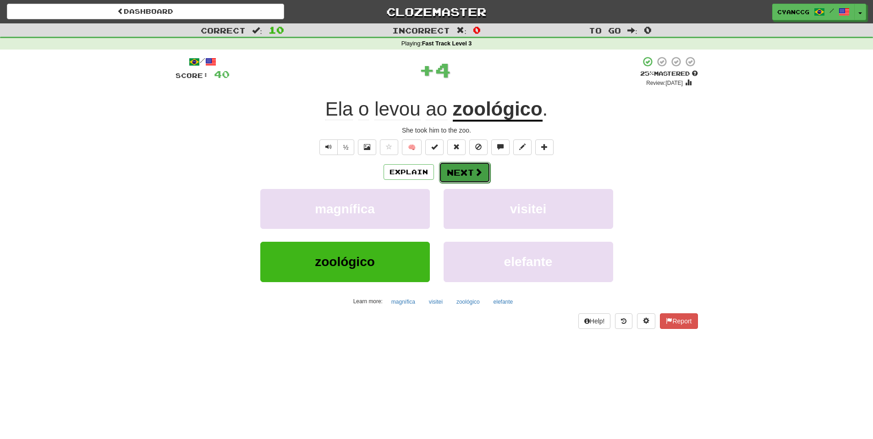
click at [474, 171] on span at bounding box center [478, 172] width 8 height 8
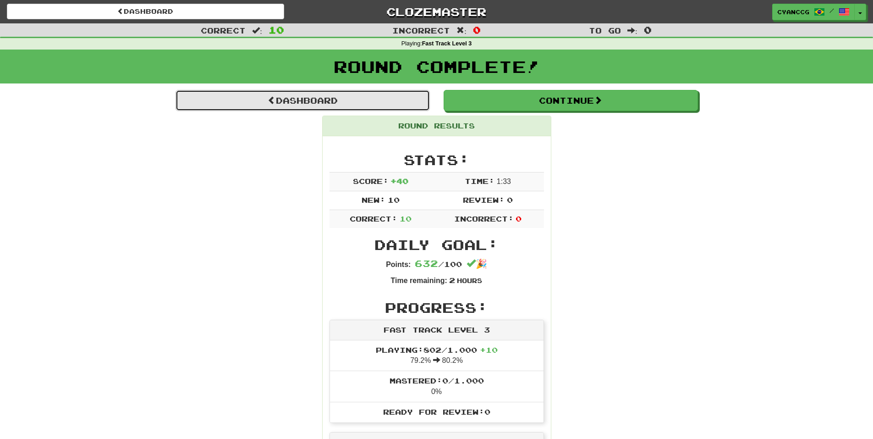
click at [396, 101] on link "Dashboard" at bounding box center [303, 100] width 254 height 21
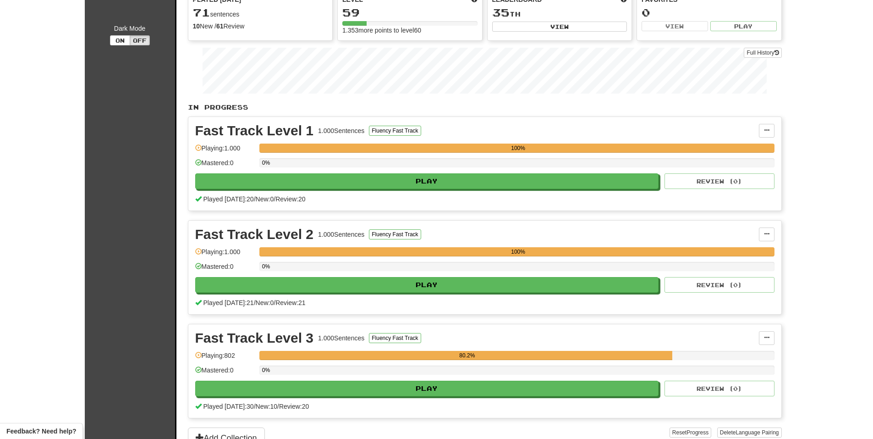
scroll to position [92, 0]
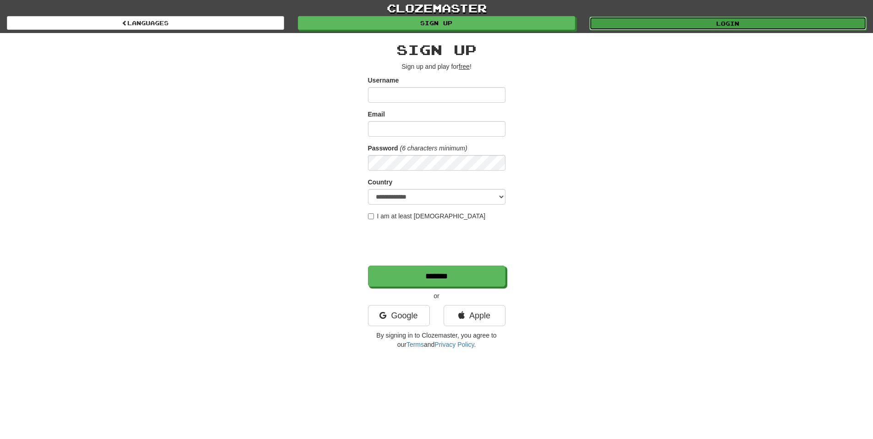
click at [634, 21] on link "Login" at bounding box center [728, 24] width 277 height 14
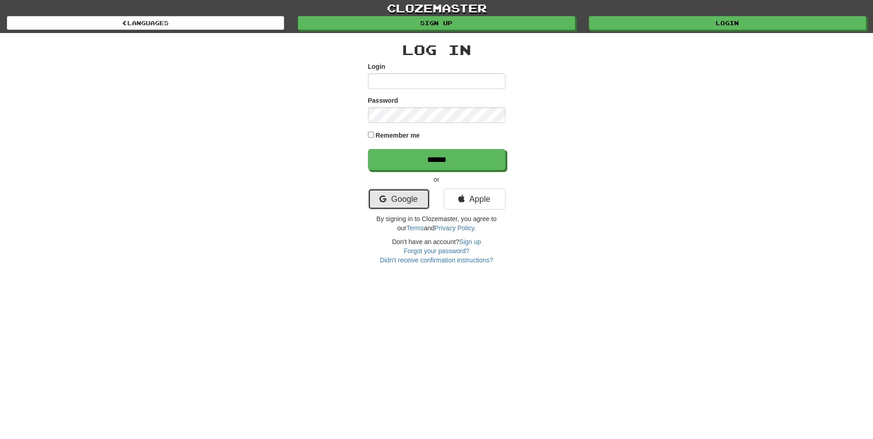
click at [407, 200] on link "Google" at bounding box center [399, 198] width 62 height 21
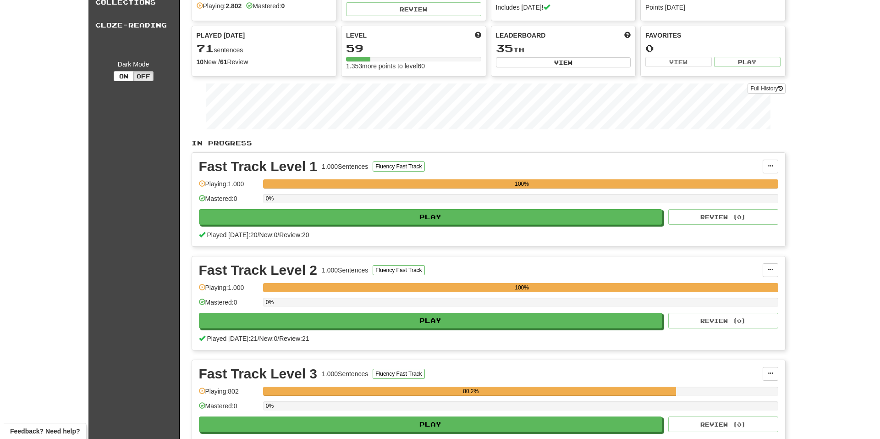
scroll to position [229, 0]
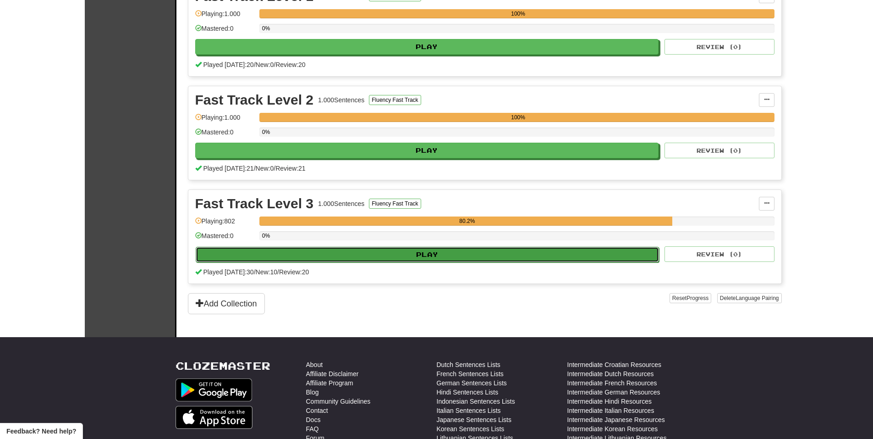
click at [462, 258] on button "Play" at bounding box center [428, 255] width 464 height 16
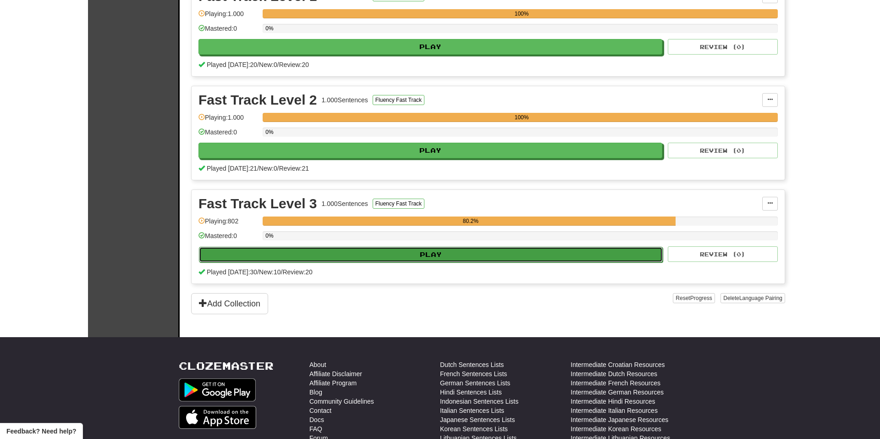
select select "**"
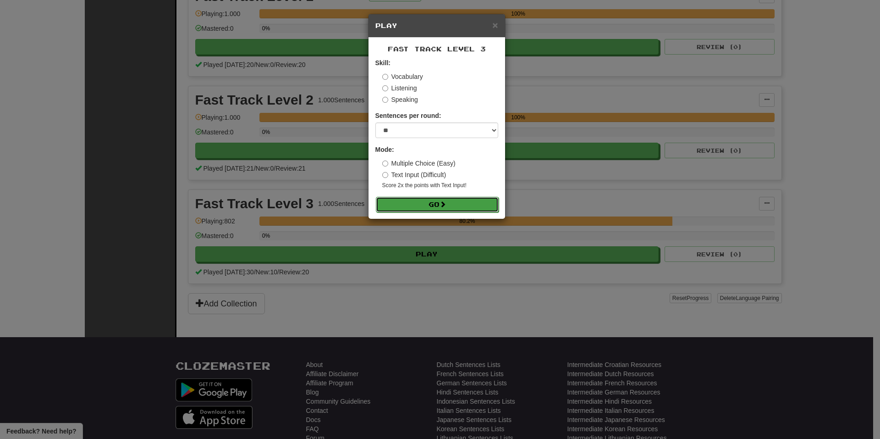
click at [455, 205] on button "Go" at bounding box center [437, 205] width 123 height 16
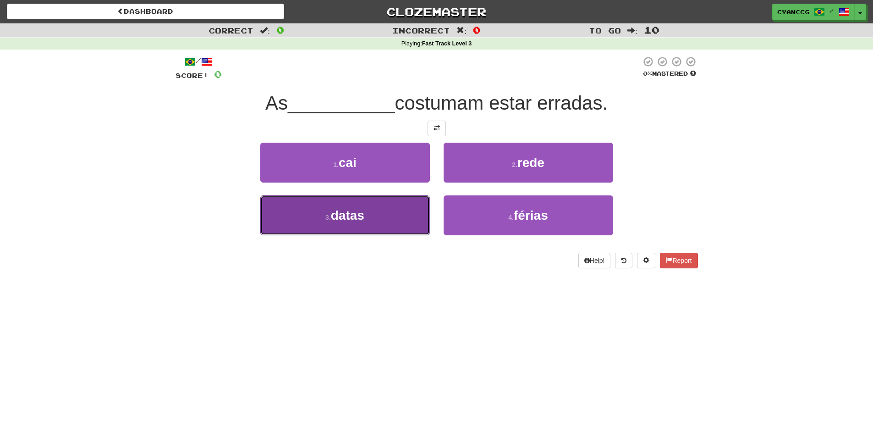
click at [364, 215] on span "datas" at bounding box center [347, 215] width 33 height 14
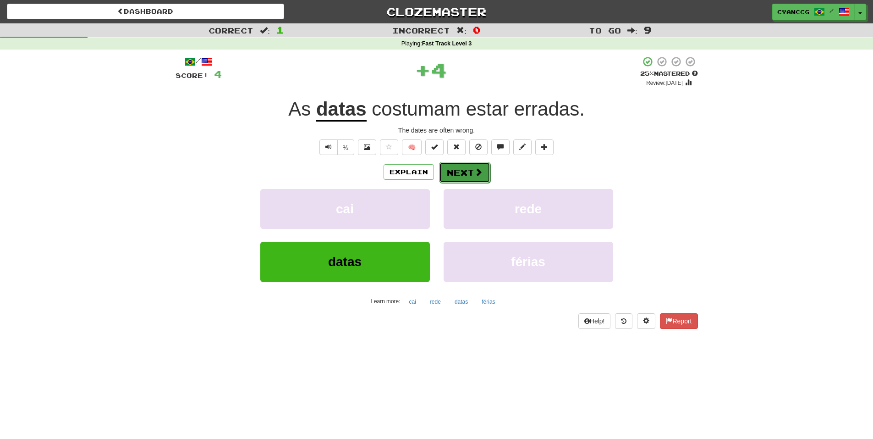
click at [474, 170] on span at bounding box center [478, 172] width 8 height 8
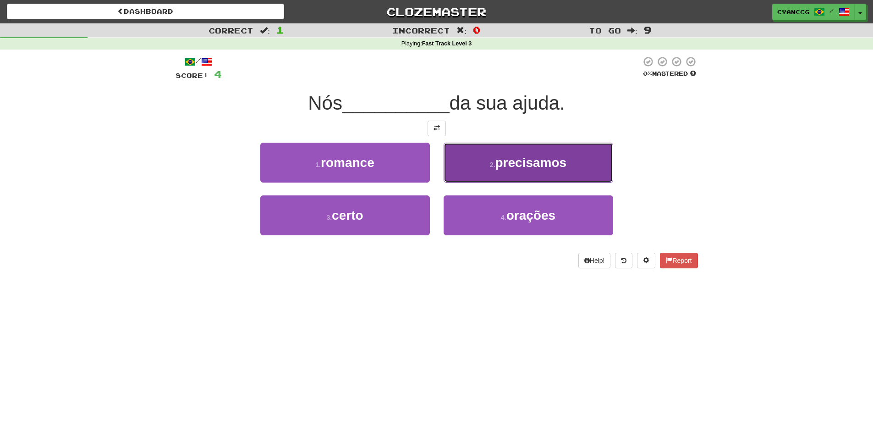
click at [517, 171] on button "2 . precisamos" at bounding box center [529, 163] width 170 height 40
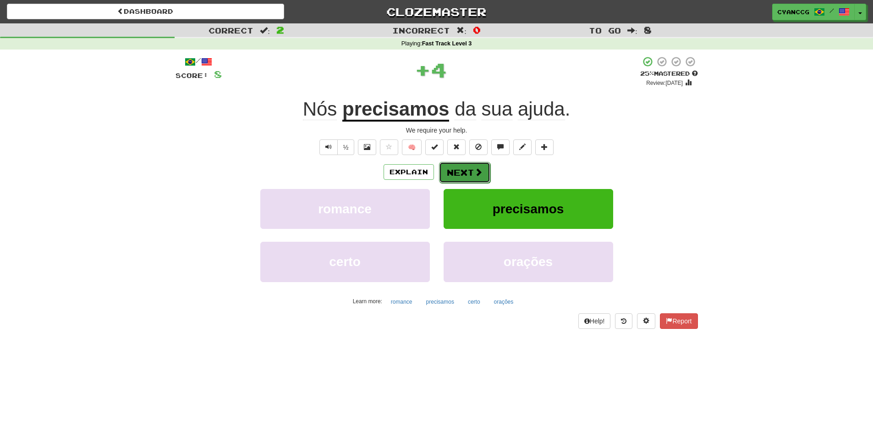
click at [472, 175] on button "Next" at bounding box center [464, 172] width 51 height 21
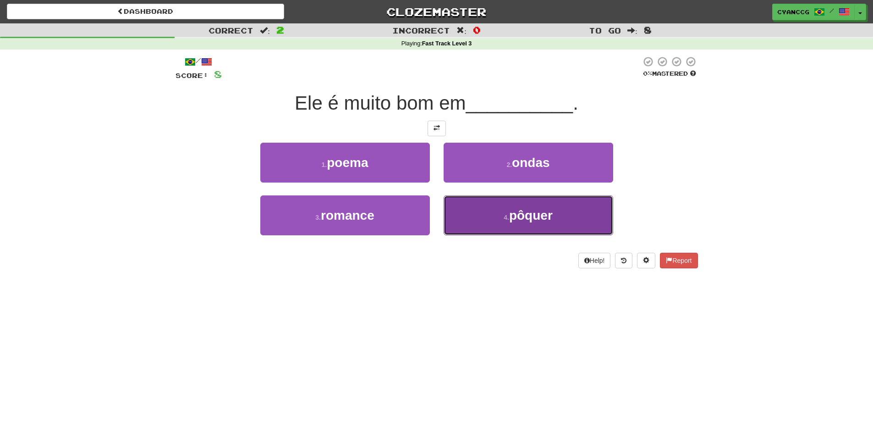
click at [507, 206] on button "4 . pôquer" at bounding box center [529, 215] width 170 height 40
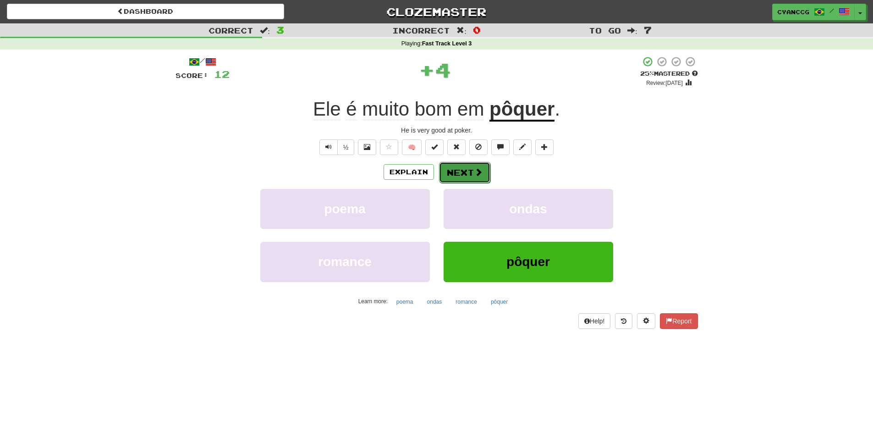
click at [457, 164] on button "Next" at bounding box center [464, 172] width 51 height 21
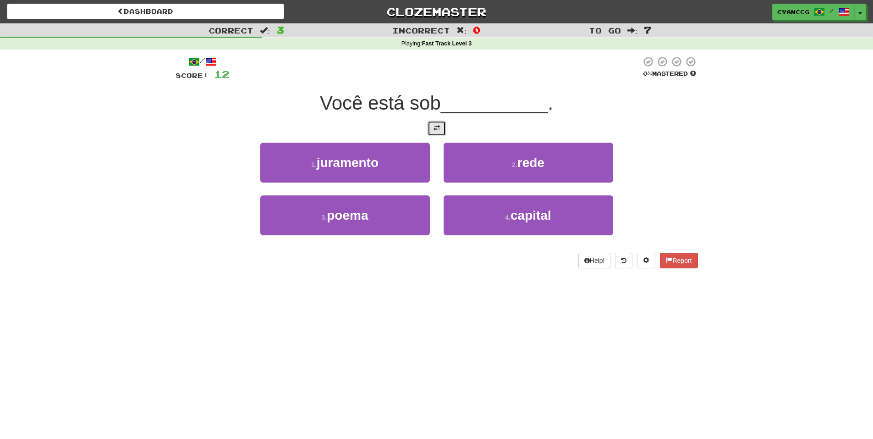
click at [436, 126] on span at bounding box center [437, 128] width 6 height 6
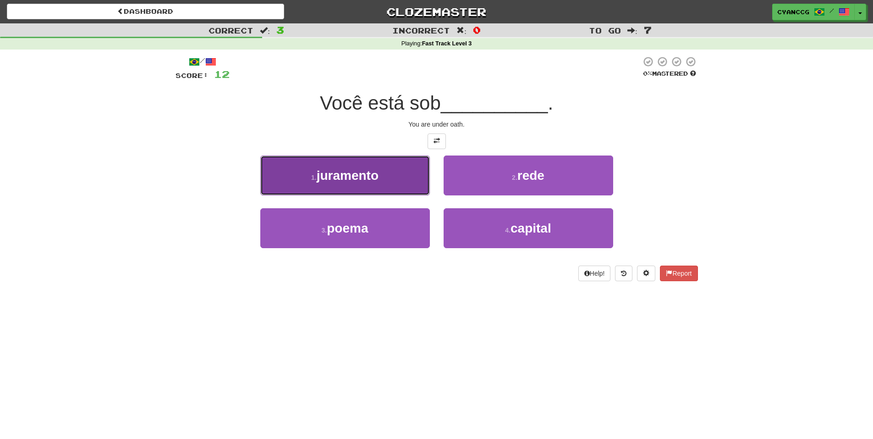
click at [360, 178] on span "juramento" at bounding box center [348, 175] width 62 height 14
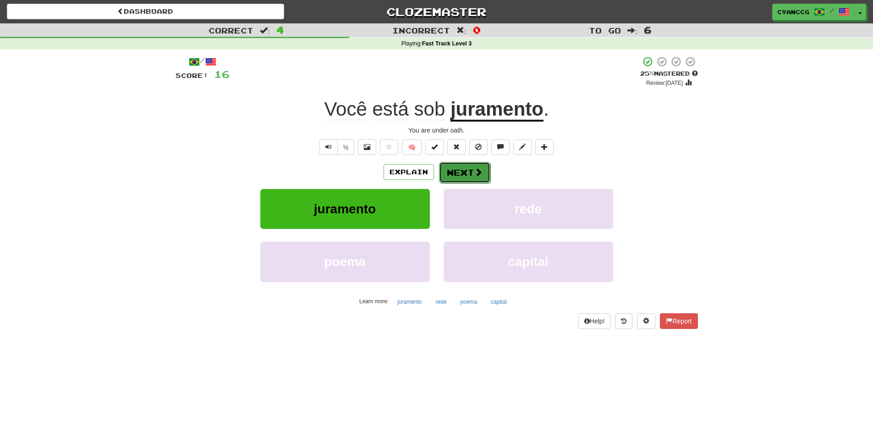
click at [449, 179] on button "Next" at bounding box center [464, 172] width 51 height 21
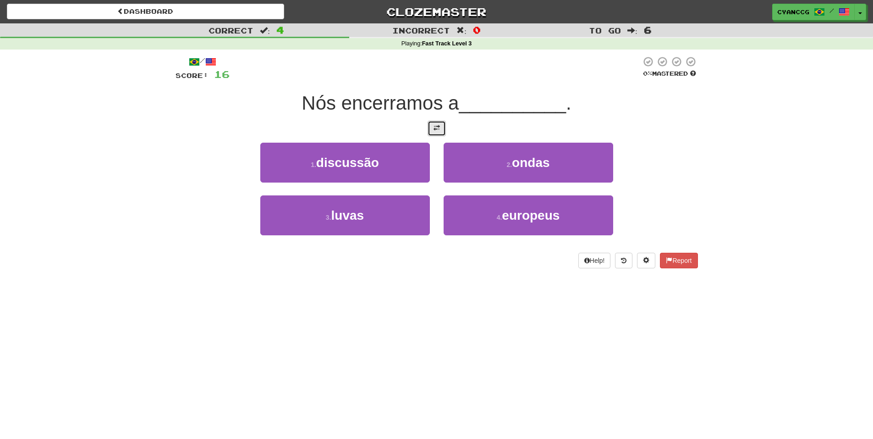
click at [434, 132] on button at bounding box center [437, 129] width 18 height 16
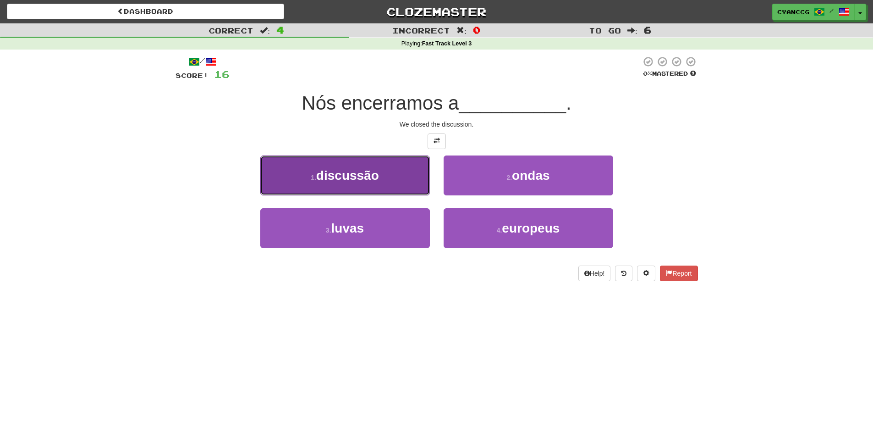
click at [389, 173] on button "1 . discussão" at bounding box center [345, 175] width 170 height 40
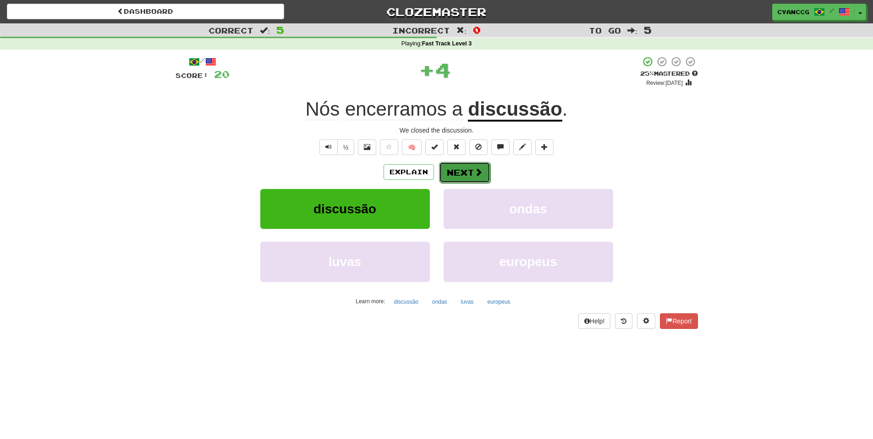
click at [449, 177] on button "Next" at bounding box center [464, 172] width 51 height 21
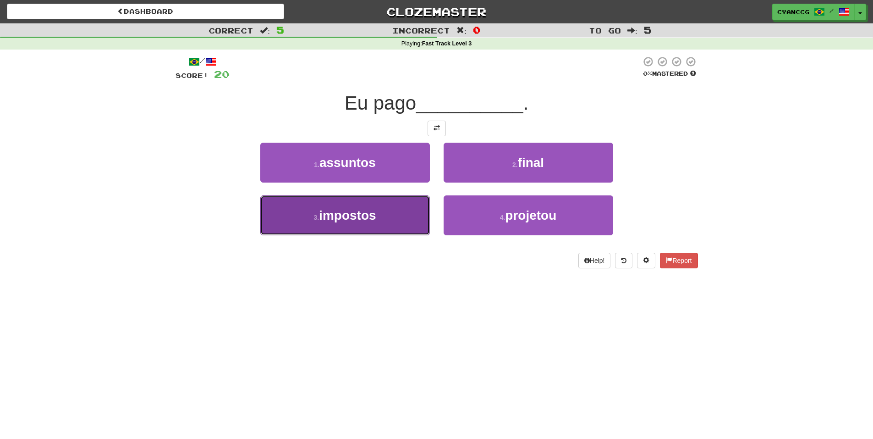
click at [383, 210] on button "3 . impostos" at bounding box center [345, 215] width 170 height 40
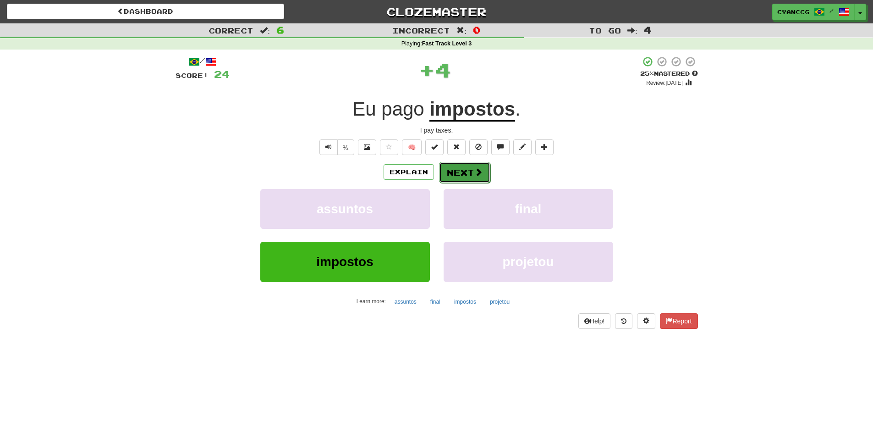
click at [462, 176] on button "Next" at bounding box center [464, 172] width 51 height 21
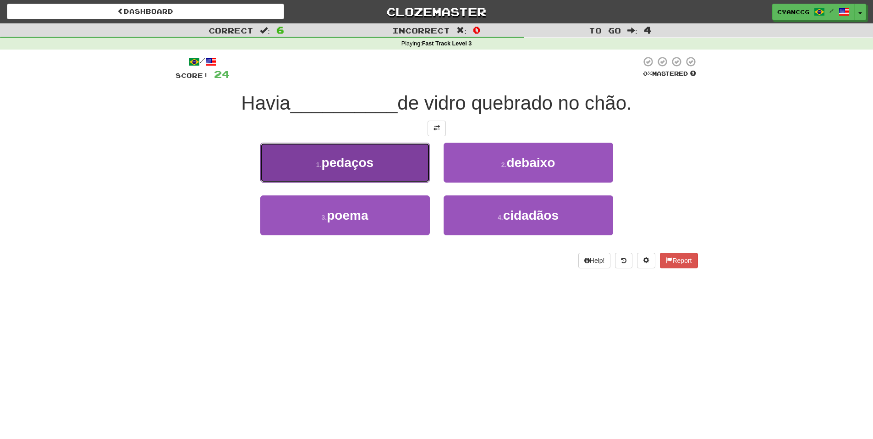
click at [392, 165] on button "1 . pedaços" at bounding box center [345, 163] width 170 height 40
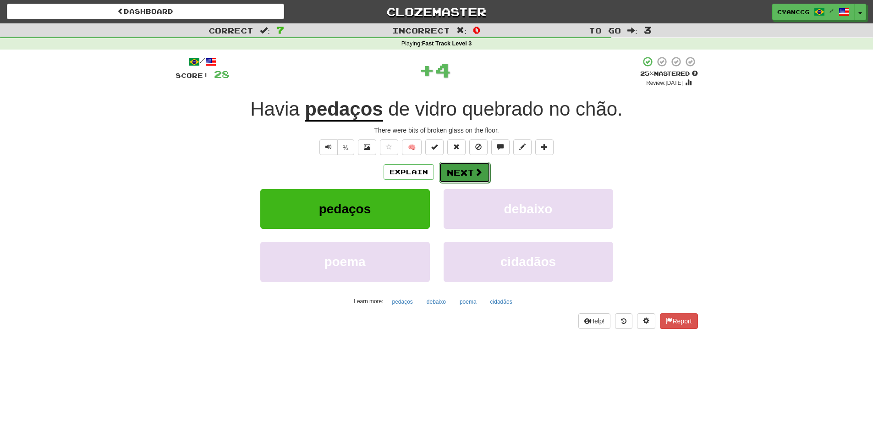
click at [459, 171] on button "Next" at bounding box center [464, 172] width 51 height 21
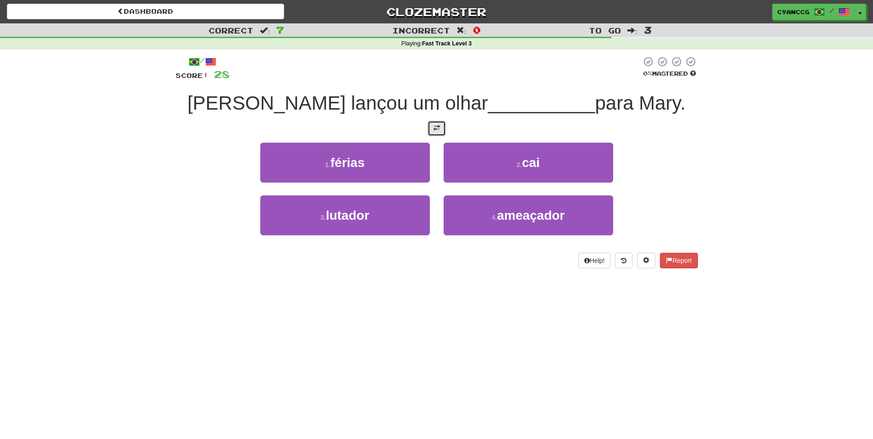
click at [436, 128] on span at bounding box center [437, 128] width 6 height 6
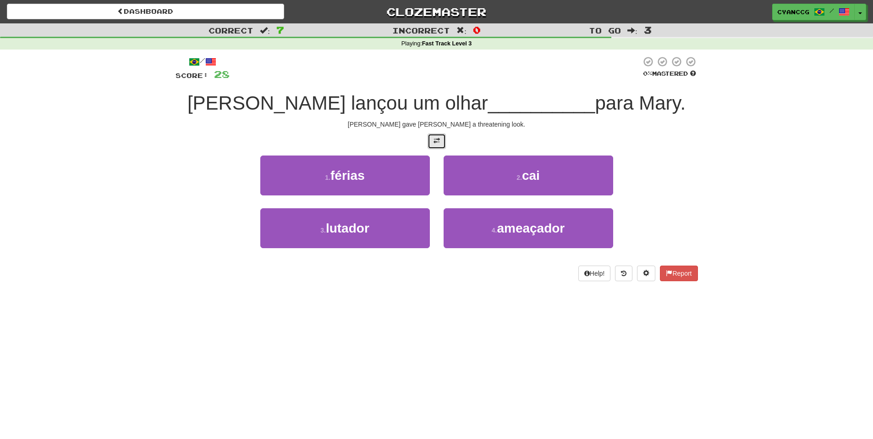
click at [432, 142] on button at bounding box center [437, 141] width 18 height 16
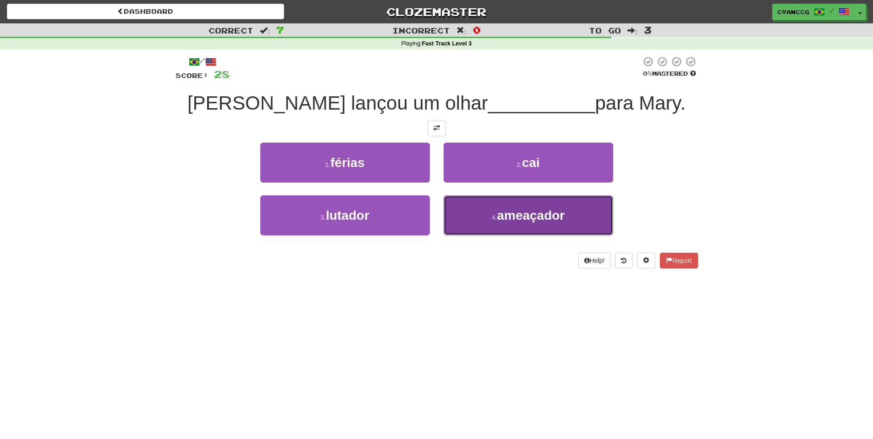
click at [504, 212] on span "ameaçador" at bounding box center [531, 215] width 68 height 14
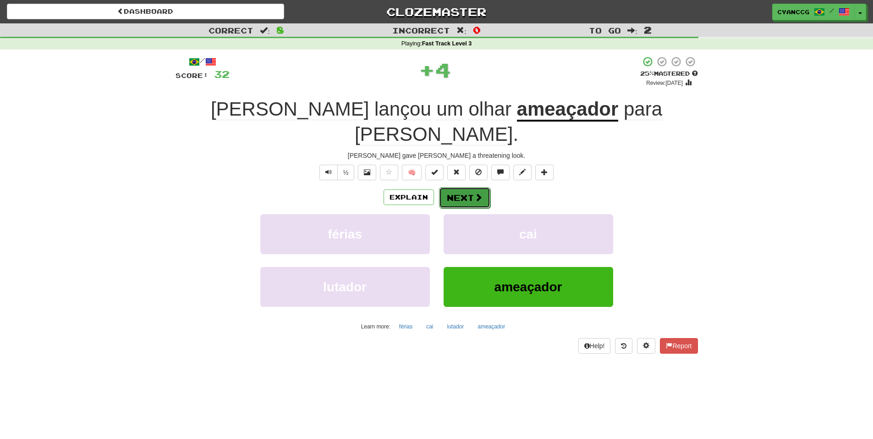
click at [464, 187] on button "Next" at bounding box center [464, 197] width 51 height 21
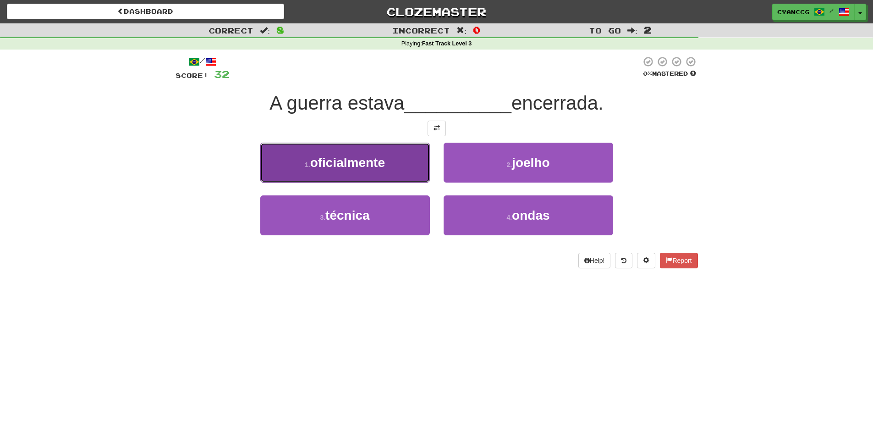
click at [378, 168] on span "oficialmente" at bounding box center [347, 162] width 75 height 14
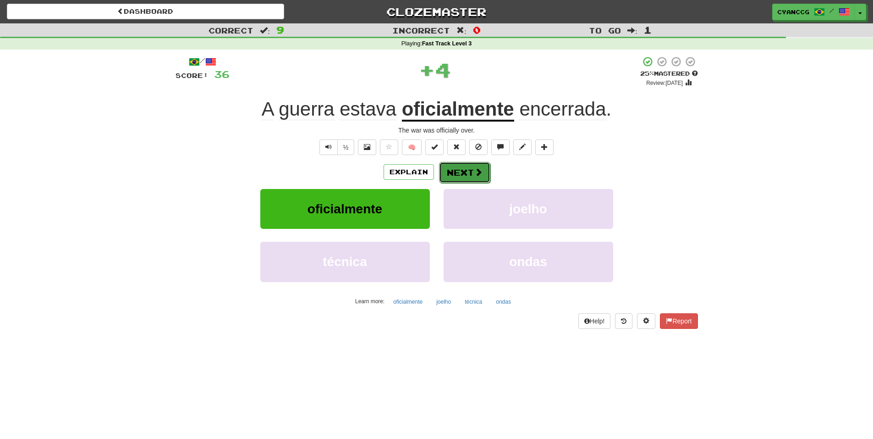
click at [448, 171] on button "Next" at bounding box center [464, 172] width 51 height 21
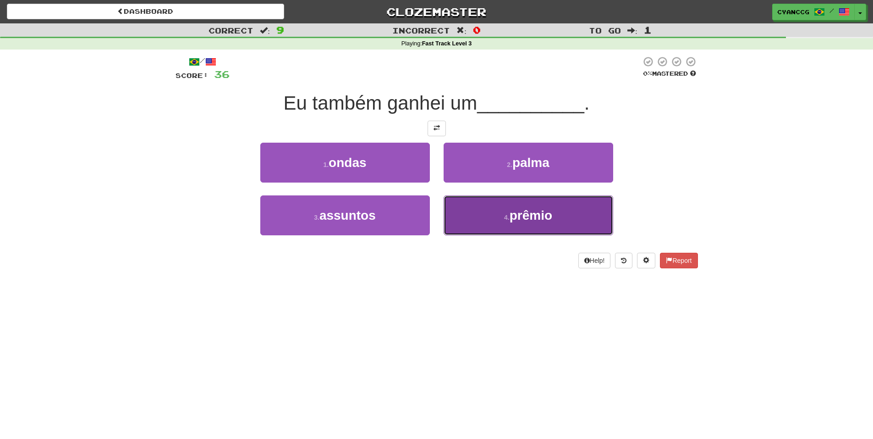
click at [495, 209] on button "4 . prêmio" at bounding box center [529, 215] width 170 height 40
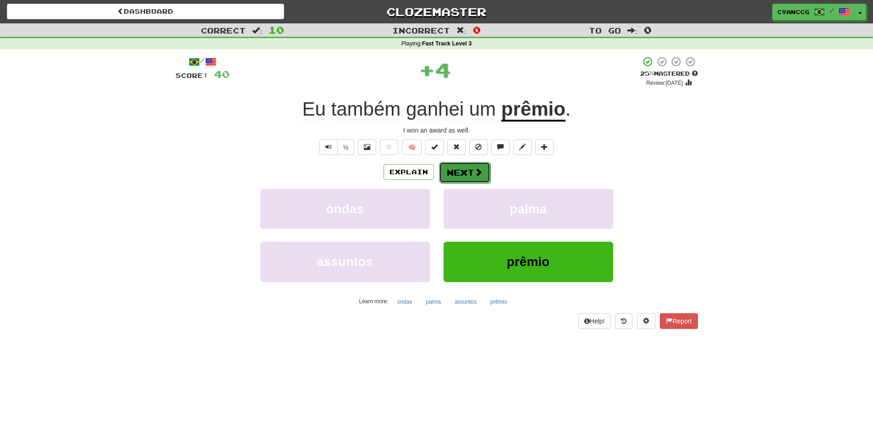
click at [465, 174] on button "Next" at bounding box center [464, 172] width 51 height 21
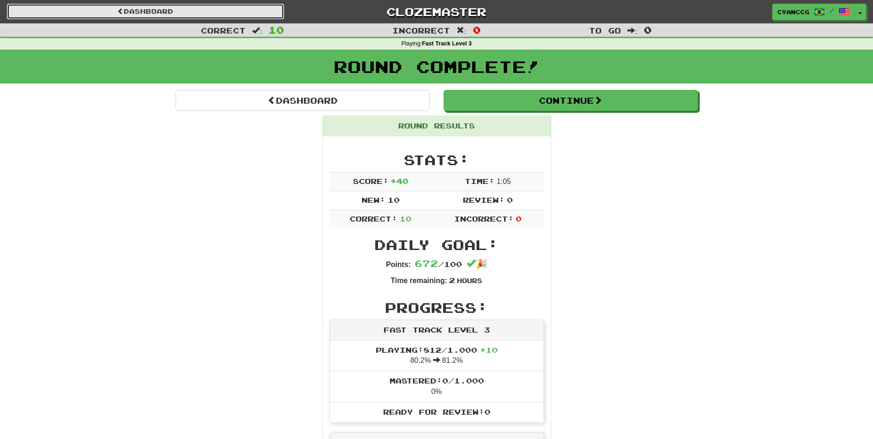
click at [259, 13] on link "Dashboard" at bounding box center [145, 12] width 277 height 16
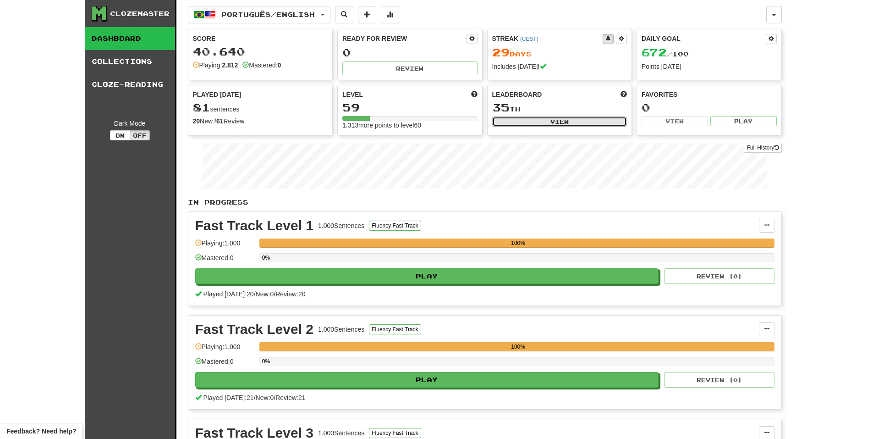
click at [529, 122] on button "View" at bounding box center [559, 121] width 135 height 10
select select "**********"
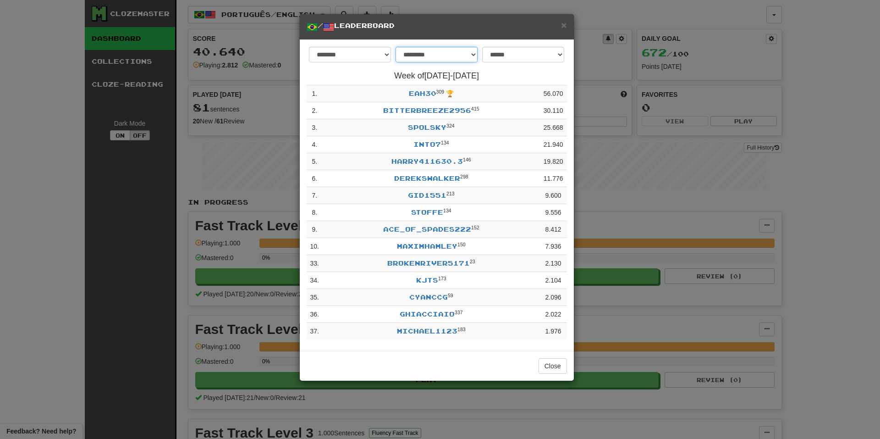
click at [444, 59] on select "**********" at bounding box center [437, 55] width 82 height 16
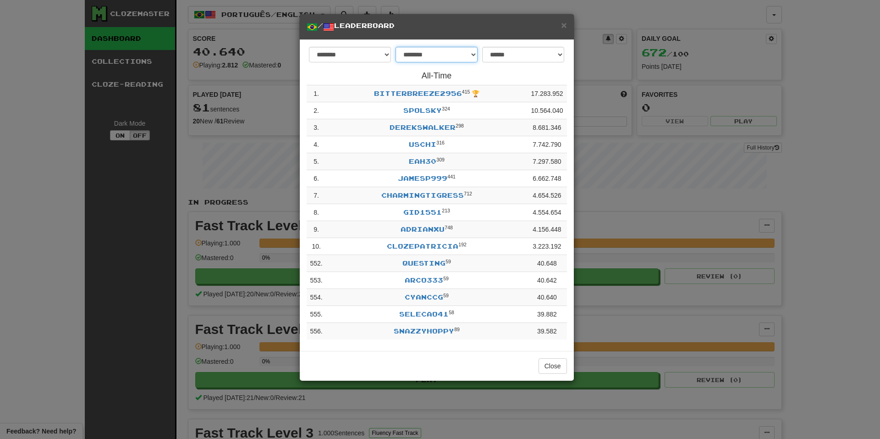
click at [450, 58] on select "**********" at bounding box center [437, 55] width 82 height 16
select select "*******"
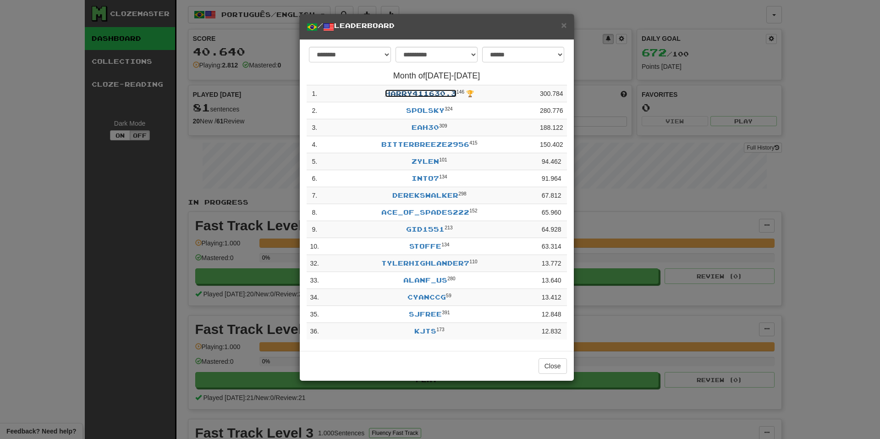
click at [436, 94] on link "Harry411630.3" at bounding box center [421, 93] width 72 height 8
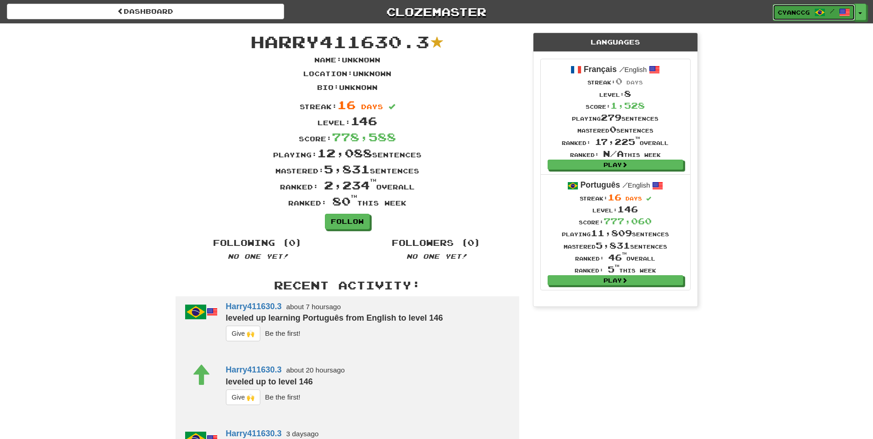
click at [786, 14] on span "CyanCCG" at bounding box center [794, 12] width 32 height 8
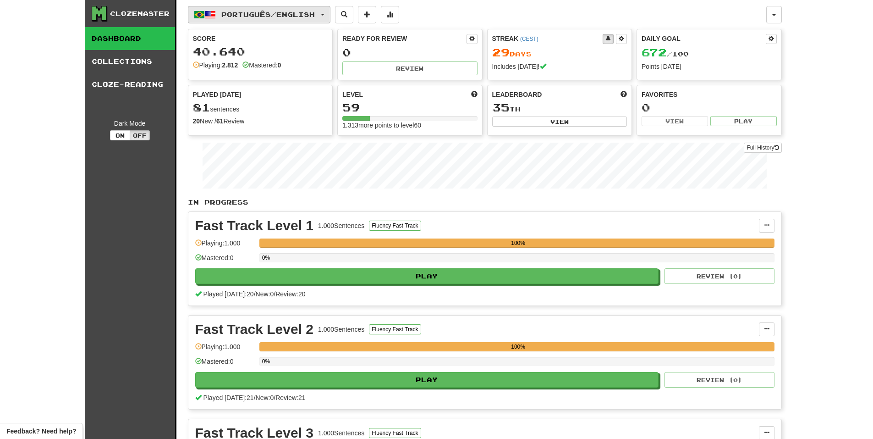
click at [271, 15] on span "Português / English" at bounding box center [268, 15] width 94 height 8
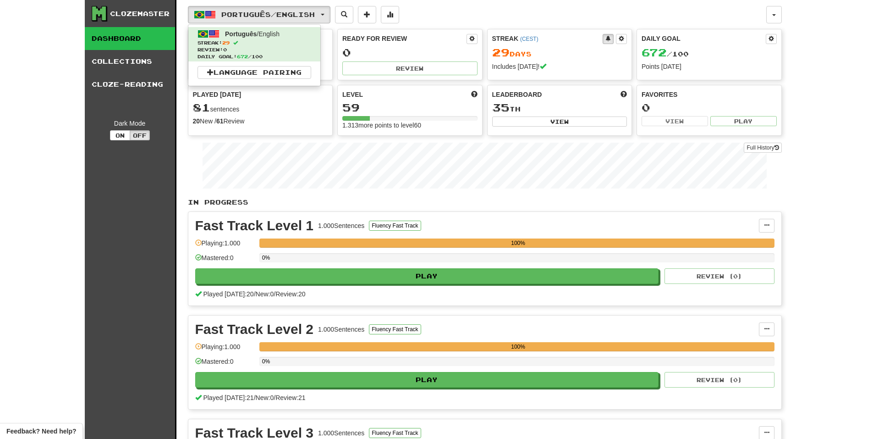
click at [545, 2] on div "Português / English Português / English Streak: 29 Review: 0 Daily Goal: 672 / …" at bounding box center [485, 283] width 594 height 566
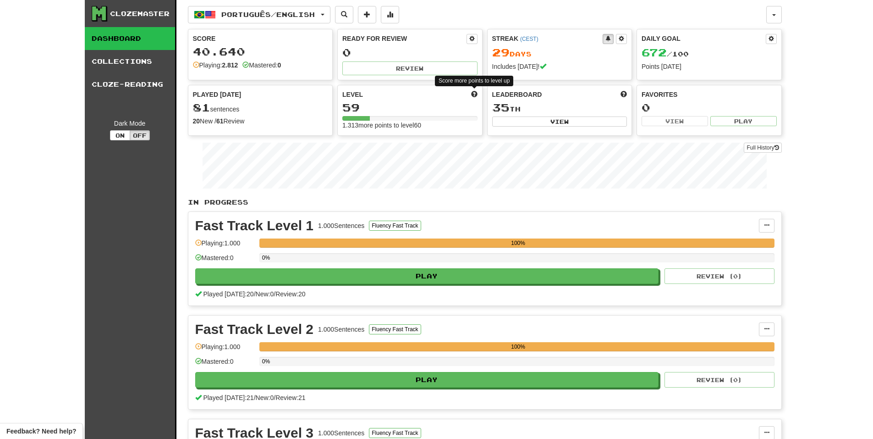
click at [472, 94] on span at bounding box center [474, 94] width 6 height 6
